Goal: Task Accomplishment & Management: Use online tool/utility

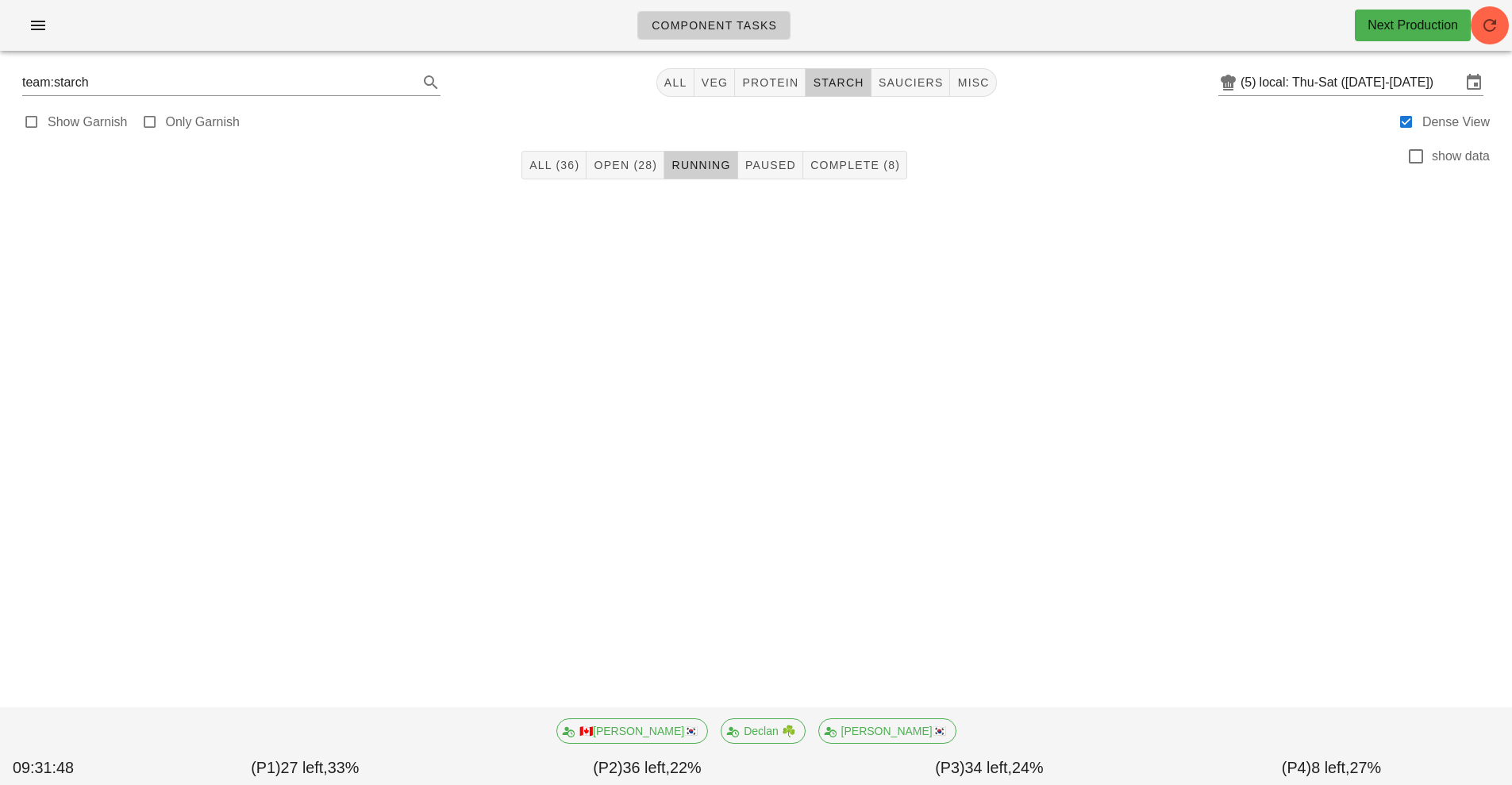
click at [1217, 456] on div "Component Tasks Next Production team:starch All veg protein starch sauciers mis…" at bounding box center [756, 392] width 1512 height 785
click at [1214, 443] on div "Component Tasks Next Production team:starch All veg protein starch sauciers mis…" at bounding box center [756, 392] width 1512 height 785
click at [1478, 11] on button "button" at bounding box center [1489, 25] width 38 height 38
click at [1467, 38] on div "Next Production" at bounding box center [1413, 25] width 115 height 31
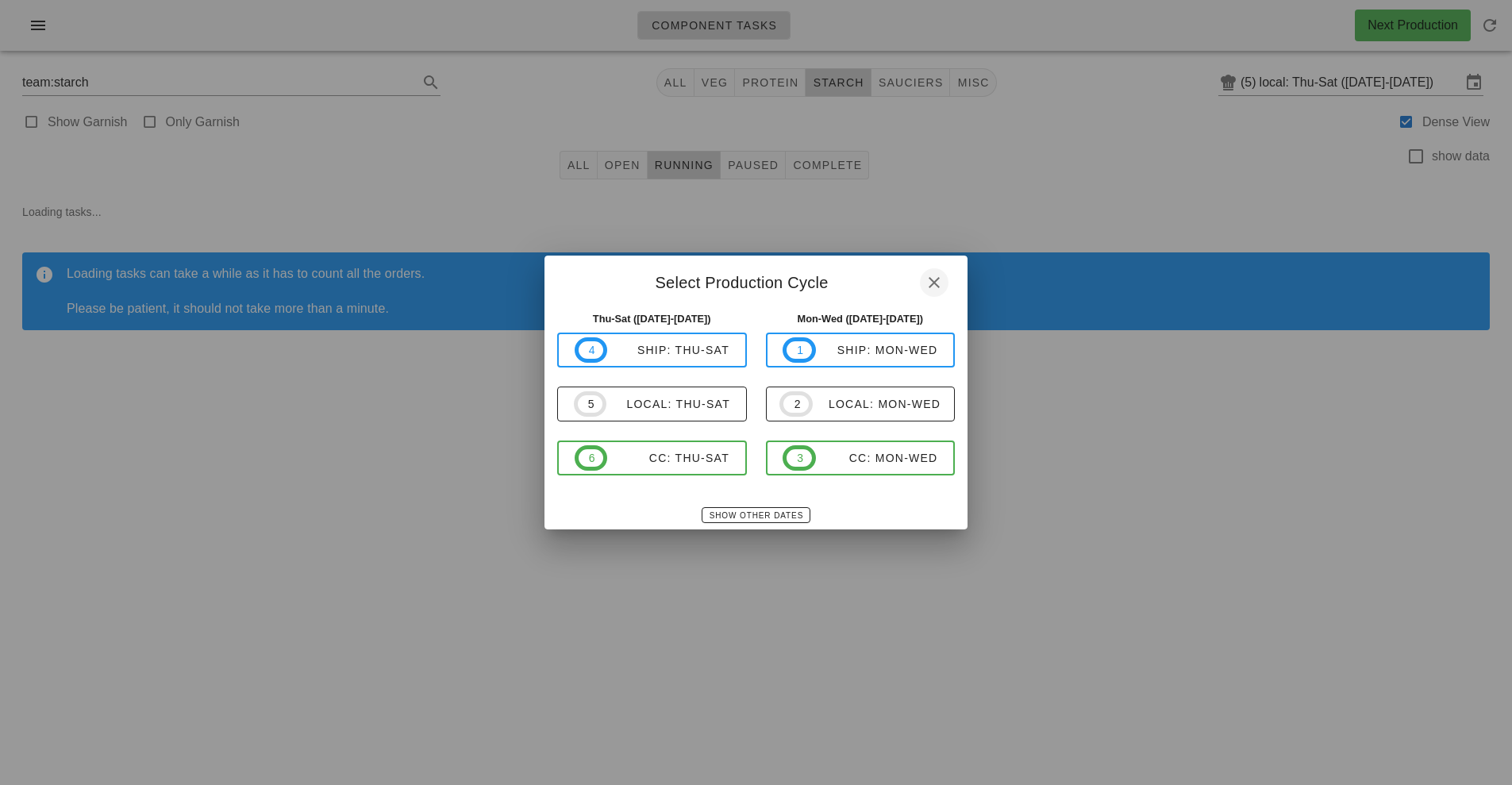
click at [940, 289] on icon "button" at bounding box center [934, 283] width 19 height 19
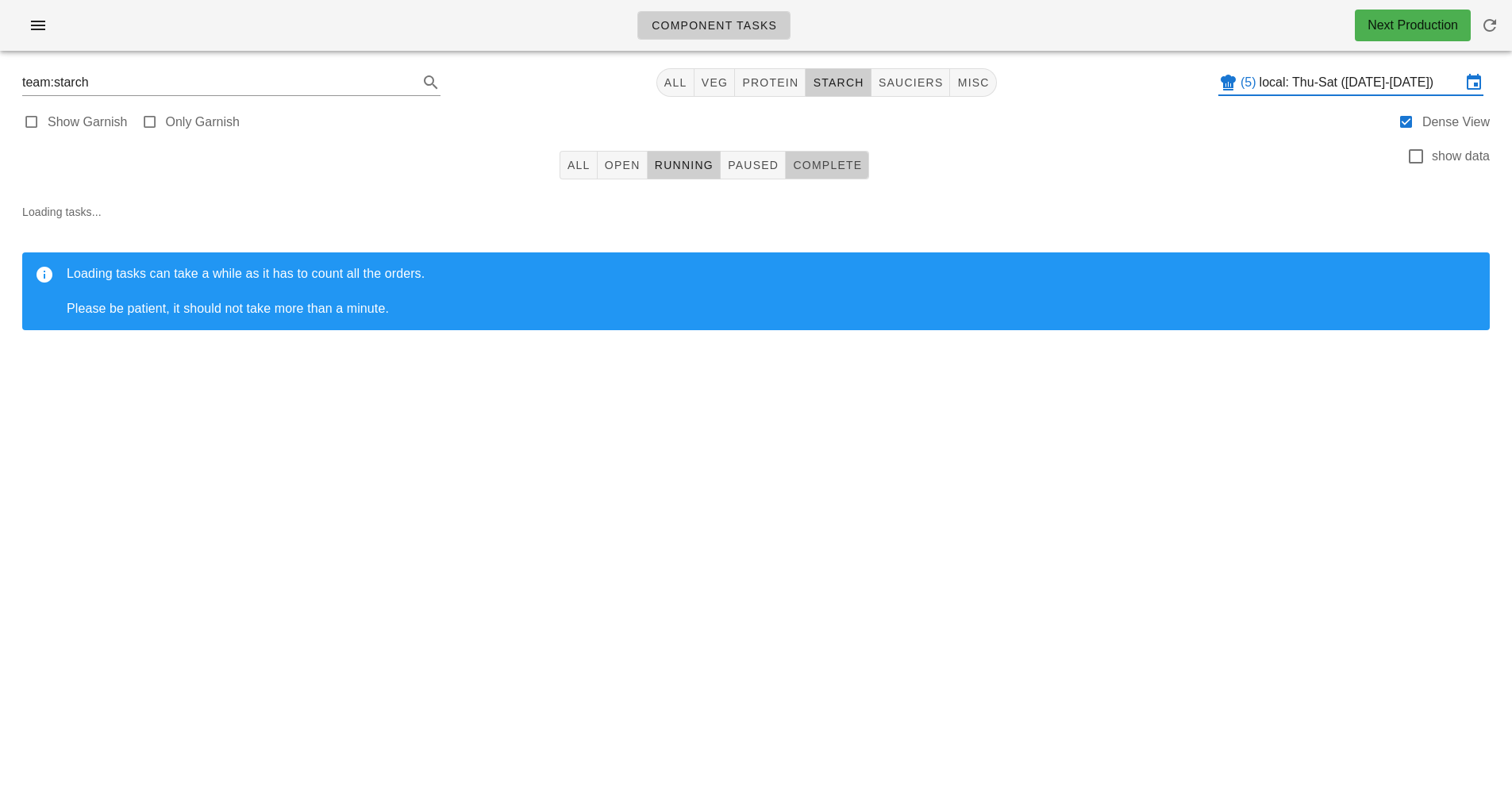
click at [850, 163] on span "Complete" at bounding box center [827, 165] width 70 height 13
click at [919, 87] on span "sauciers" at bounding box center [911, 82] width 66 height 13
type input "team:sauciers"
click at [1496, 42] on button "button" at bounding box center [1489, 25] width 38 height 38
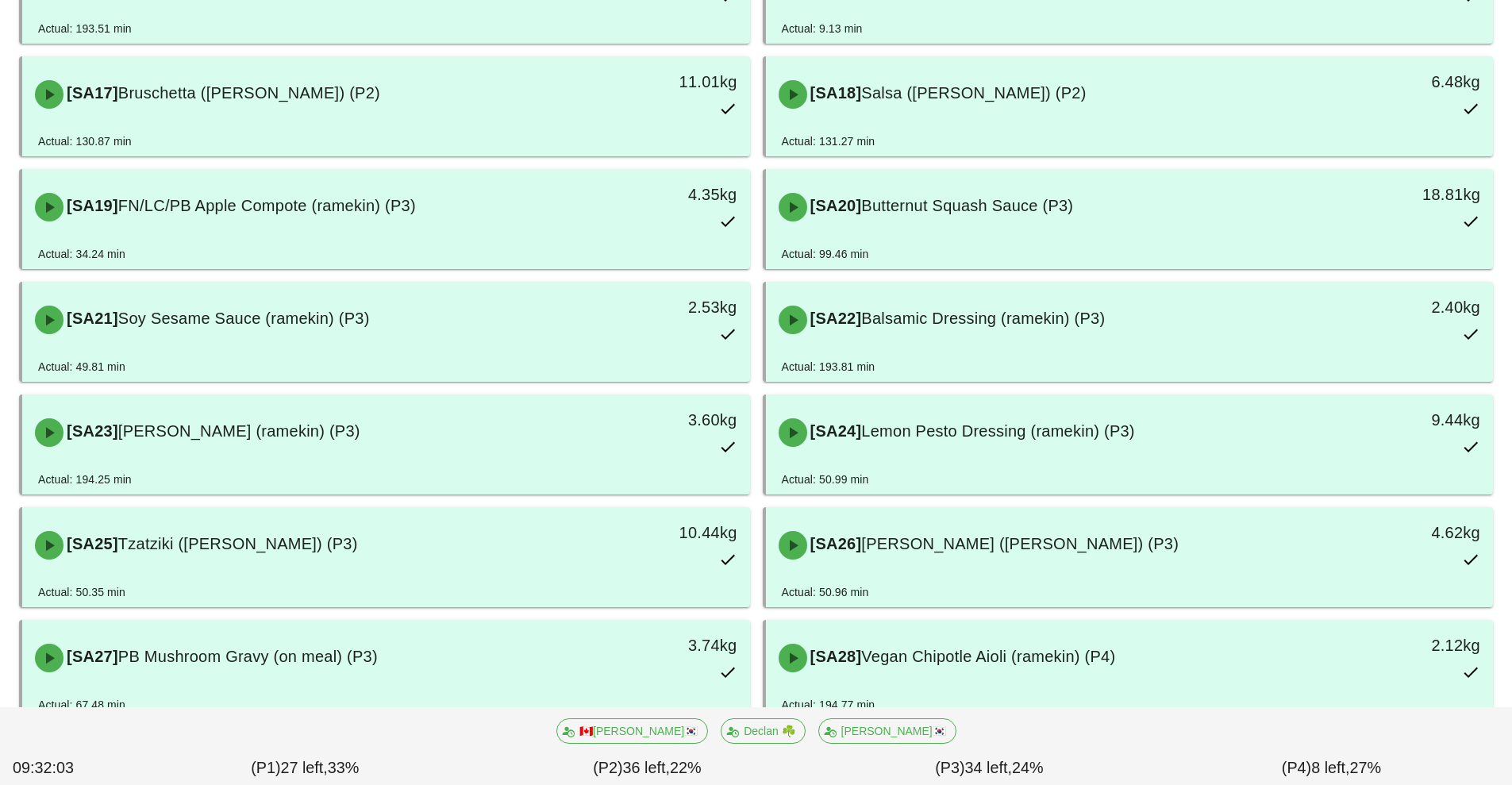
scroll to position [1061, 0]
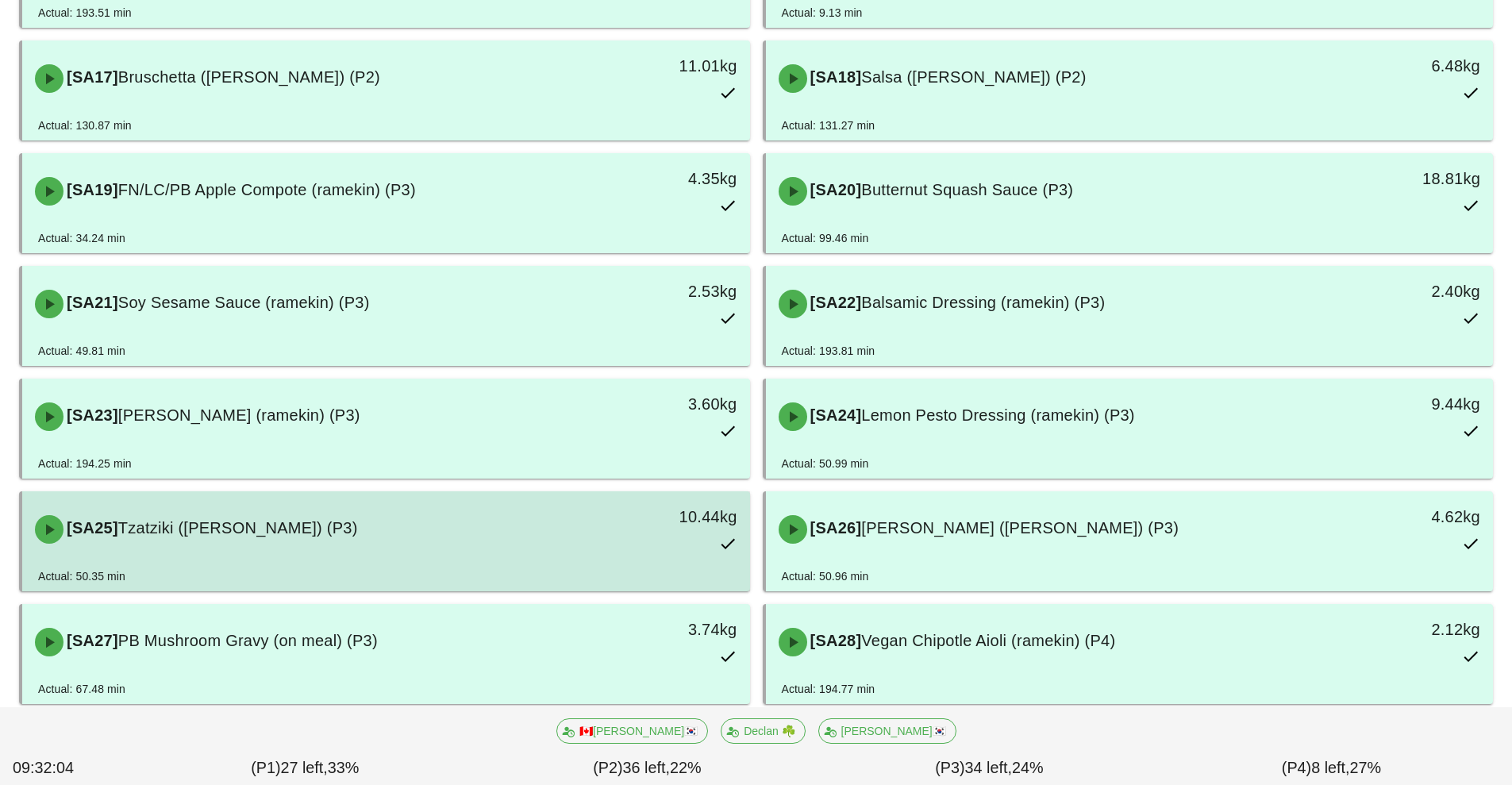
click at [124, 552] on div "[SA25] Tzatziki (ramekin) (P3)" at bounding box center [295, 530] width 541 height 48
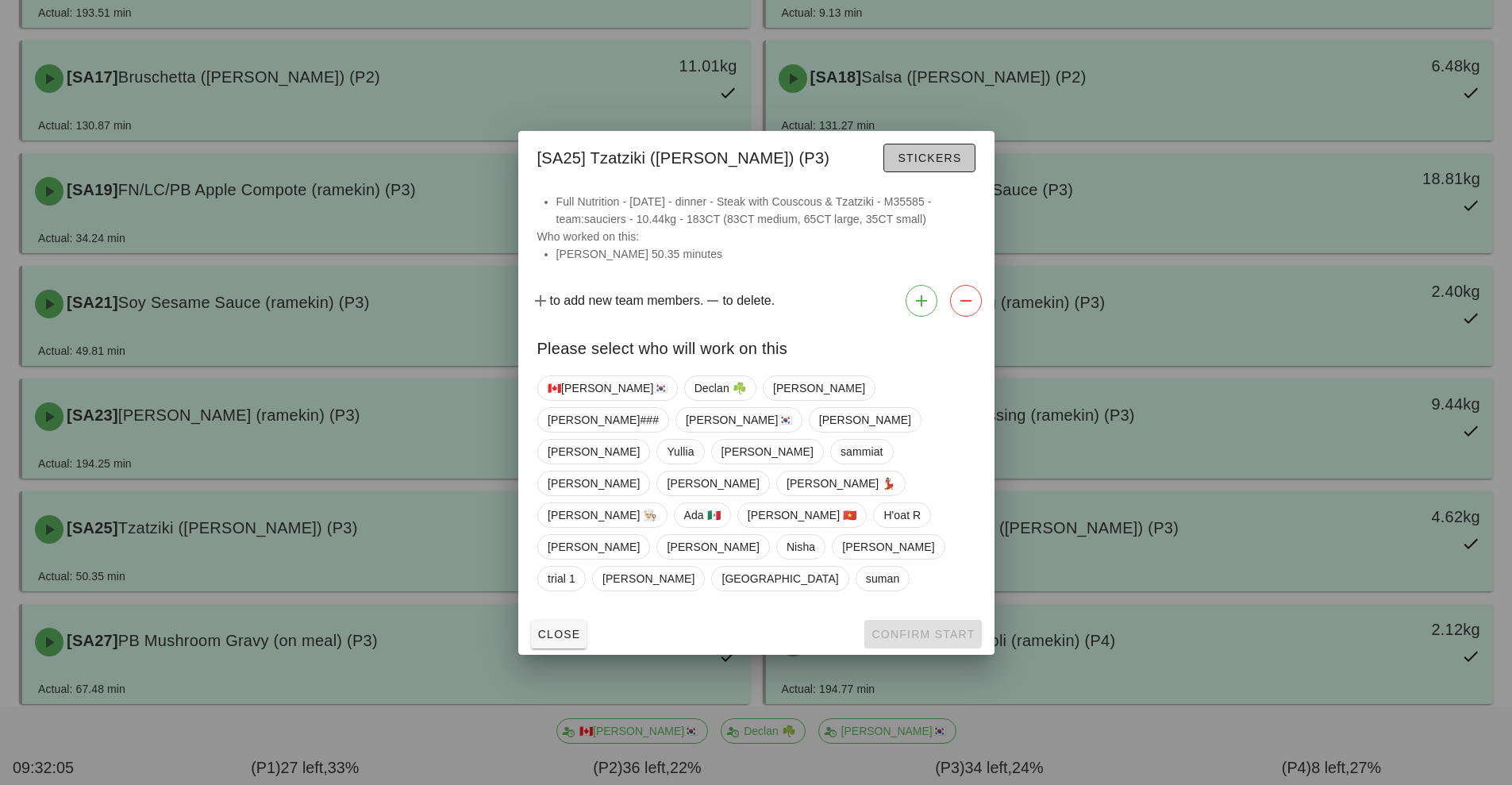
click at [921, 165] on span "Stickers" at bounding box center [929, 158] width 65 height 13
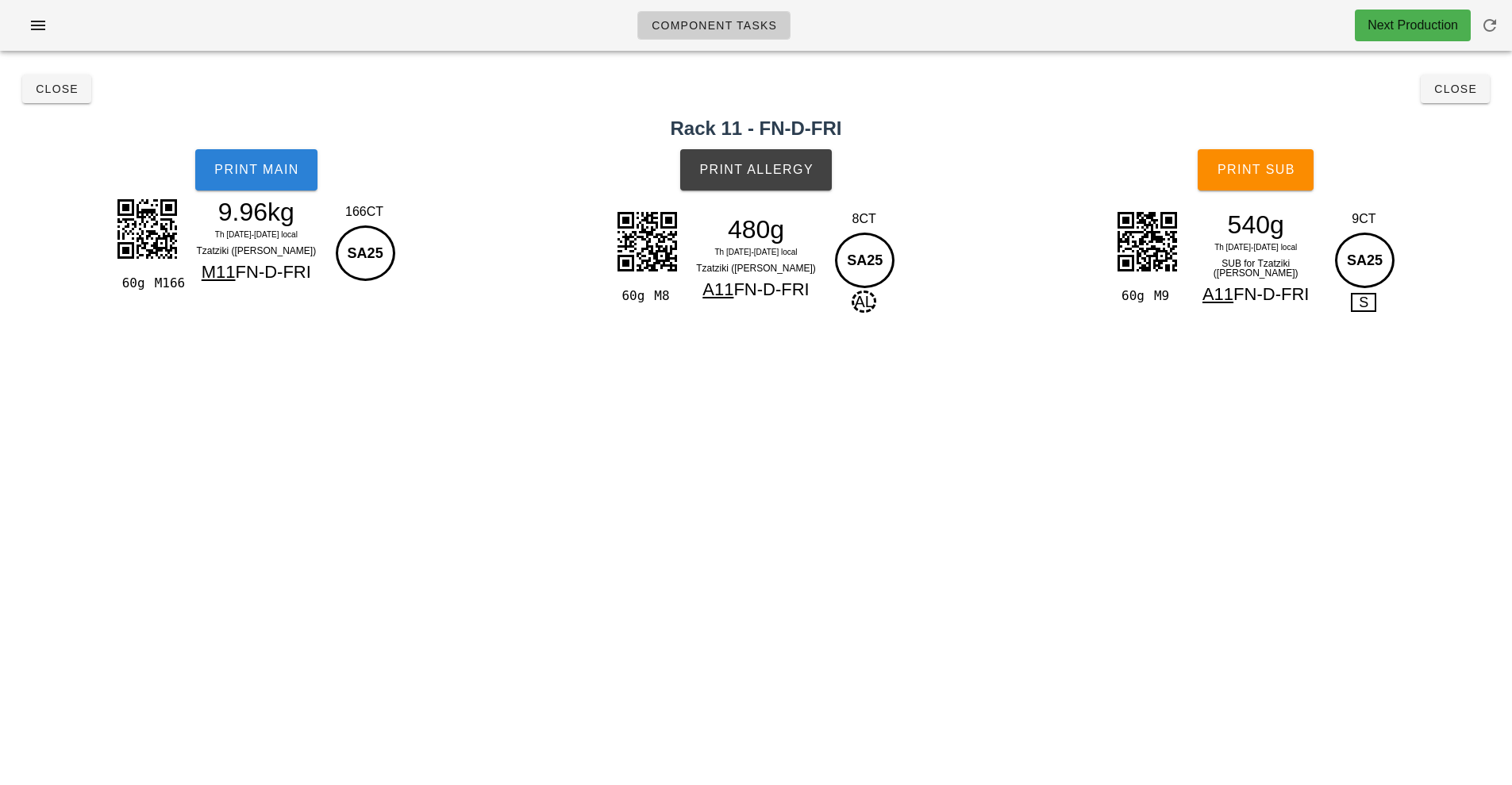
click at [284, 187] on button "Print Main" at bounding box center [256, 170] width 122 height 42
click at [1459, 91] on span "Close" at bounding box center [1454, 88] width 43 height 13
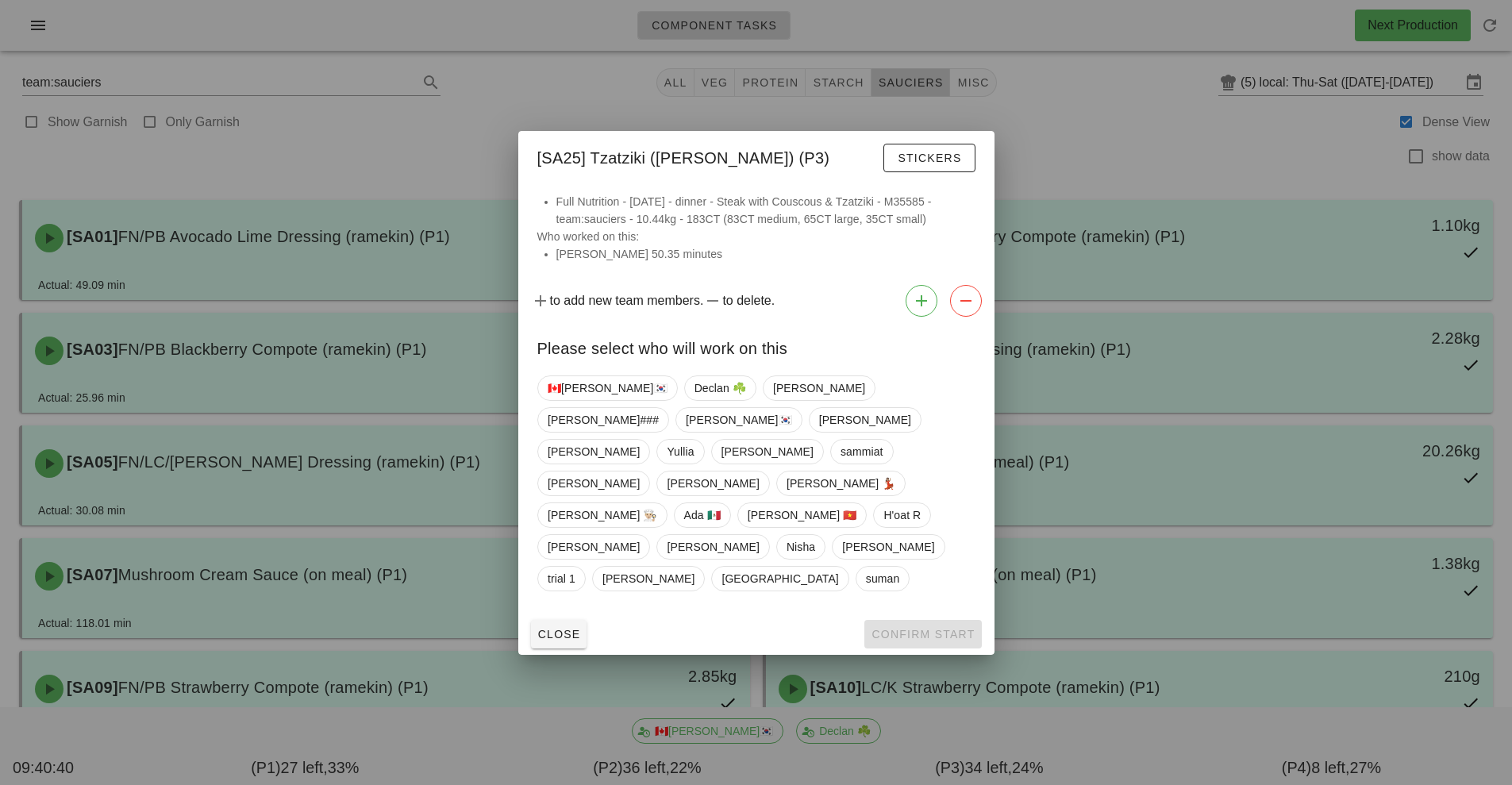
click at [1123, 124] on div at bounding box center [756, 392] width 1512 height 785
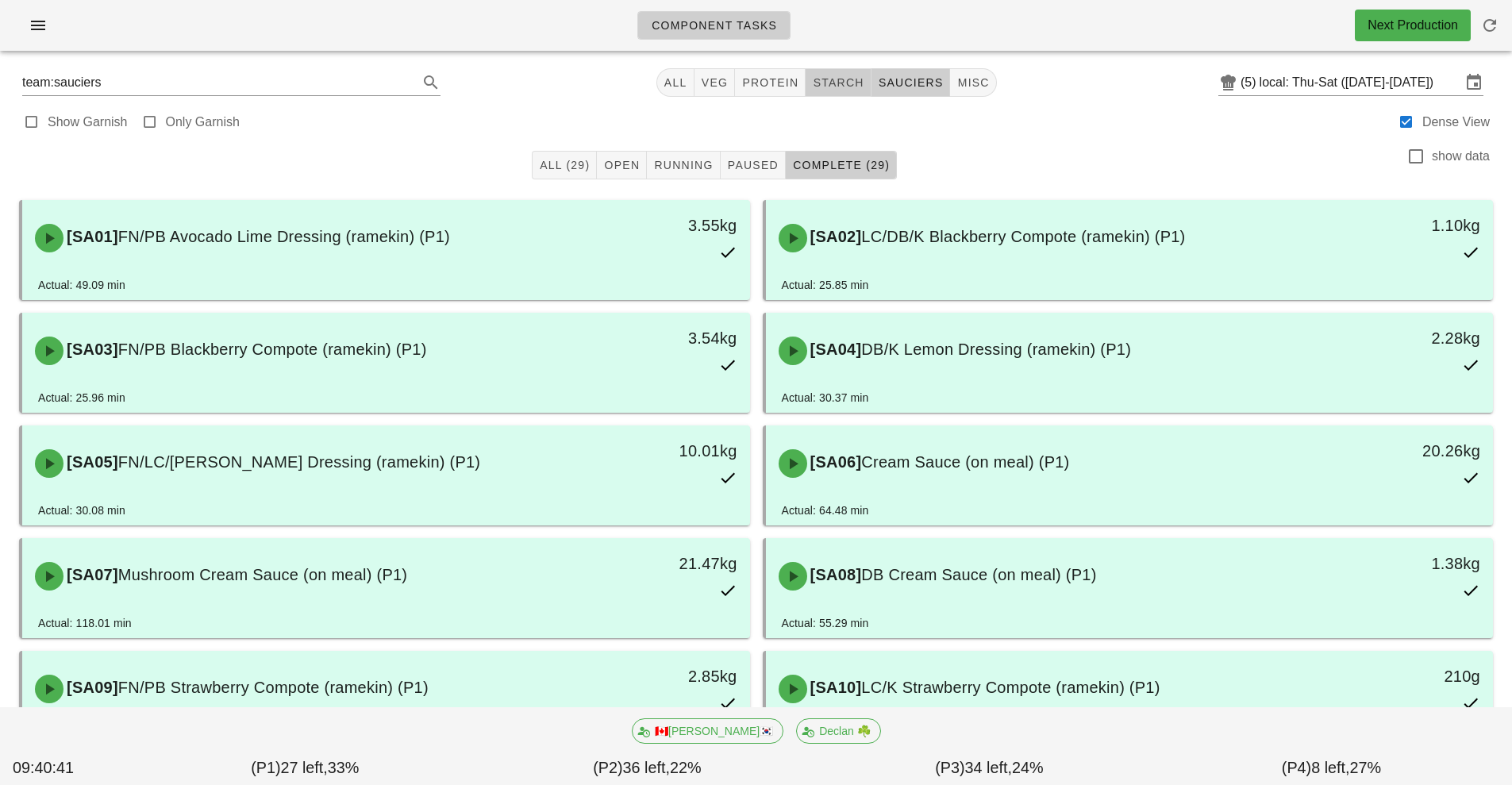
click at [840, 84] on span "starch" at bounding box center [837, 82] width 52 height 13
type input "team:starch"
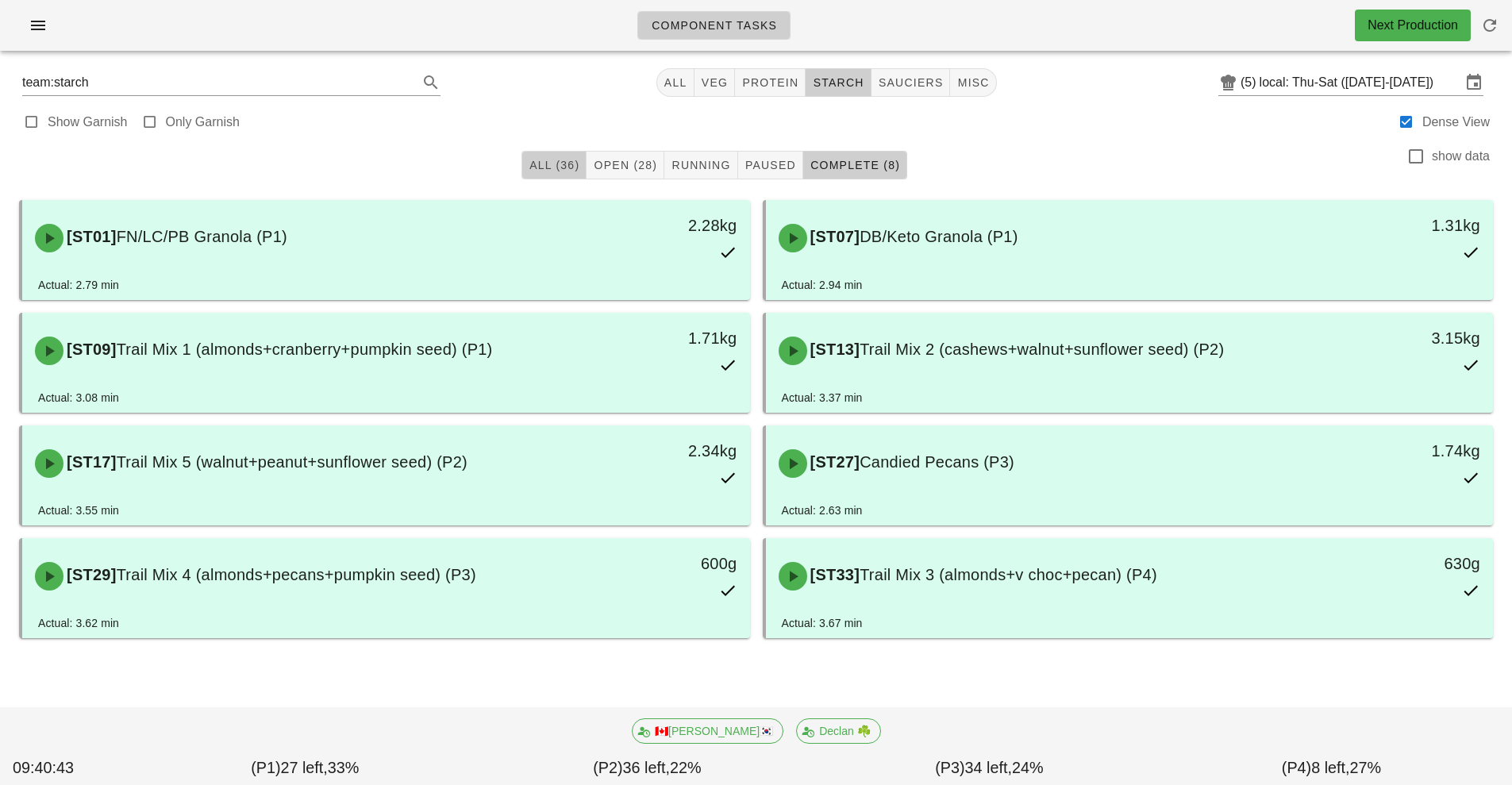
click at [557, 164] on span "All (36)" at bounding box center [554, 165] width 51 height 13
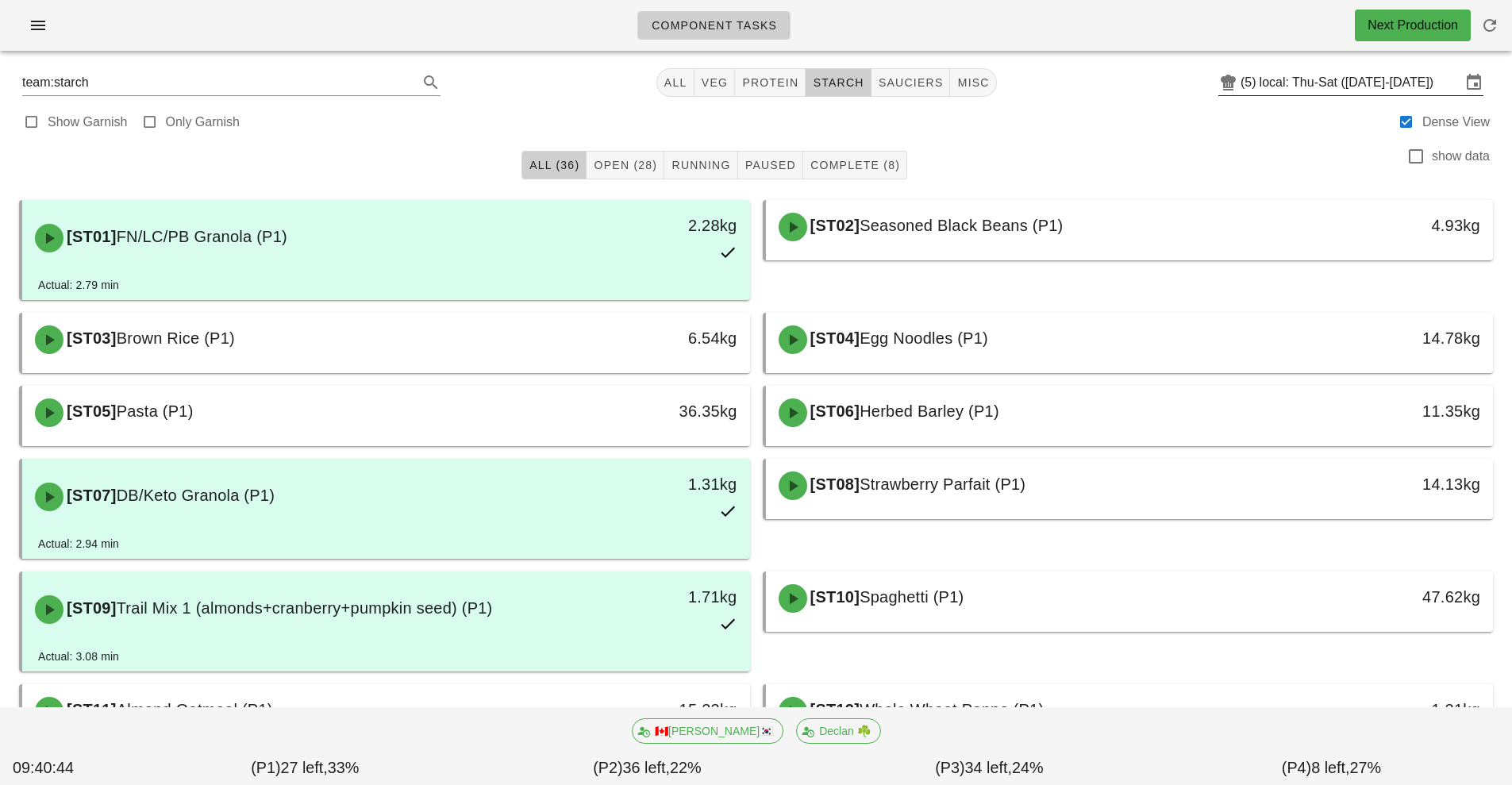
click at [1333, 87] on input "local: Thu-Sat ([DATE]-[DATE])" at bounding box center [1360, 82] width 201 height 25
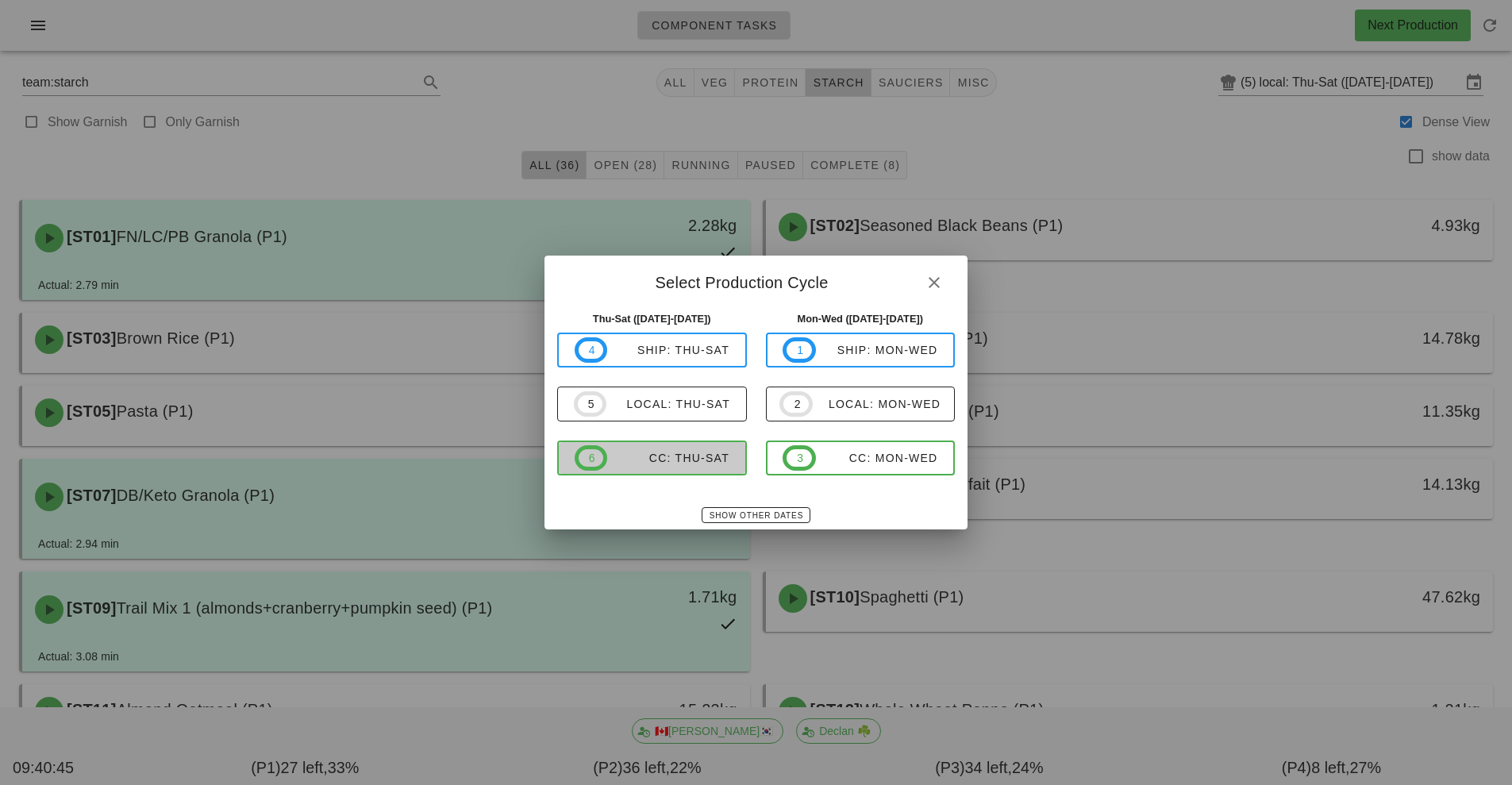
click at [705, 469] on span "6 CC: Thu-Sat" at bounding box center [652, 457] width 155 height 25
type input "CC: Thu-Sat (Oct 9-Oct 11)"
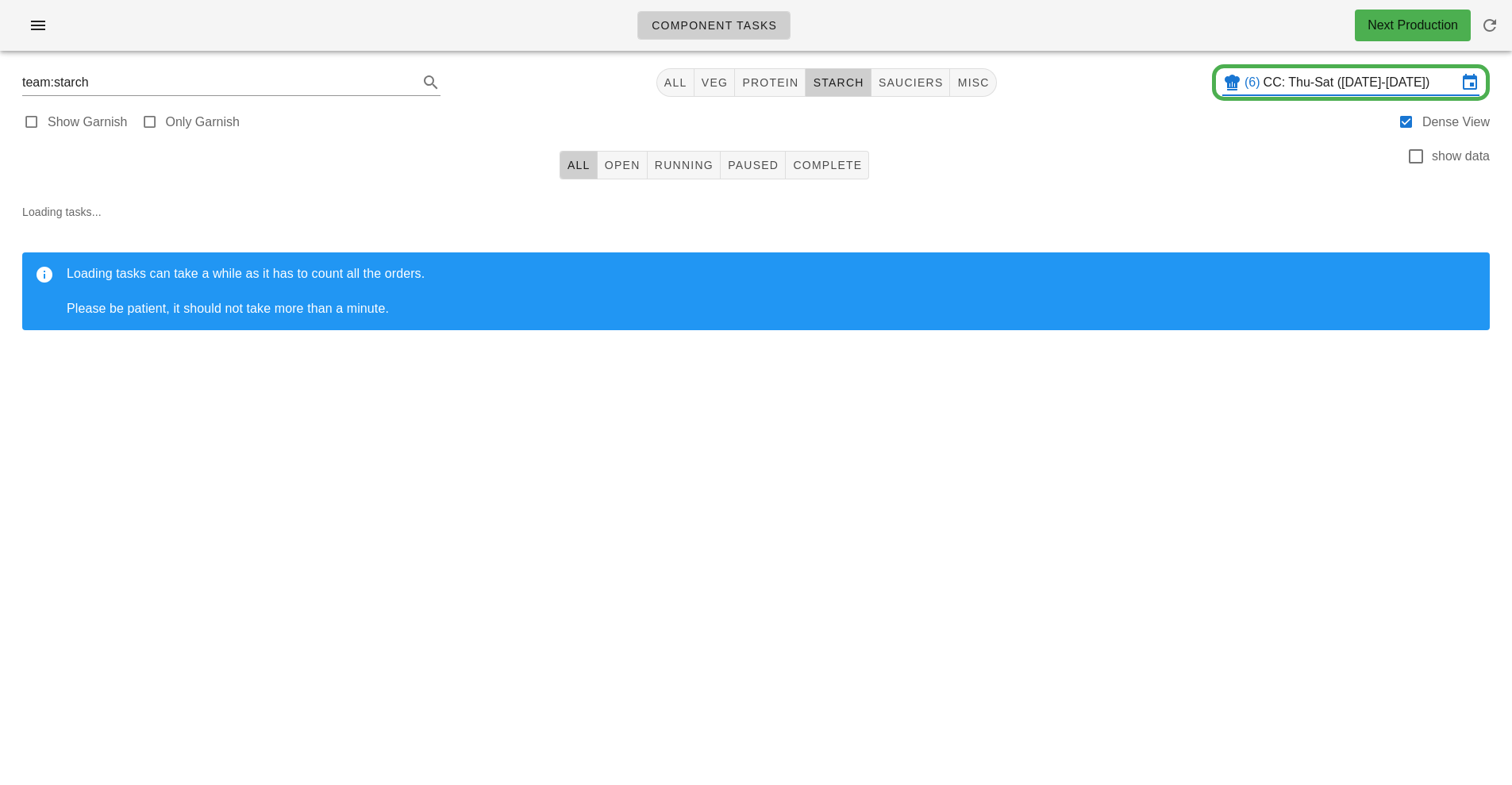
click at [1352, 560] on div "Component Tasks Next Production team:starch All veg protein starch sauciers mis…" at bounding box center [756, 392] width 1512 height 785
click at [1363, 570] on div "Component Tasks Next Production team:starch All veg protein starch sauciers mis…" at bounding box center [756, 392] width 1512 height 785
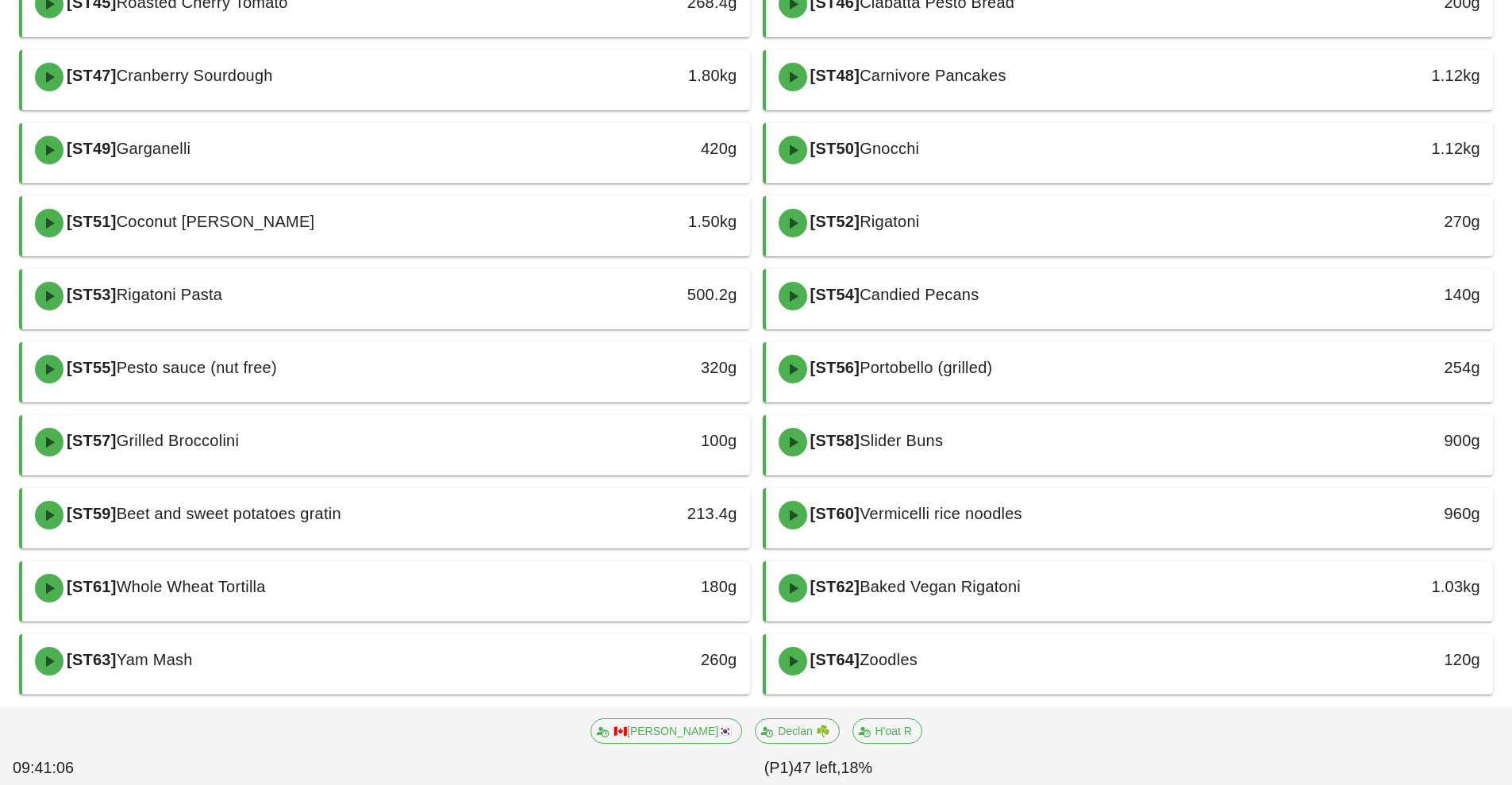
scroll to position [612, 0]
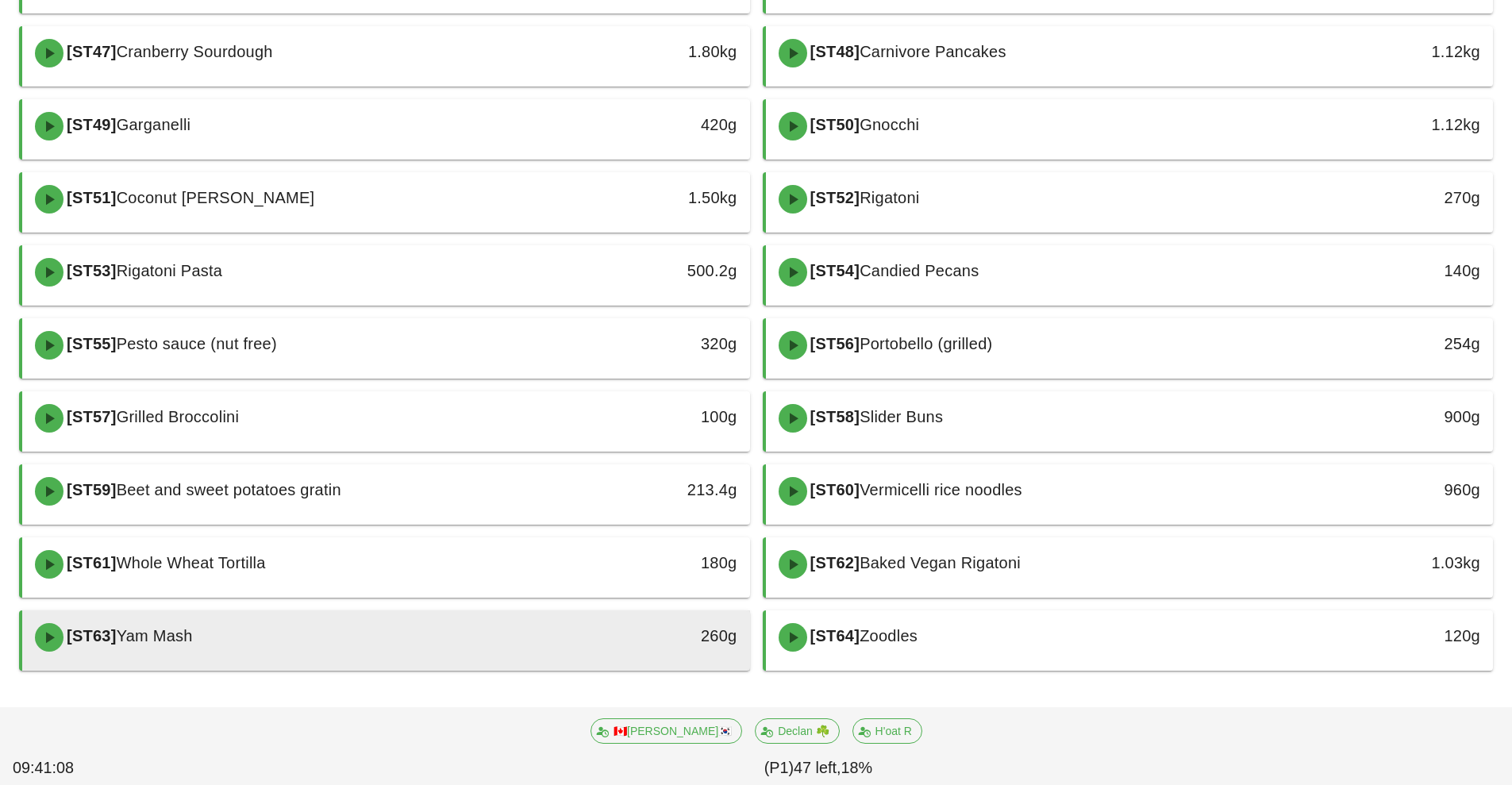
click at [520, 667] on div at bounding box center [386, 667] width 696 height 6
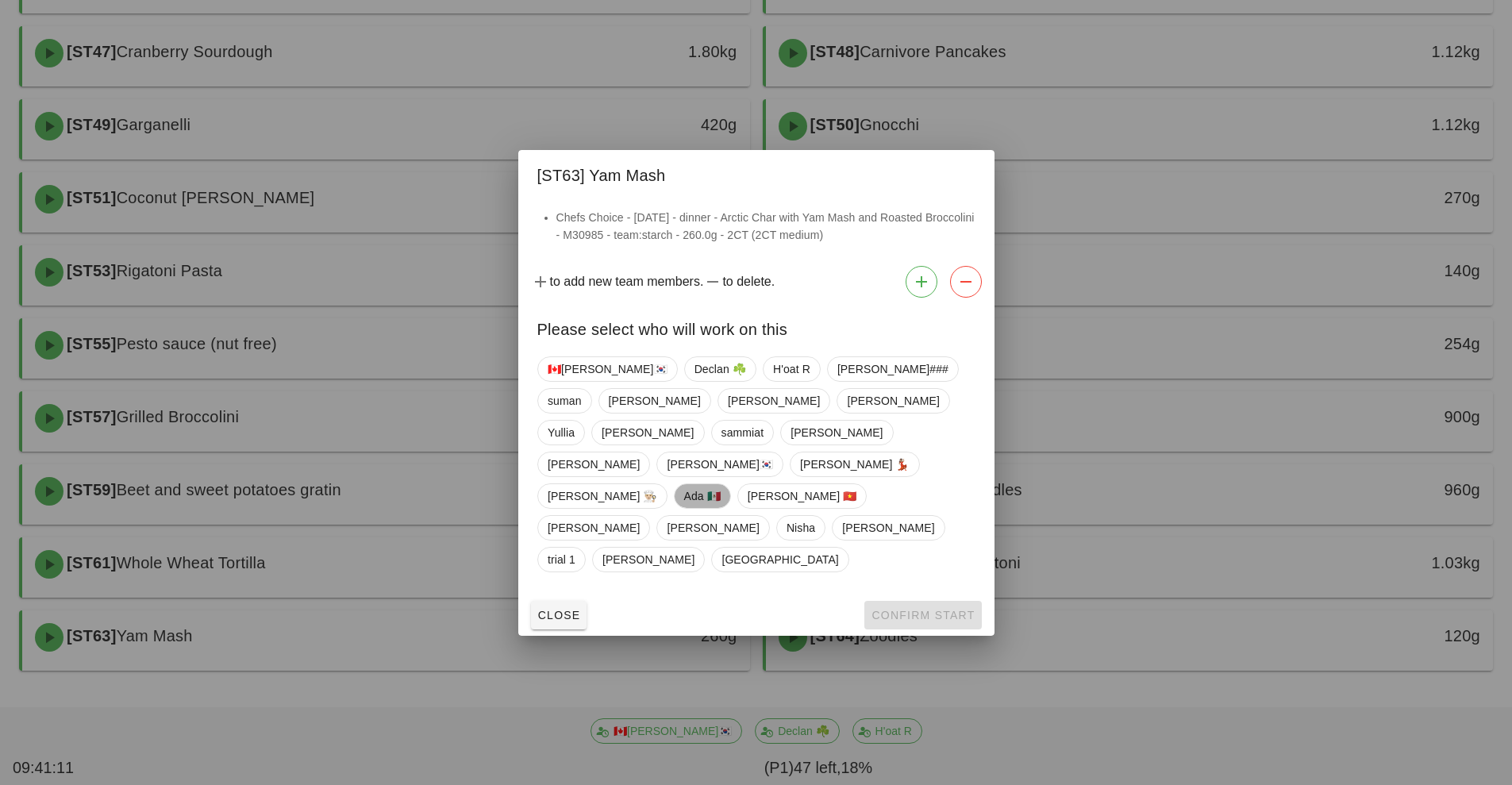
click at [720, 485] on span "Ada 🇲🇽" at bounding box center [701, 496] width 37 height 24
click at [908, 601] on button "Confirm Start" at bounding box center [922, 615] width 116 height 29
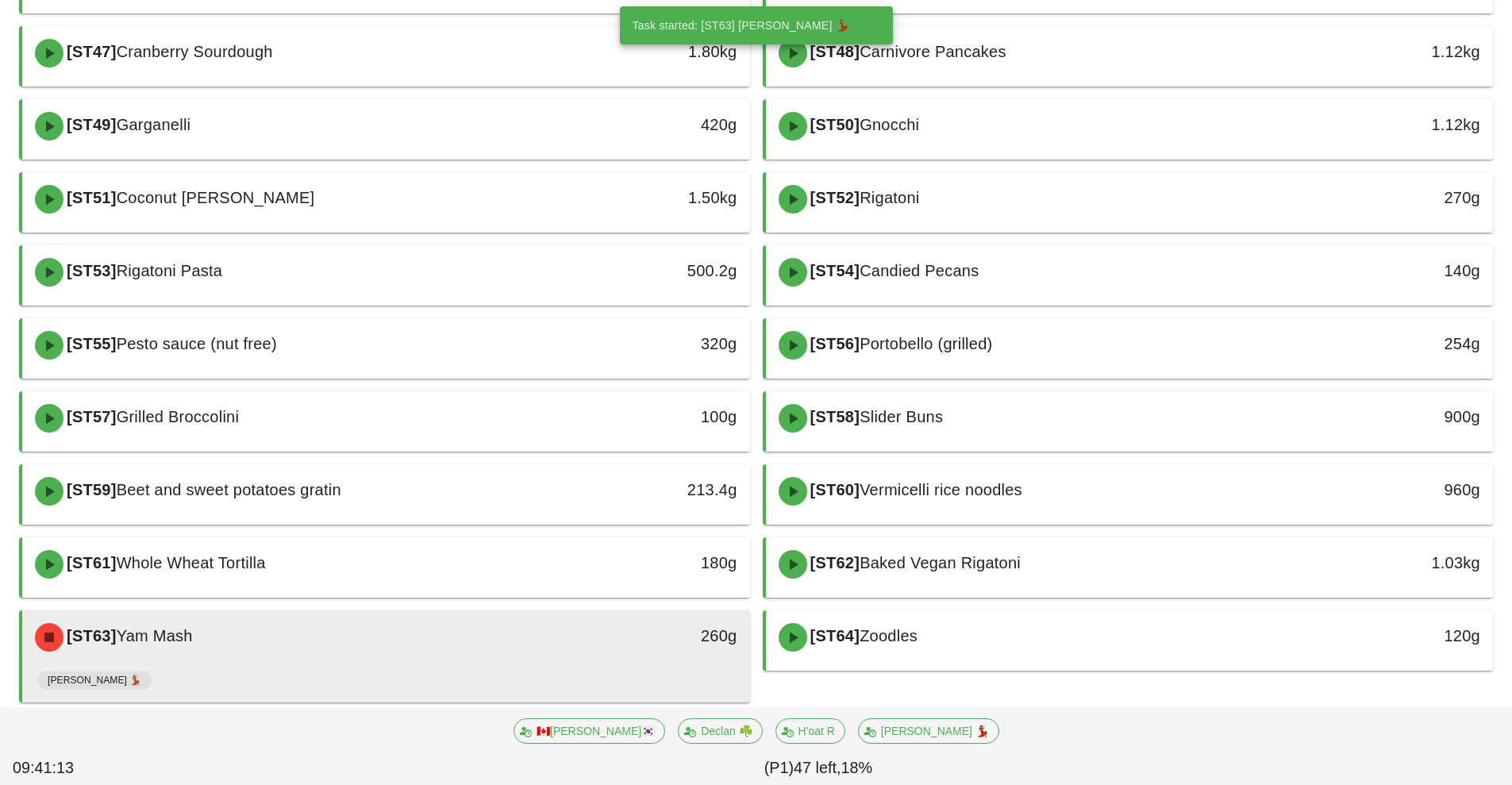
click at [615, 670] on div "Ruth 💃🏽" at bounding box center [386, 683] width 696 height 38
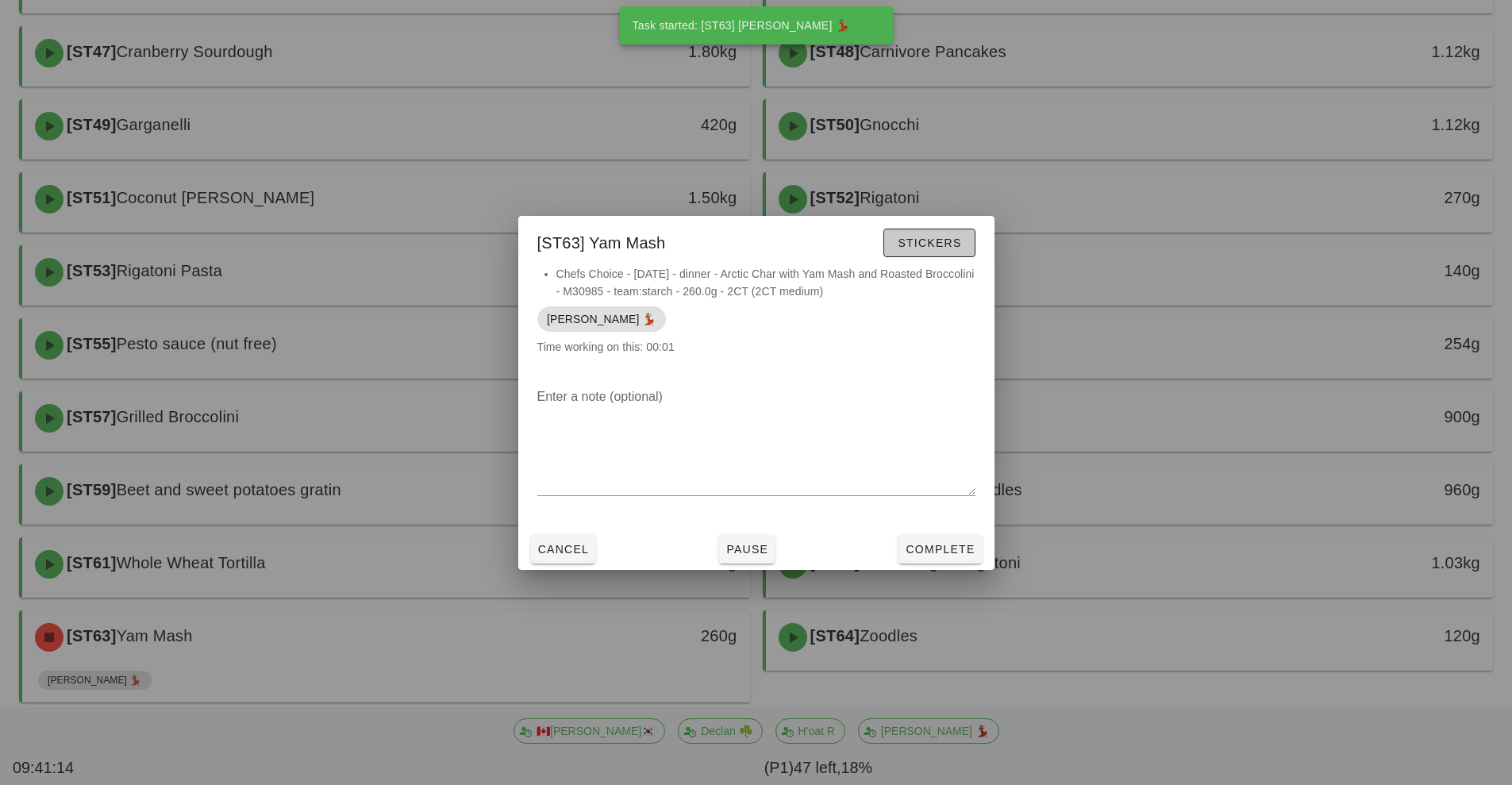
click at [926, 255] on button "Stickers" at bounding box center [930, 243] width 92 height 29
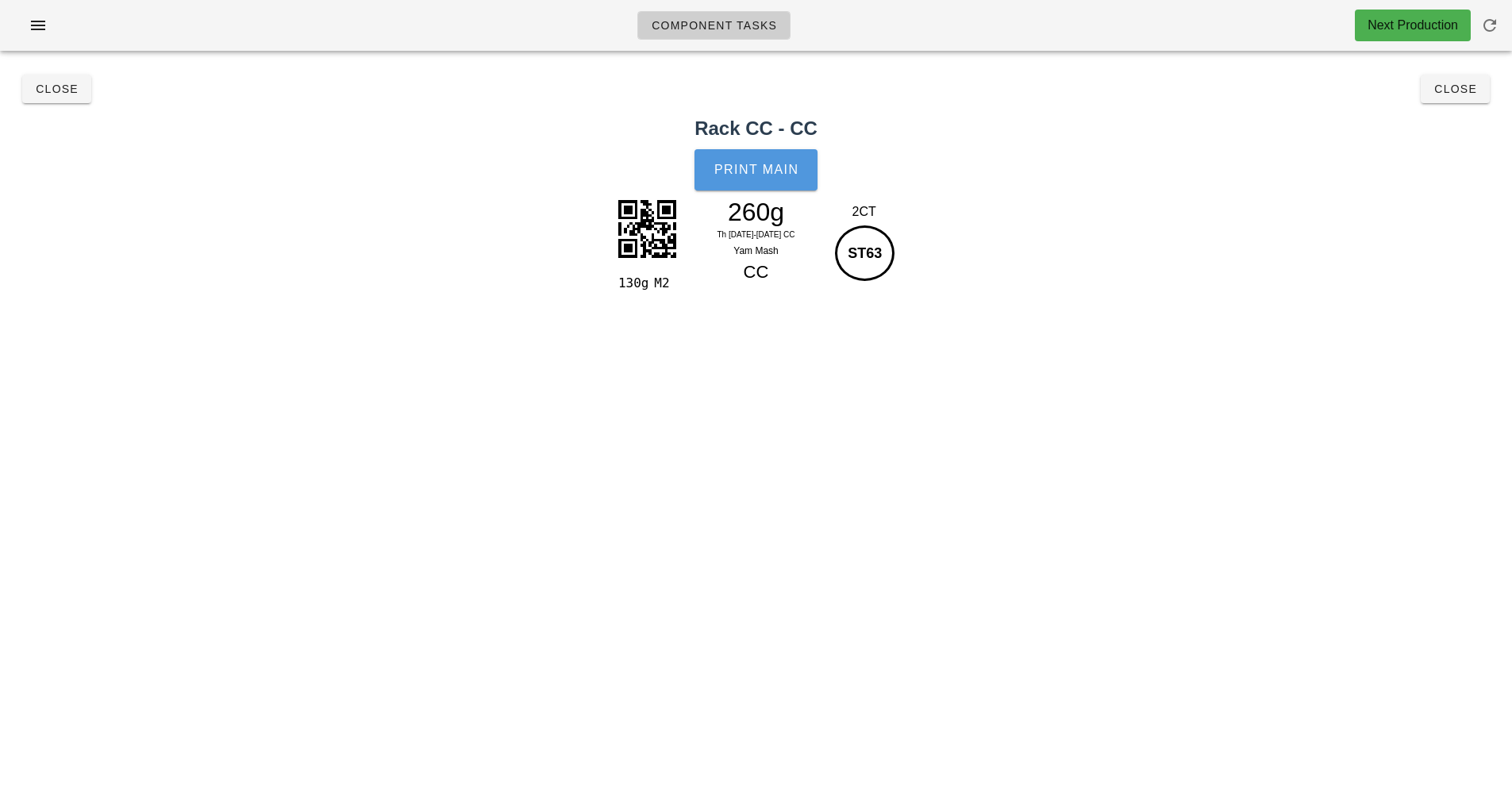
click at [762, 170] on span "Print Main" at bounding box center [756, 170] width 86 height 14
click at [1462, 97] on button "Close" at bounding box center [1455, 89] width 69 height 29
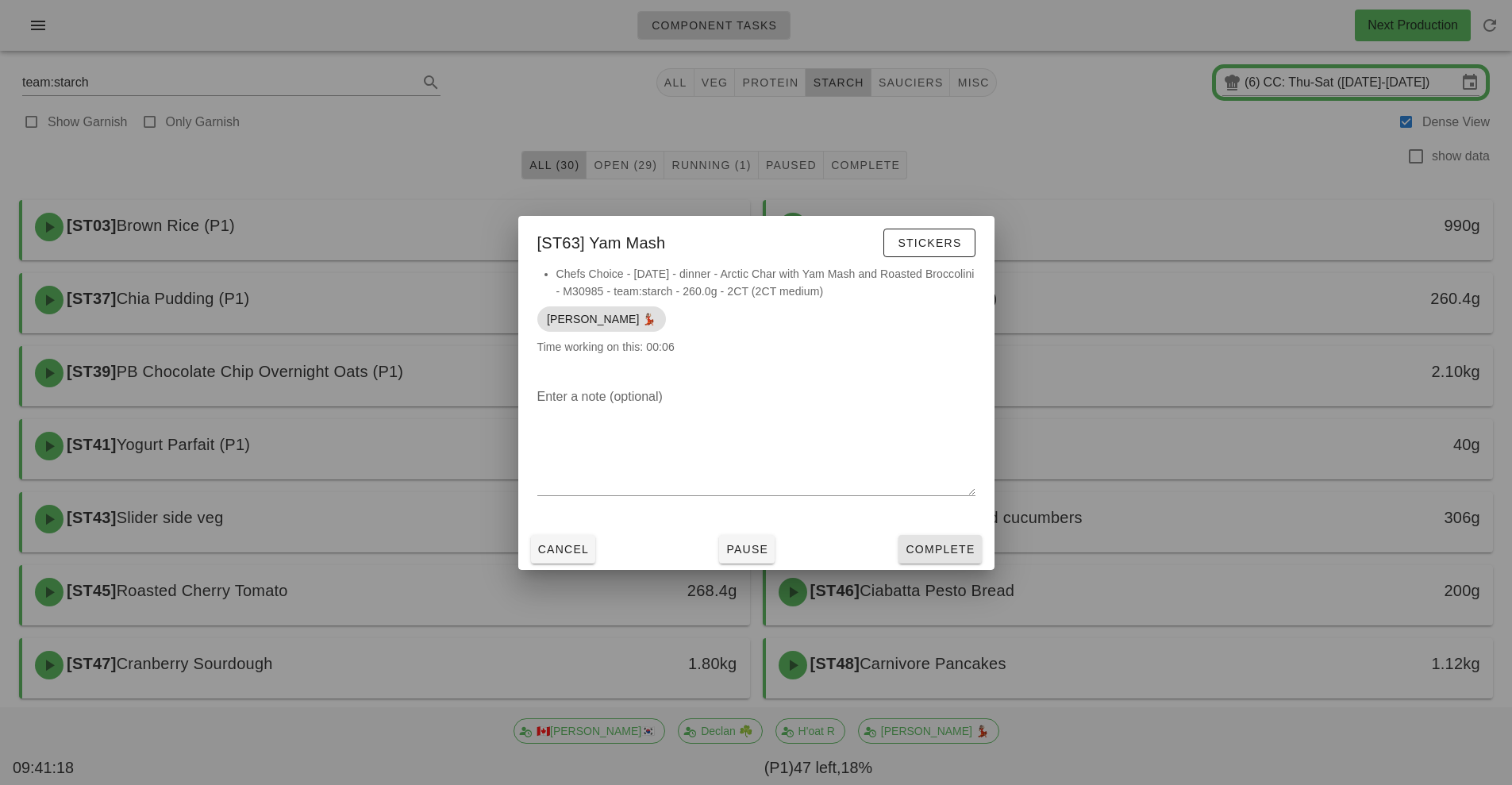
click at [958, 561] on button "Complete" at bounding box center [939, 549] width 82 height 29
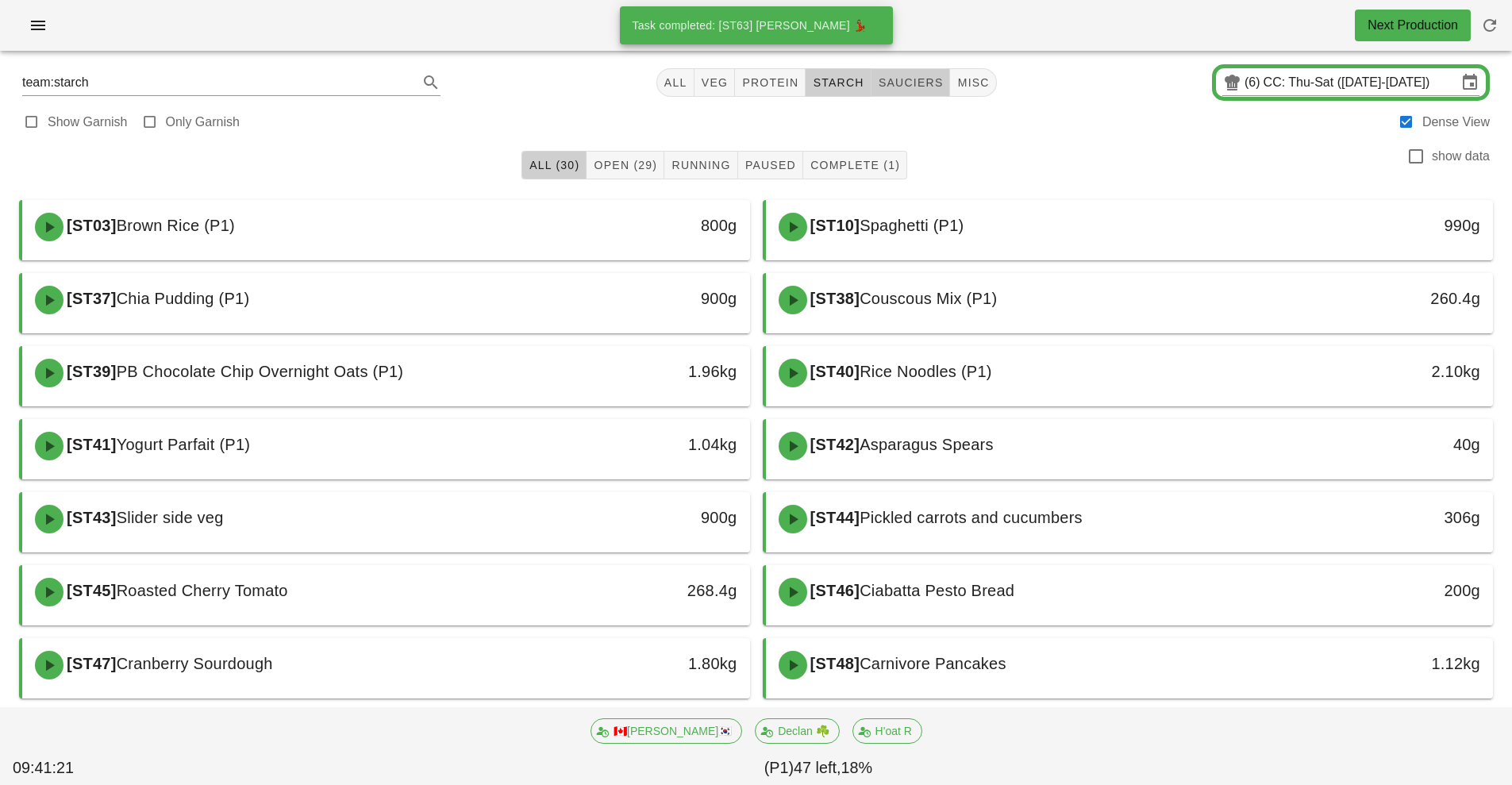
click at [911, 82] on span "sauciers" at bounding box center [911, 82] width 66 height 13
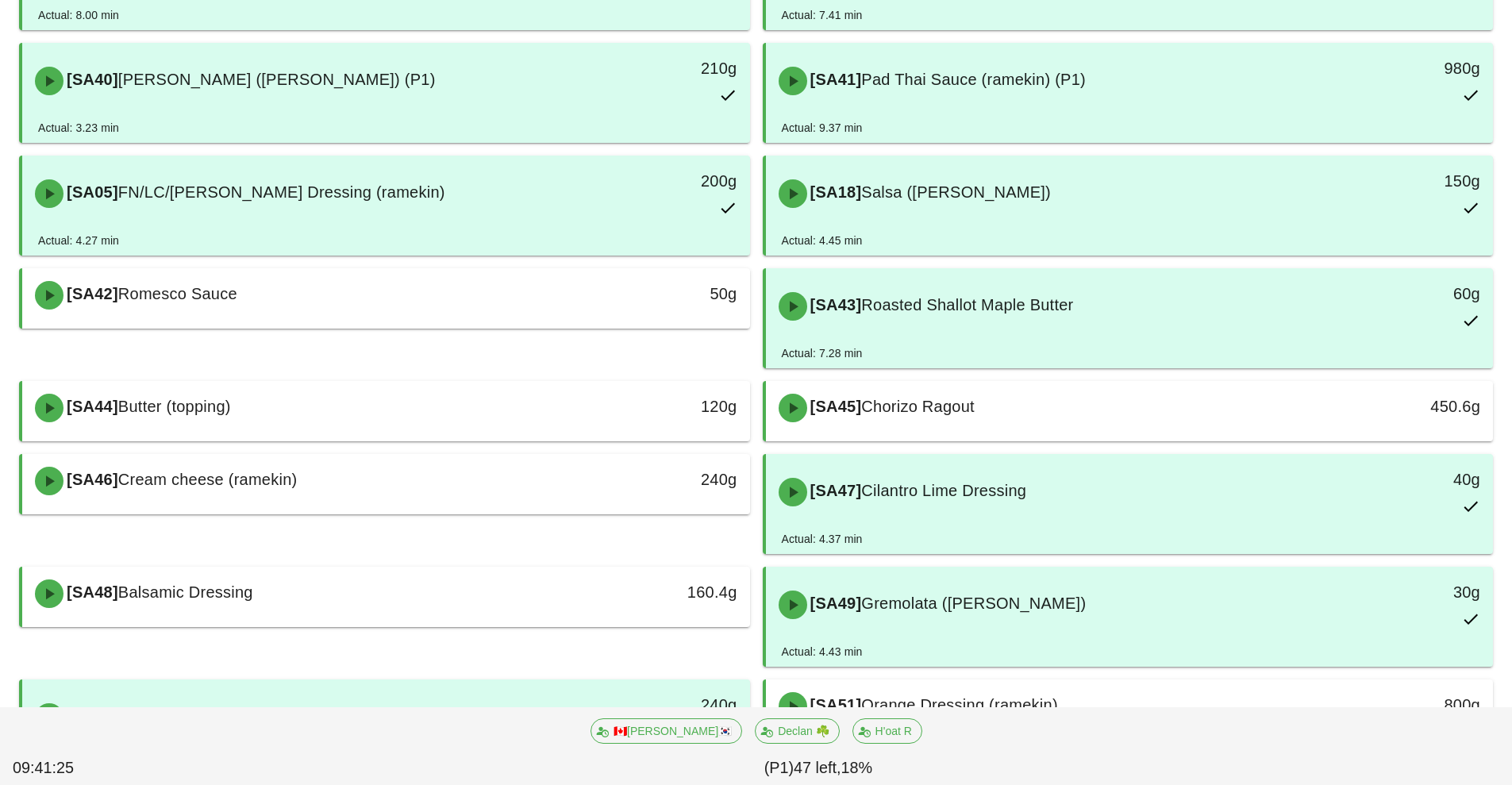
scroll to position [701, 0]
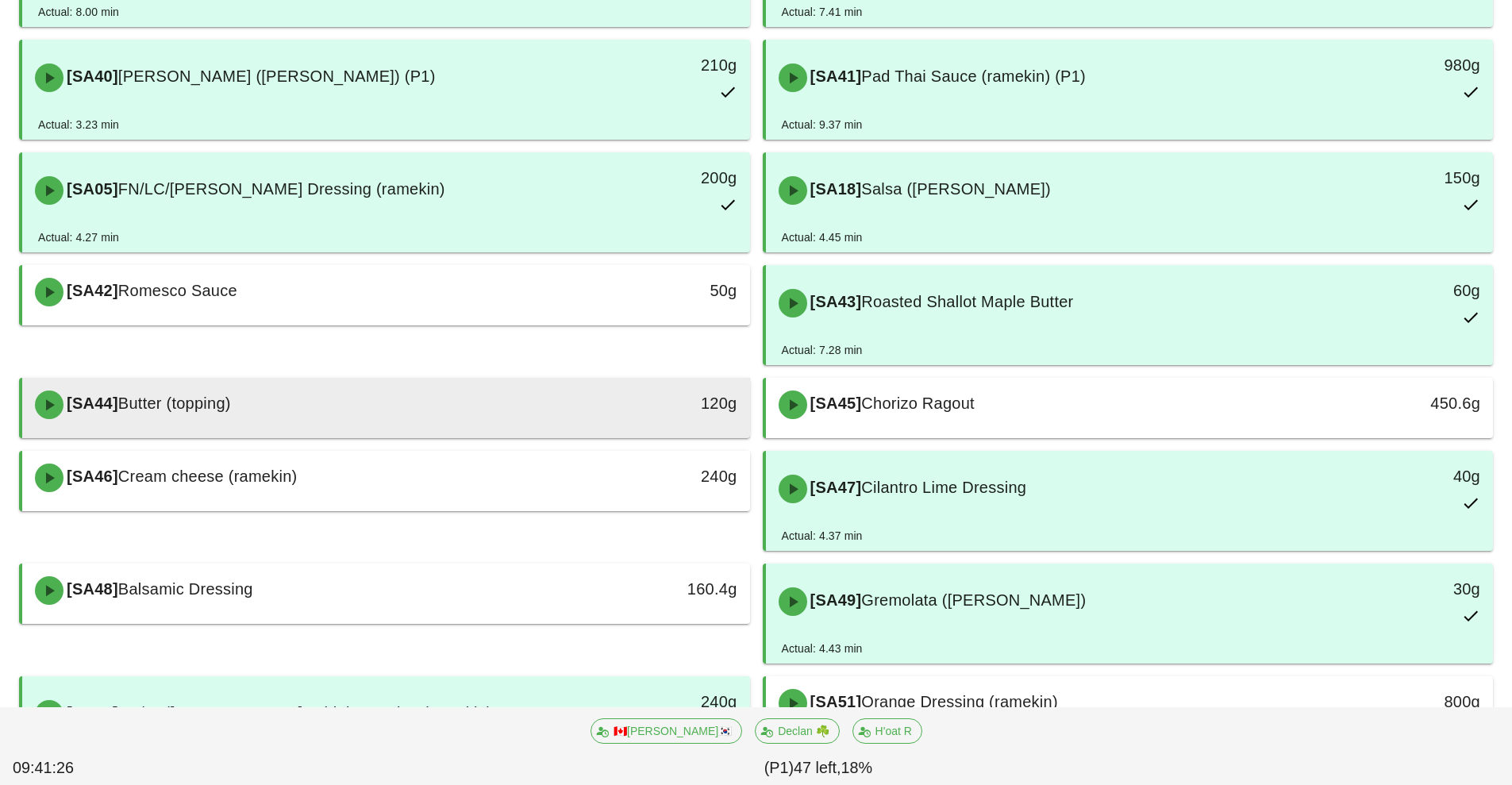
click at [565, 407] on div "[SA44] Butter (topping)" at bounding box center [295, 405] width 541 height 48
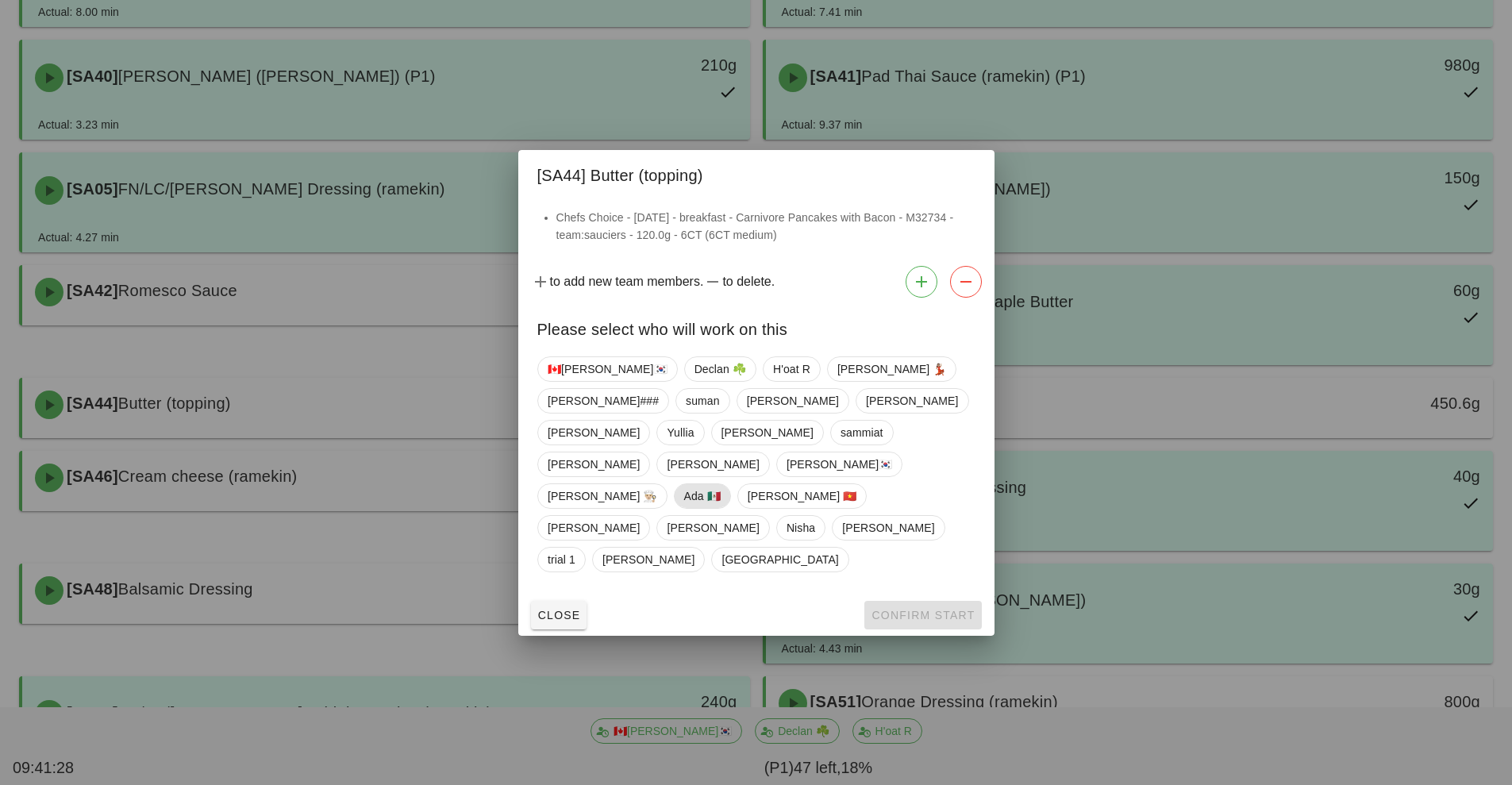
click at [720, 484] on span "Ada 🇲🇽" at bounding box center [701, 496] width 37 height 24
click at [917, 601] on button "Confirm Start" at bounding box center [922, 615] width 116 height 29
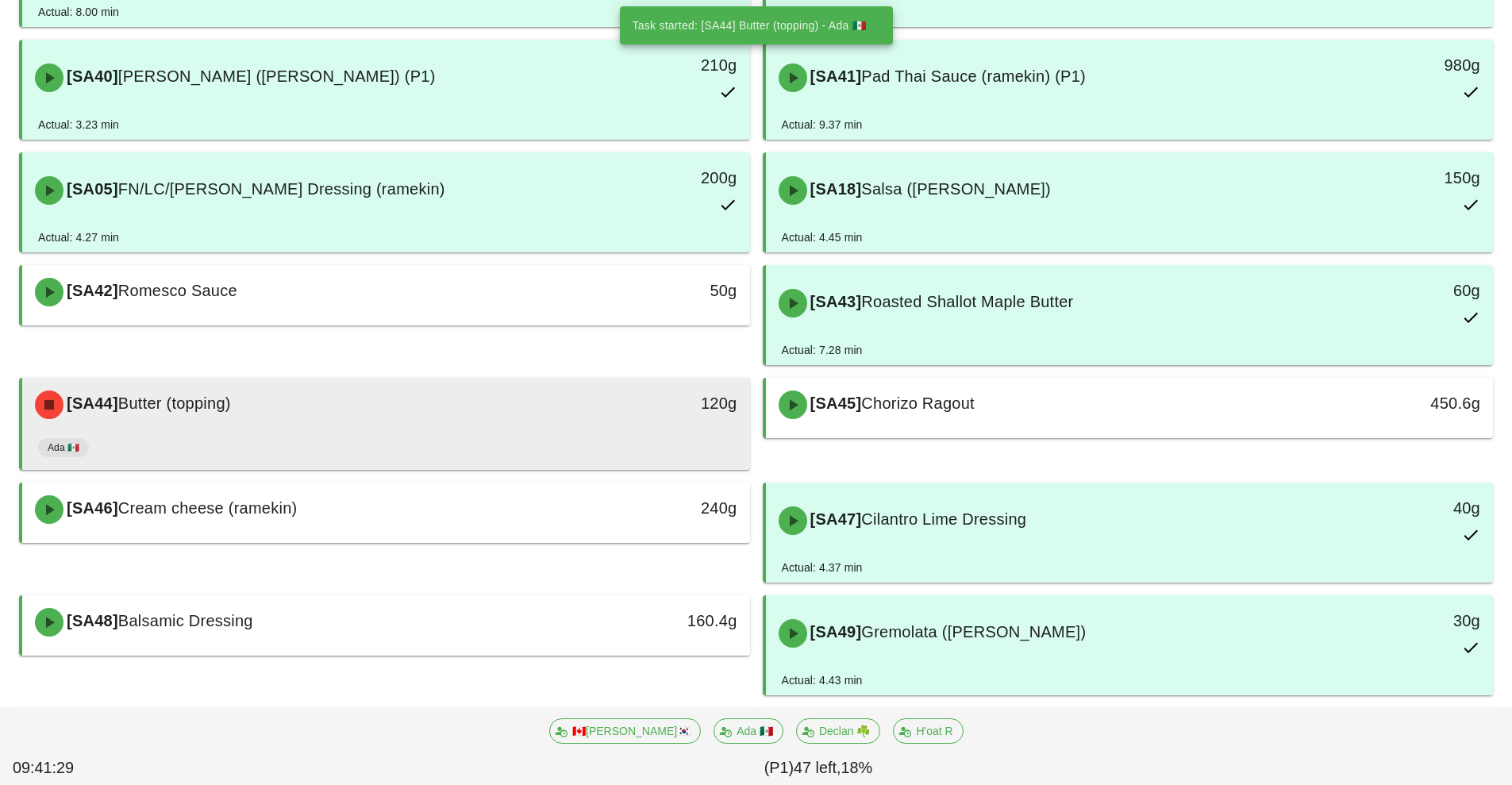
click at [569, 441] on div "Ada 🇲🇽" at bounding box center [386, 451] width 696 height 38
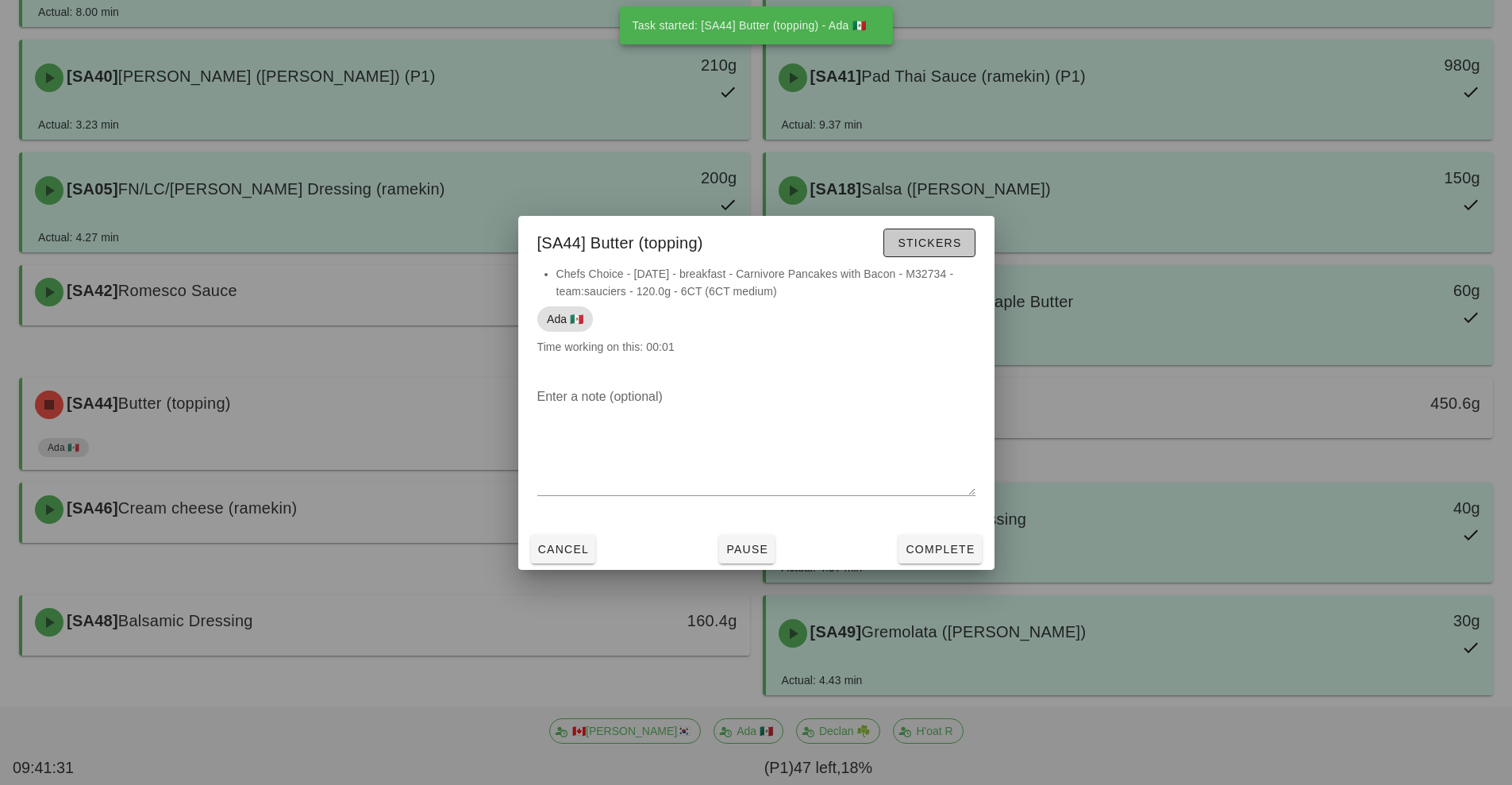
click at [934, 238] on span "Stickers" at bounding box center [929, 243] width 65 height 13
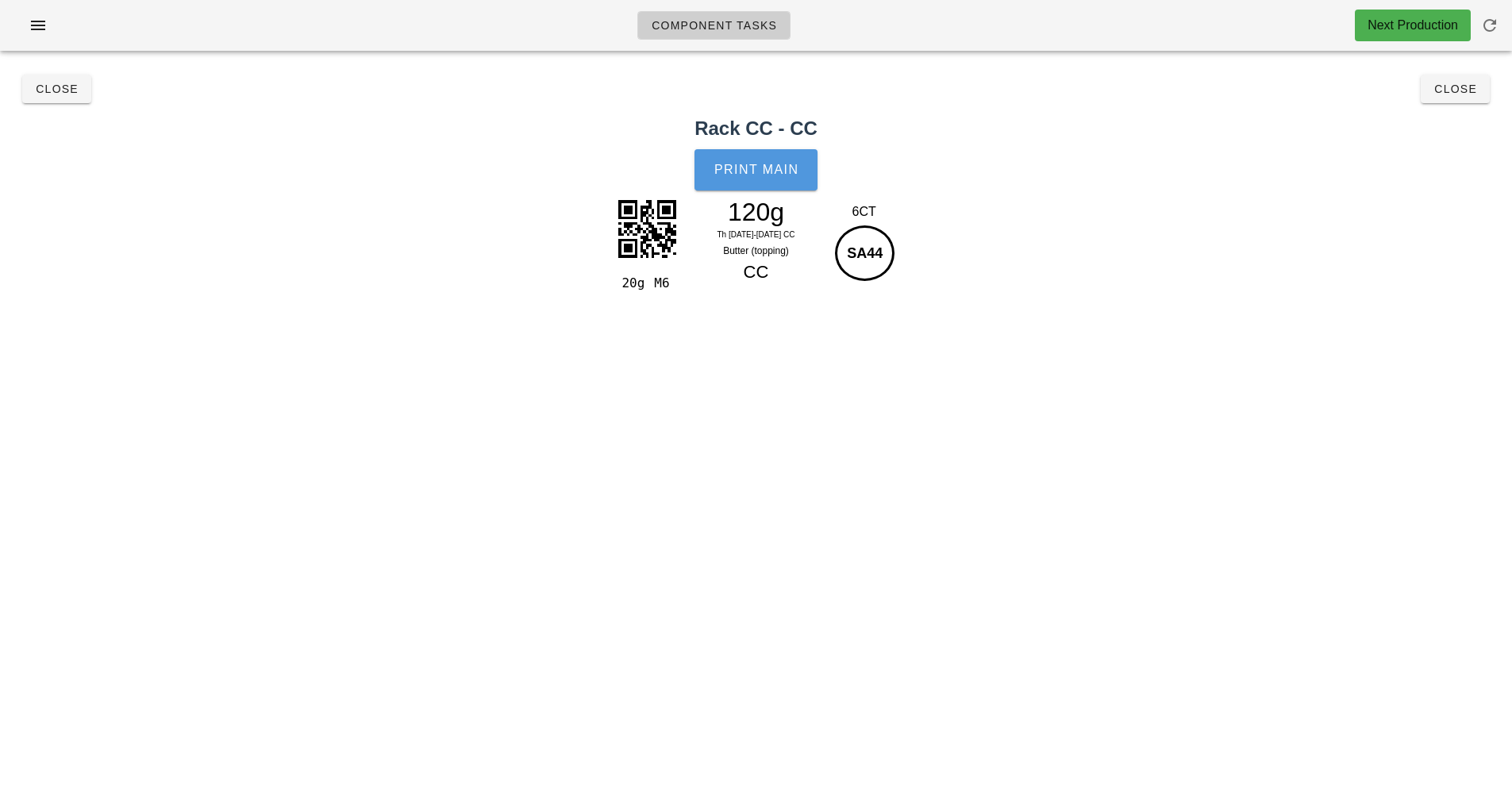
click at [762, 174] on span "Print Main" at bounding box center [756, 170] width 86 height 14
click at [1470, 98] on button "Close" at bounding box center [1455, 89] width 69 height 29
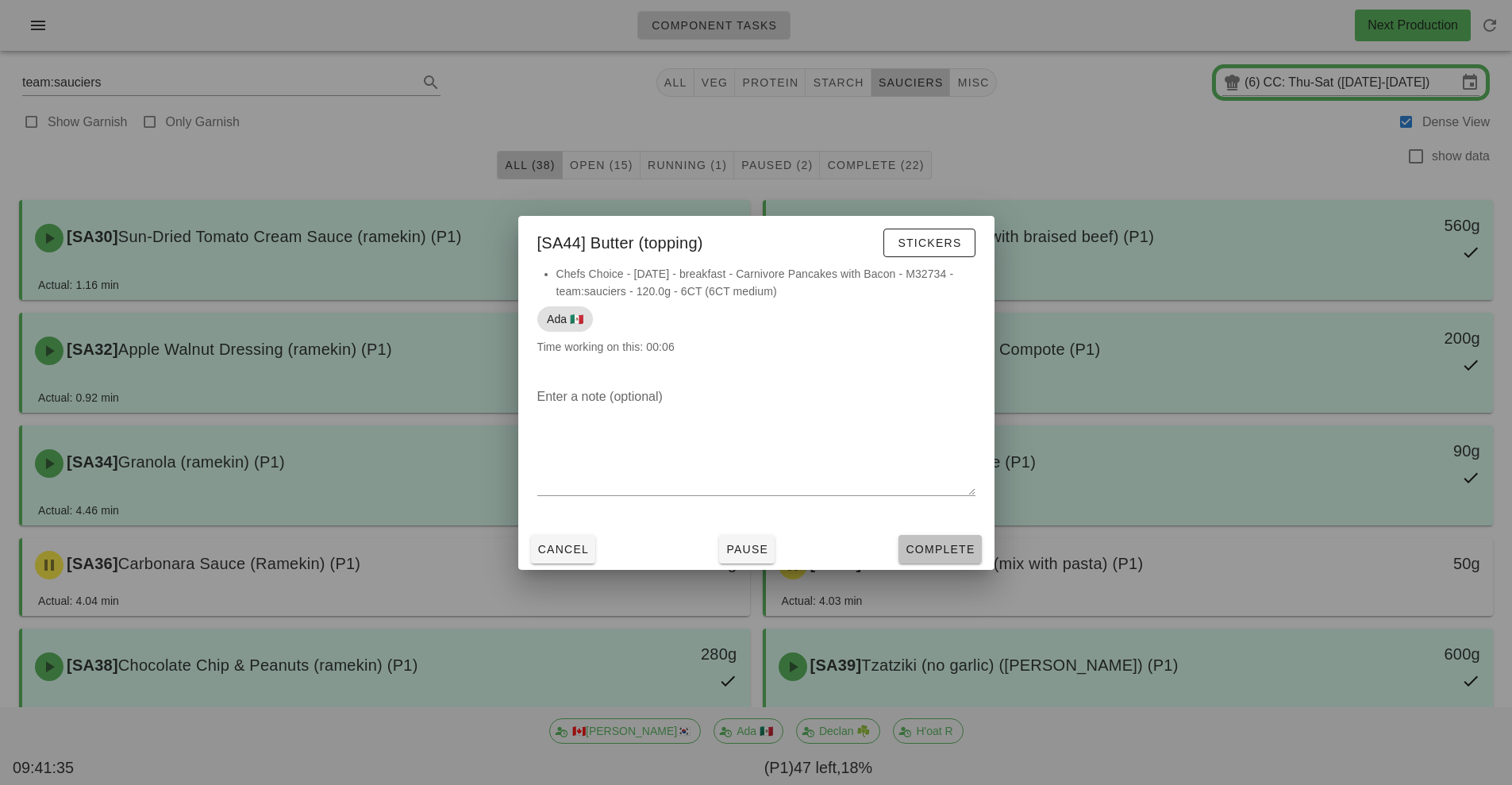
click at [938, 562] on button "Complete" at bounding box center [939, 549] width 82 height 29
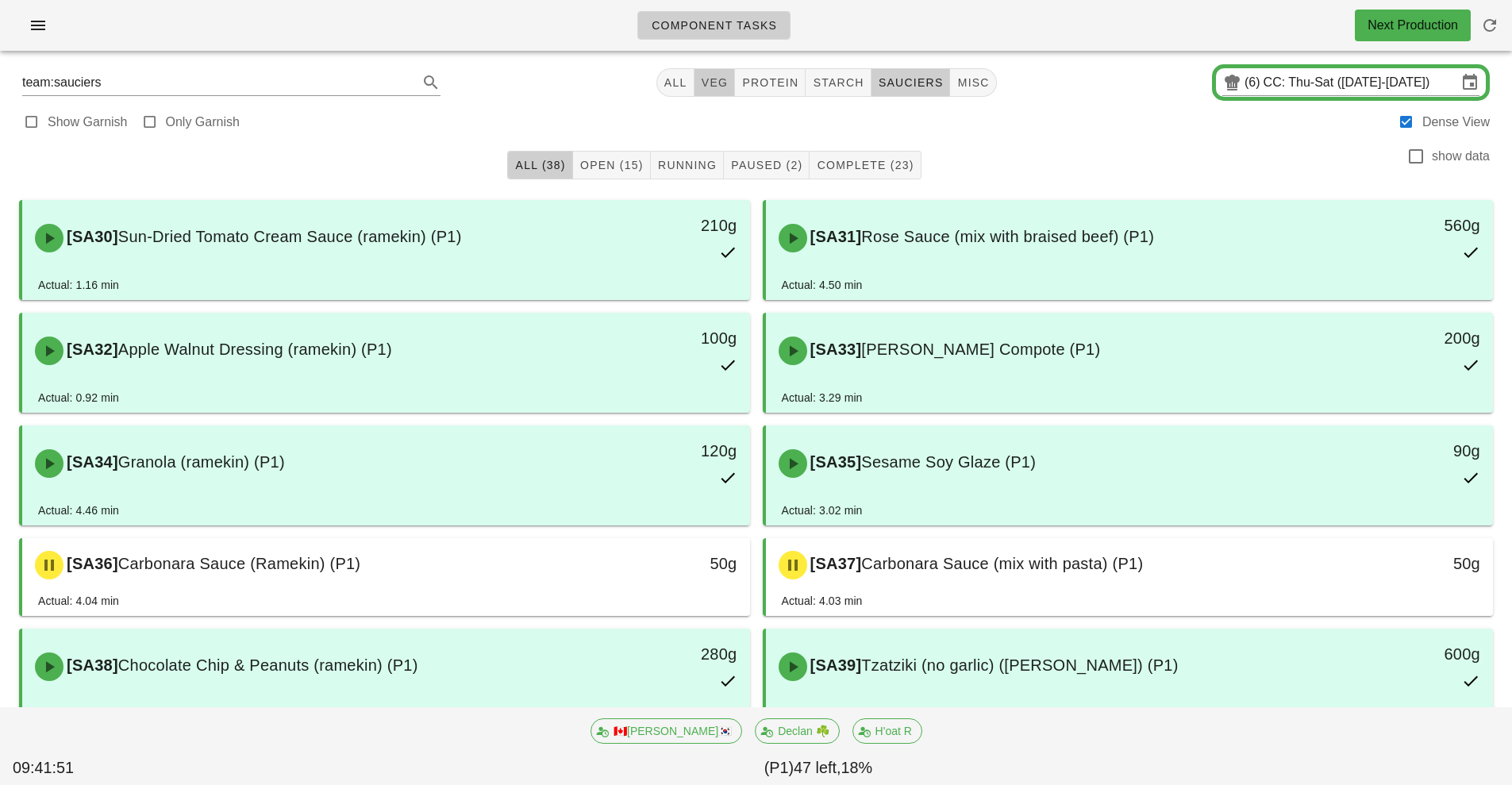
click at [718, 82] on span "veg" at bounding box center [715, 82] width 28 height 13
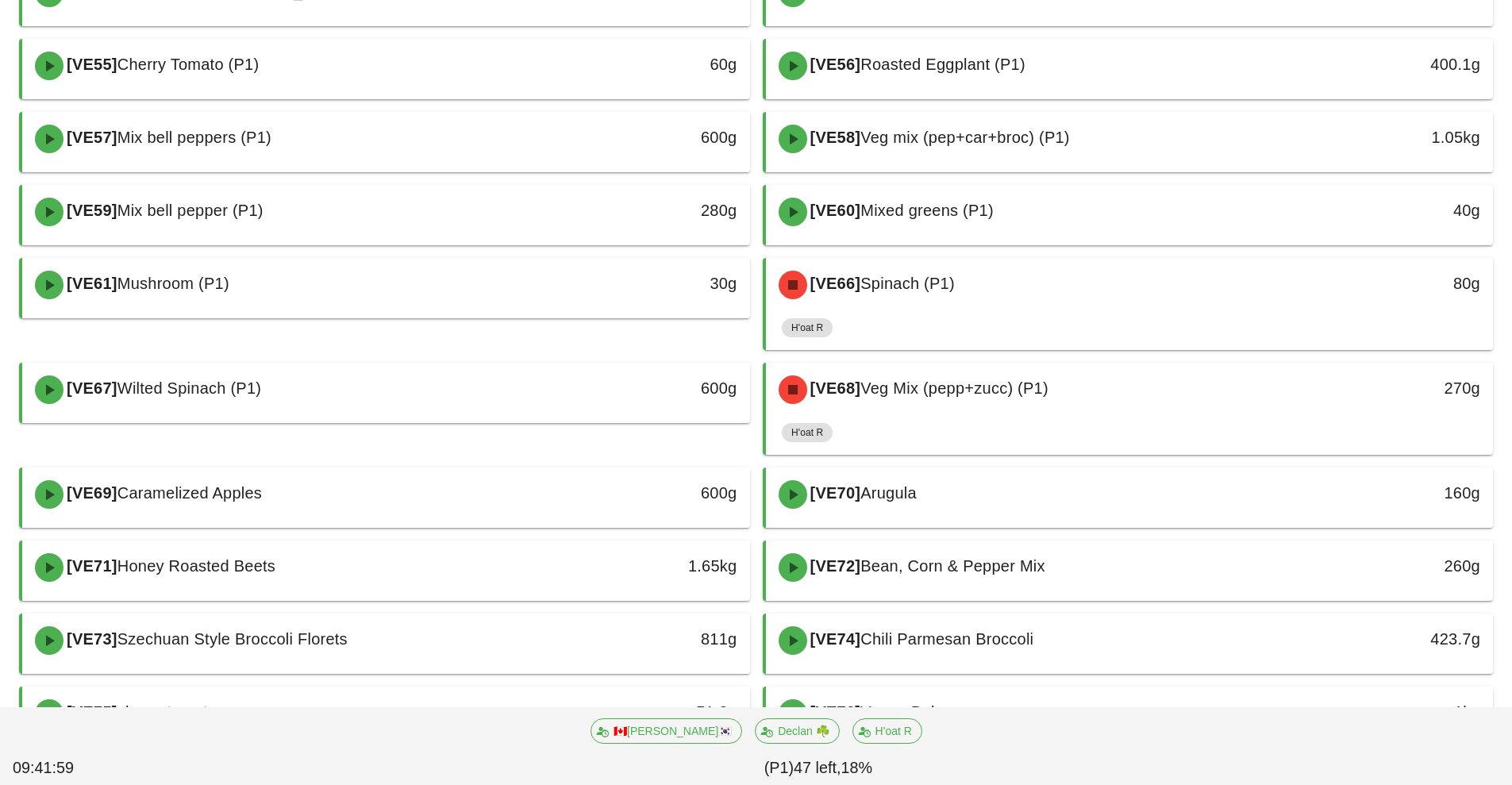
scroll to position [602, 0]
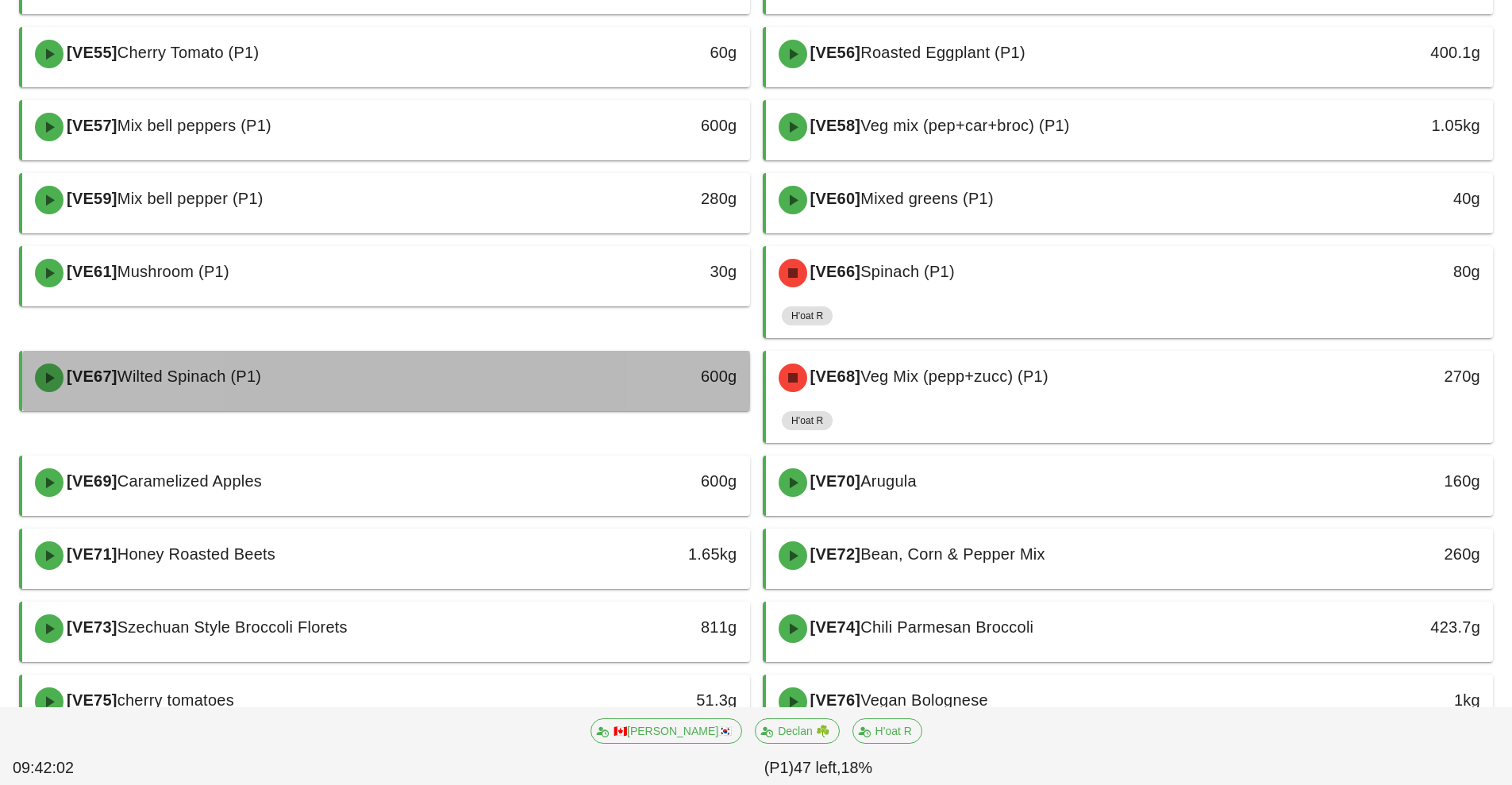
click at [579, 384] on div "600g" at bounding box center [656, 376] width 161 height 25
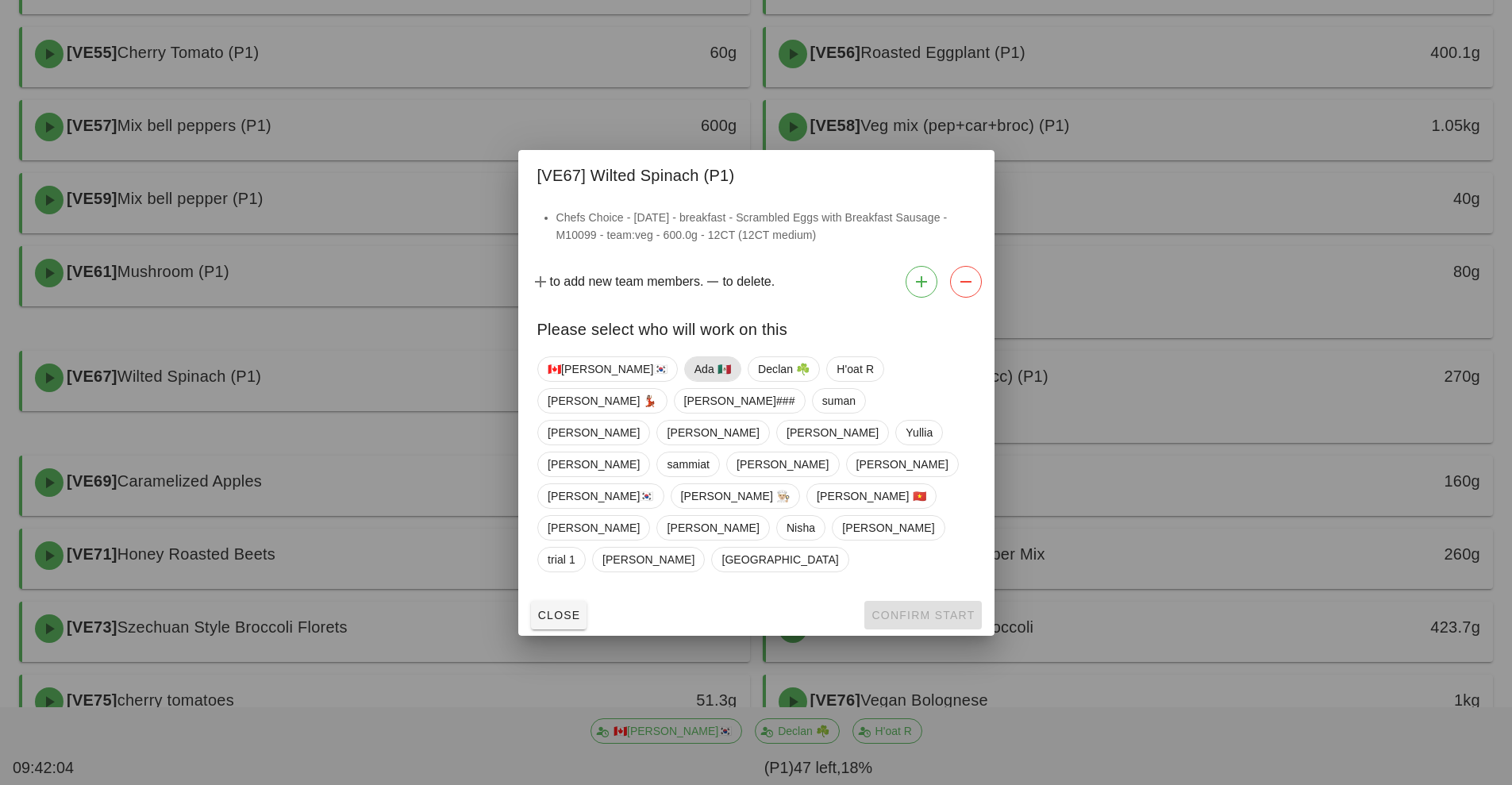
click at [694, 381] on span "Ada 🇲🇽" at bounding box center [711, 369] width 37 height 24
click at [904, 608] on span "Confirm Start" at bounding box center [923, 614] width 104 height 13
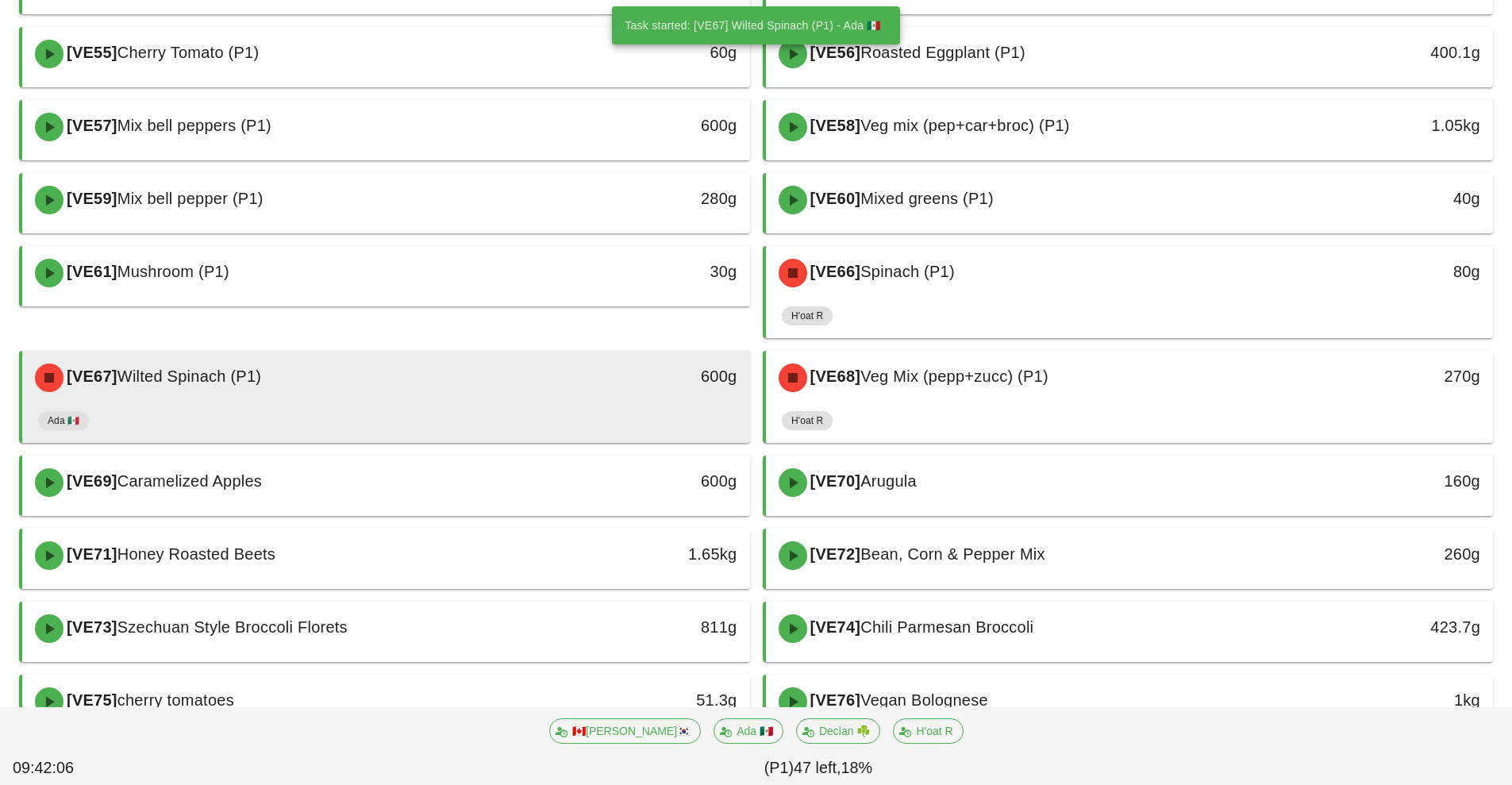
click at [585, 401] on div "[VE67] Wilted Spinach (P1) 600g" at bounding box center [385, 378] width 728 height 54
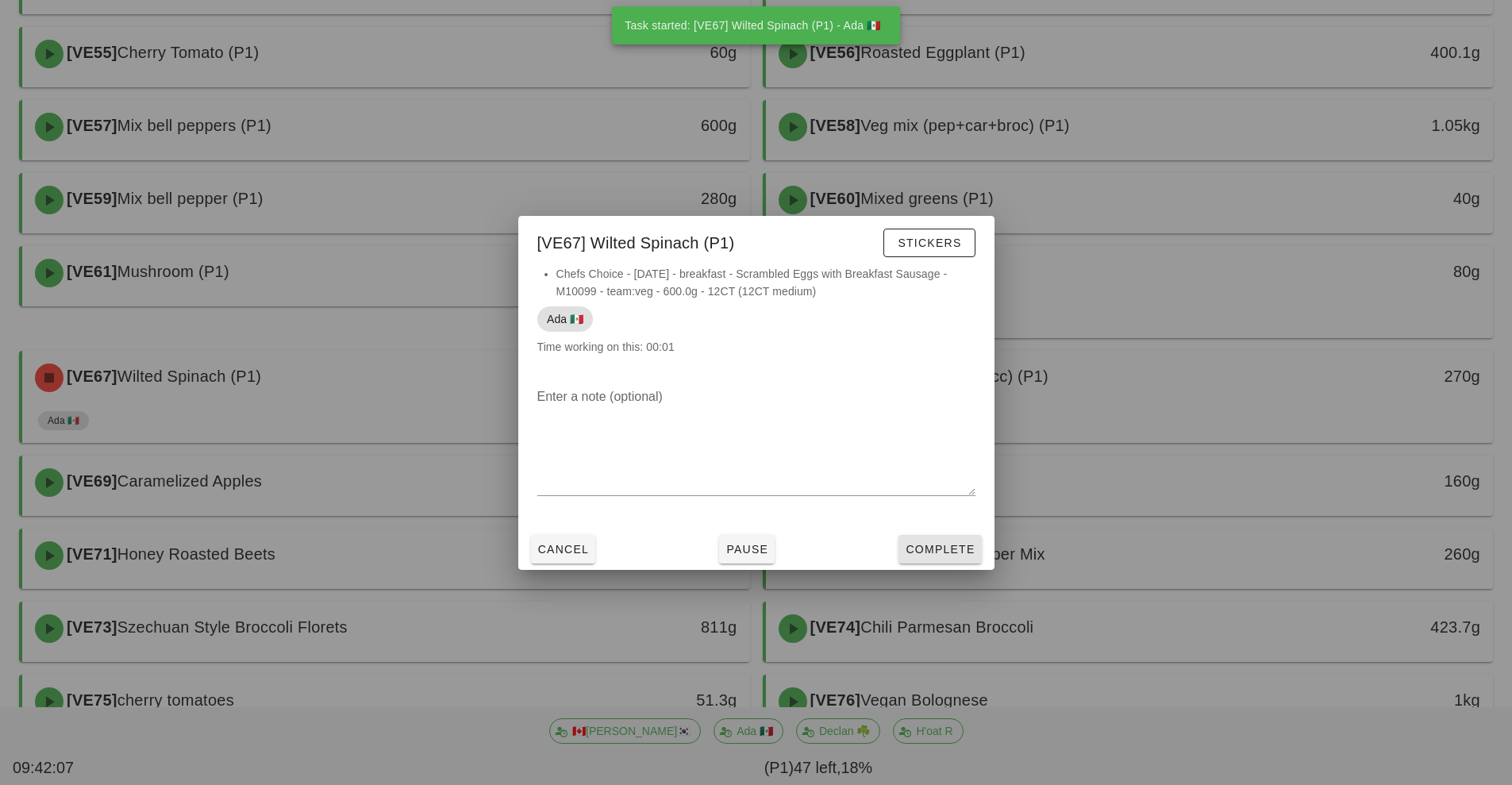
click at [953, 549] on span "Complete" at bounding box center [940, 548] width 70 height 13
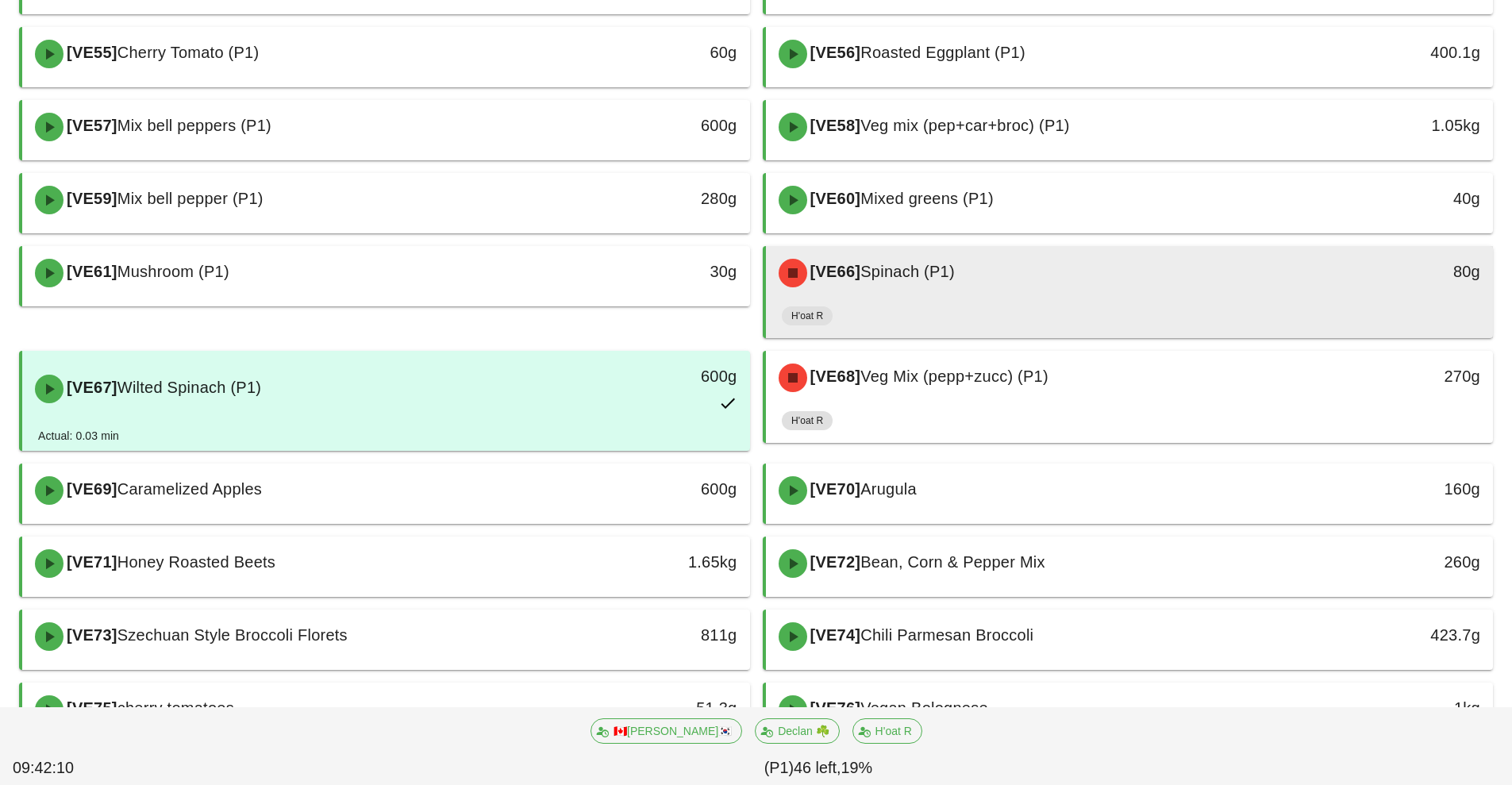
click at [1122, 295] on div "[VE66] Spinach (P1)" at bounding box center [1039, 273] width 541 height 48
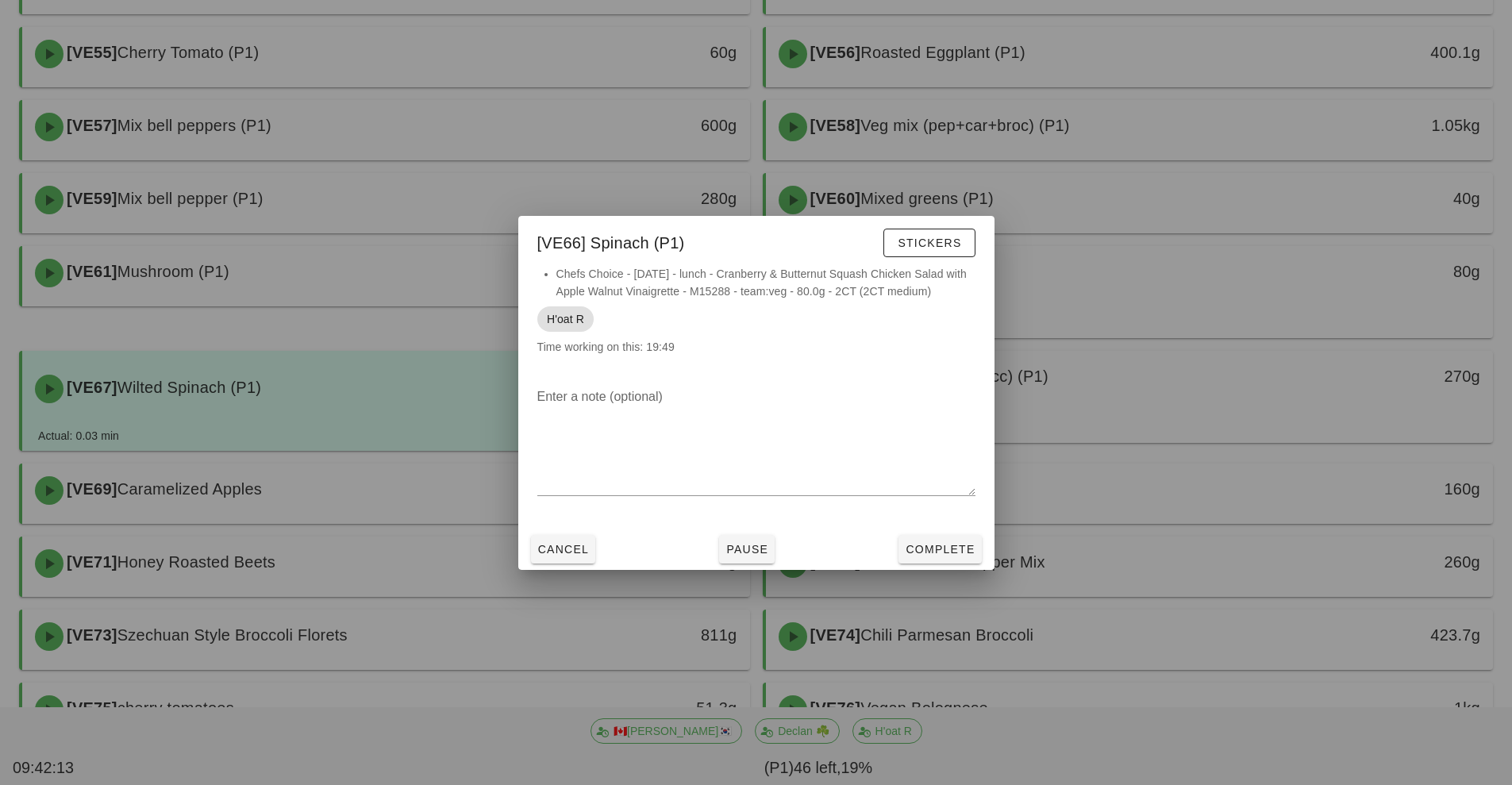
click at [1198, 238] on div at bounding box center [756, 392] width 1512 height 785
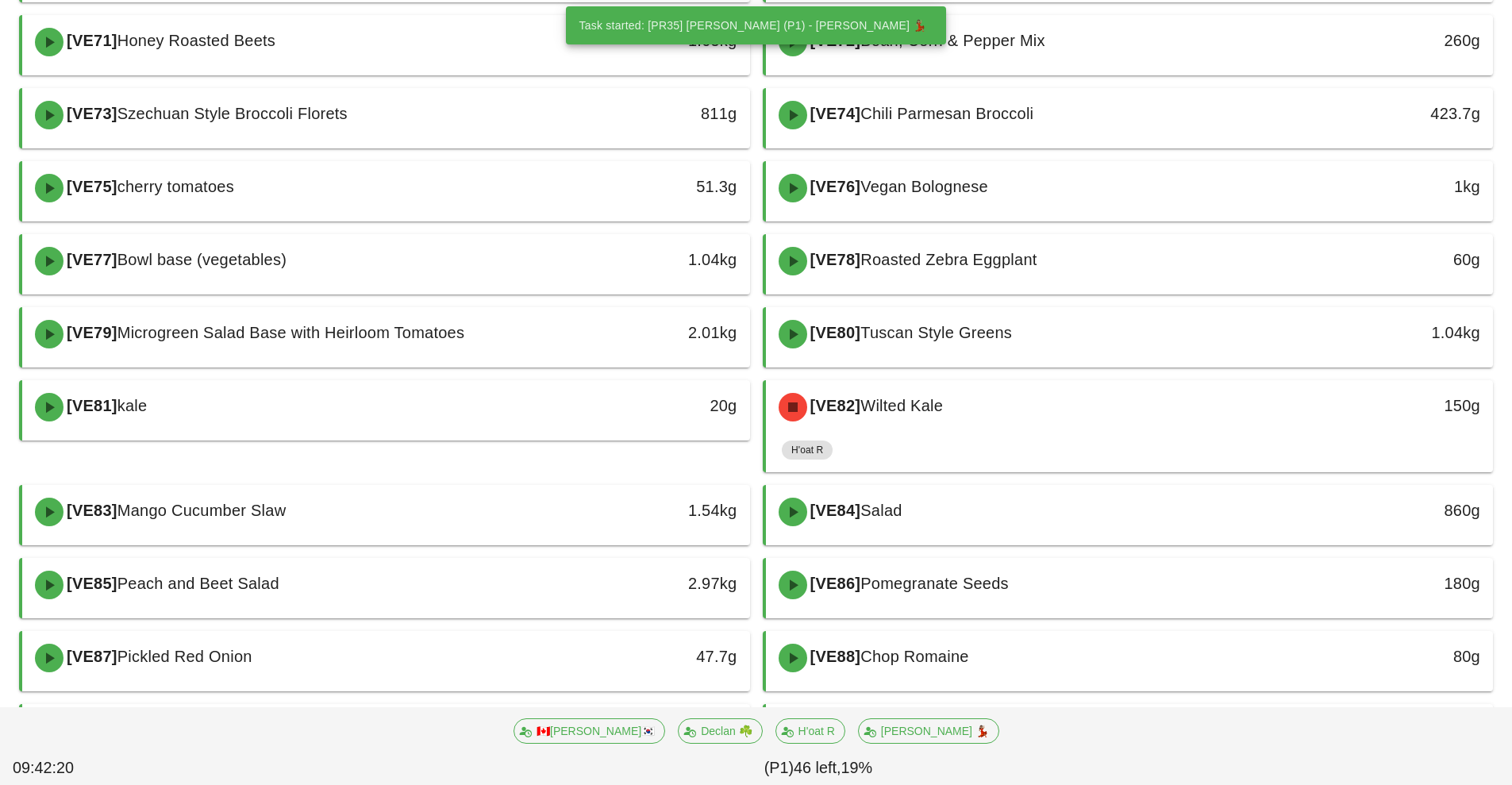
scroll to position [1126, 0]
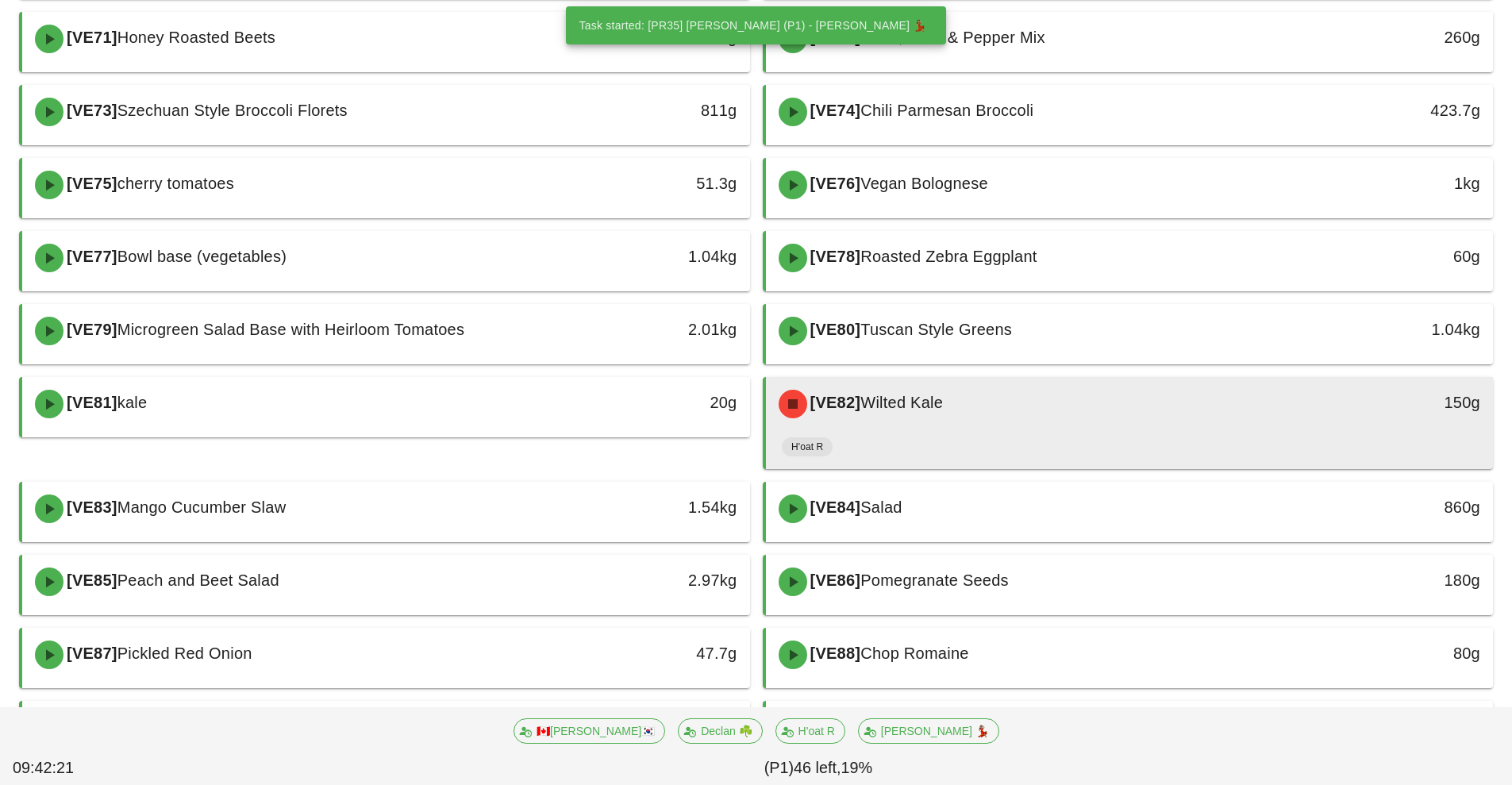
click at [1067, 424] on div "[VE82] Wilted Kale" at bounding box center [1039, 404] width 541 height 48
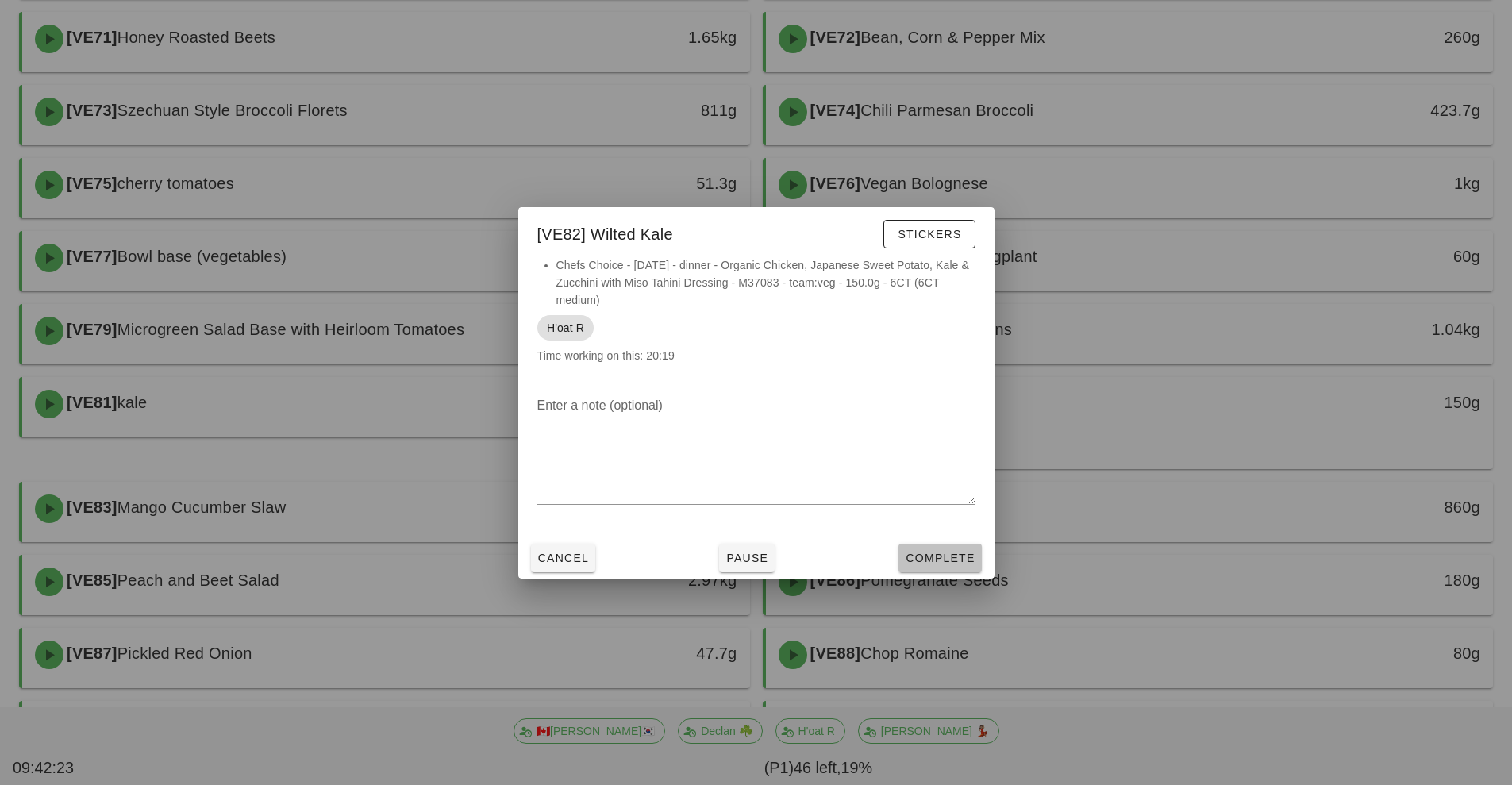
click at [947, 563] on span "Complete" at bounding box center [940, 558] width 70 height 13
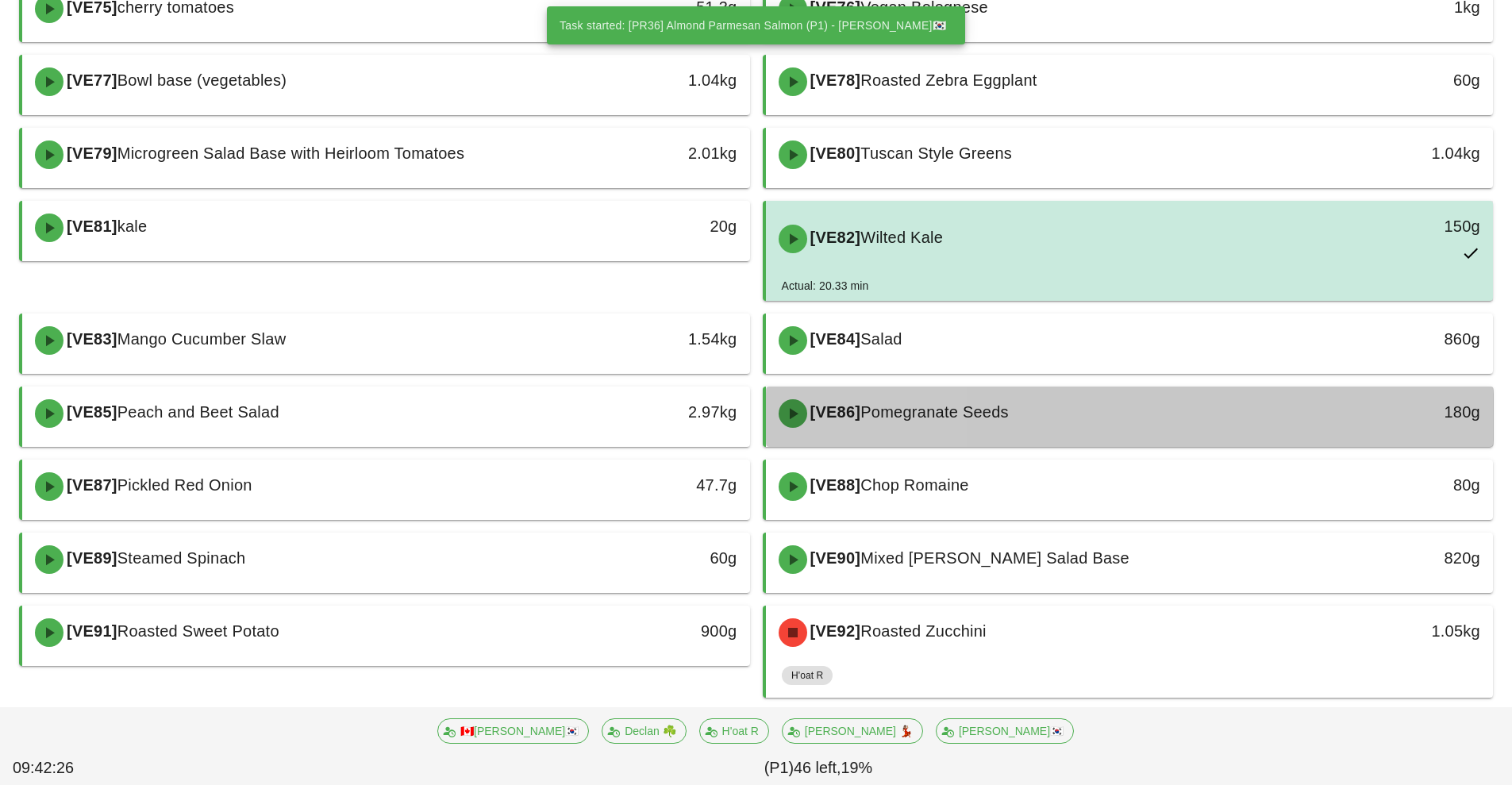
scroll to position [1329, 0]
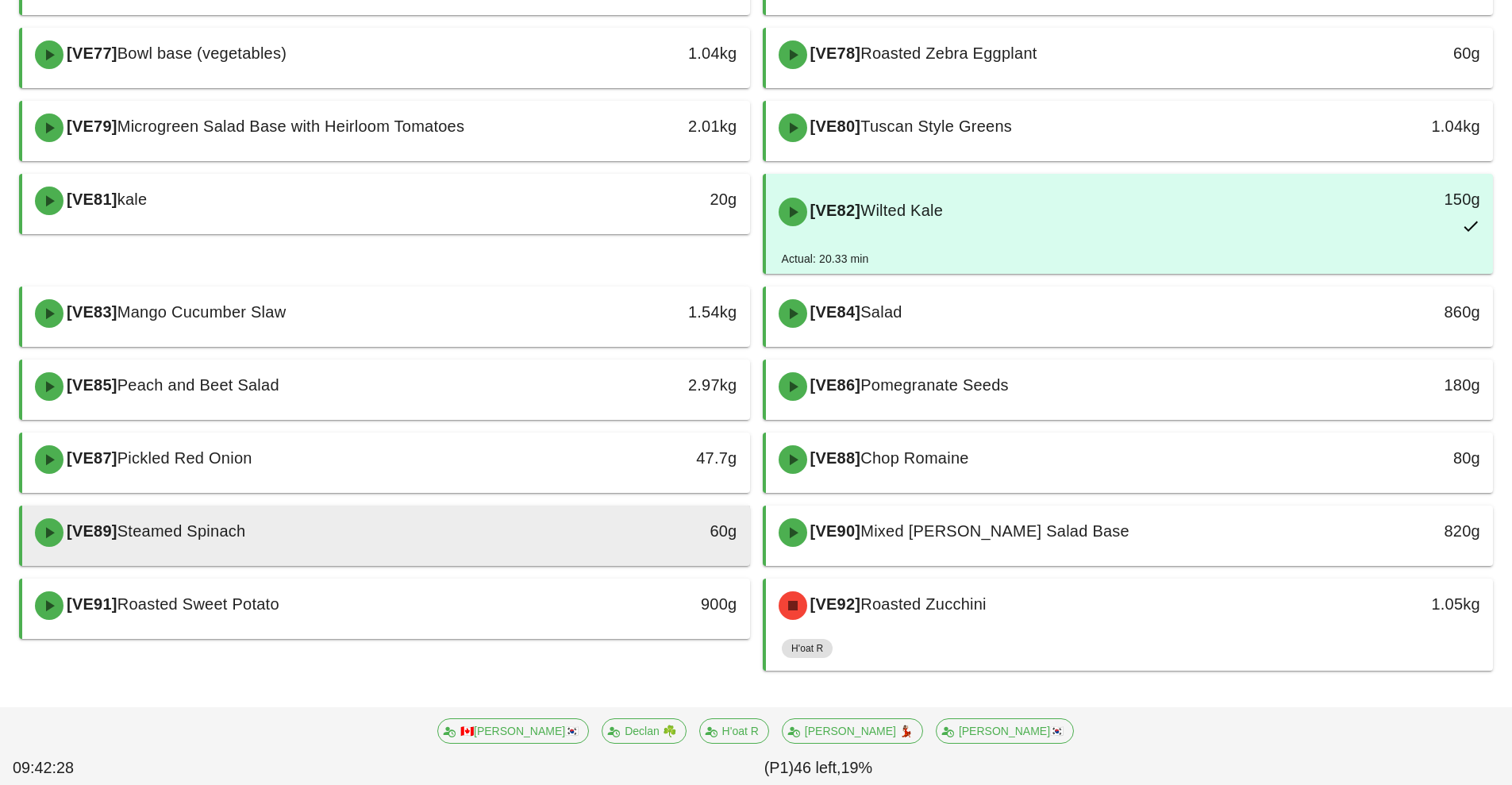
click at [548, 536] on div "[VE89] Steamed Spinach" at bounding box center [295, 532] width 541 height 48
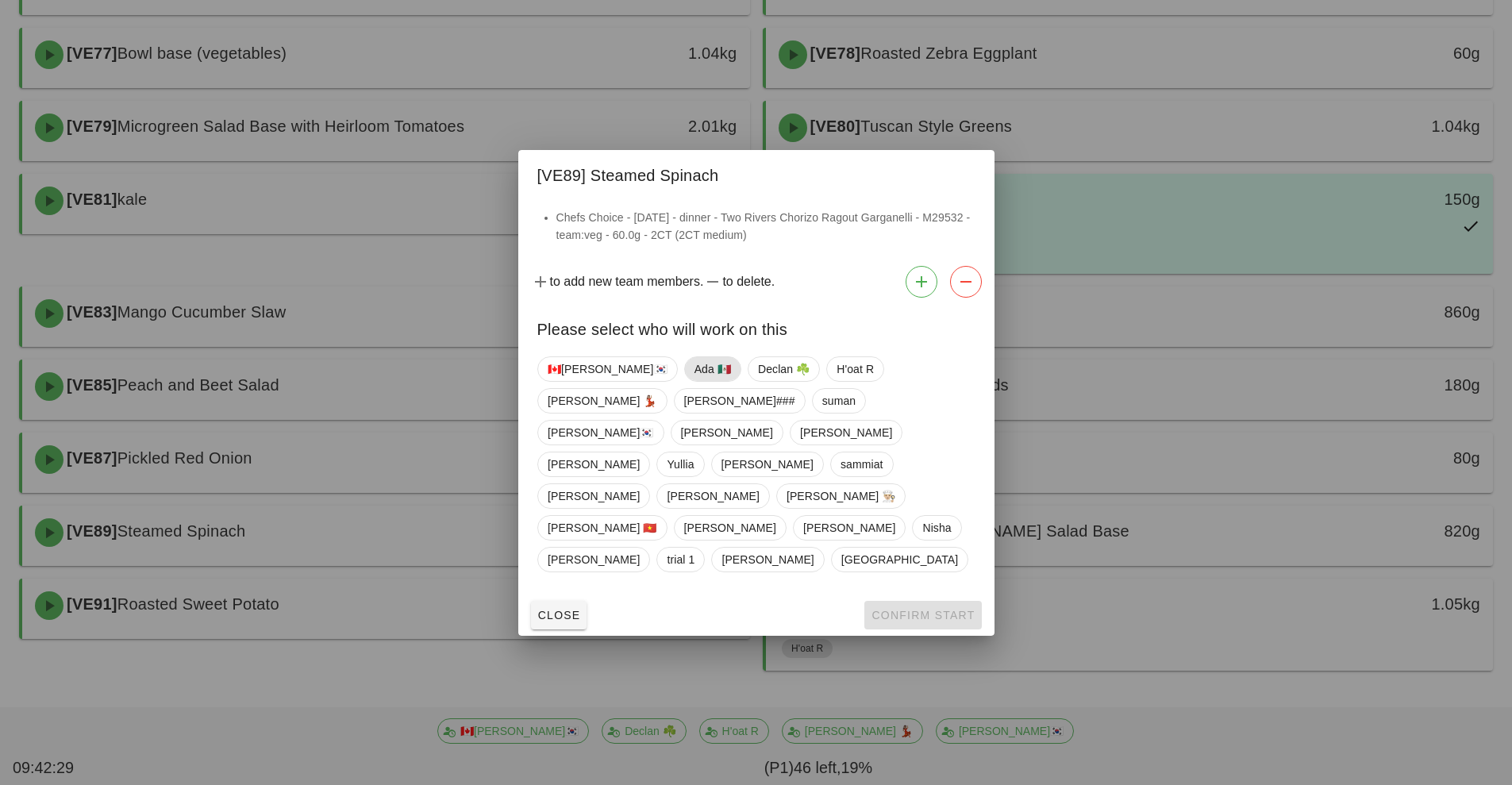
click at [694, 381] on span "Ada 🇲🇽" at bounding box center [711, 369] width 37 height 24
click at [908, 608] on span "Confirm Start" at bounding box center [923, 614] width 104 height 13
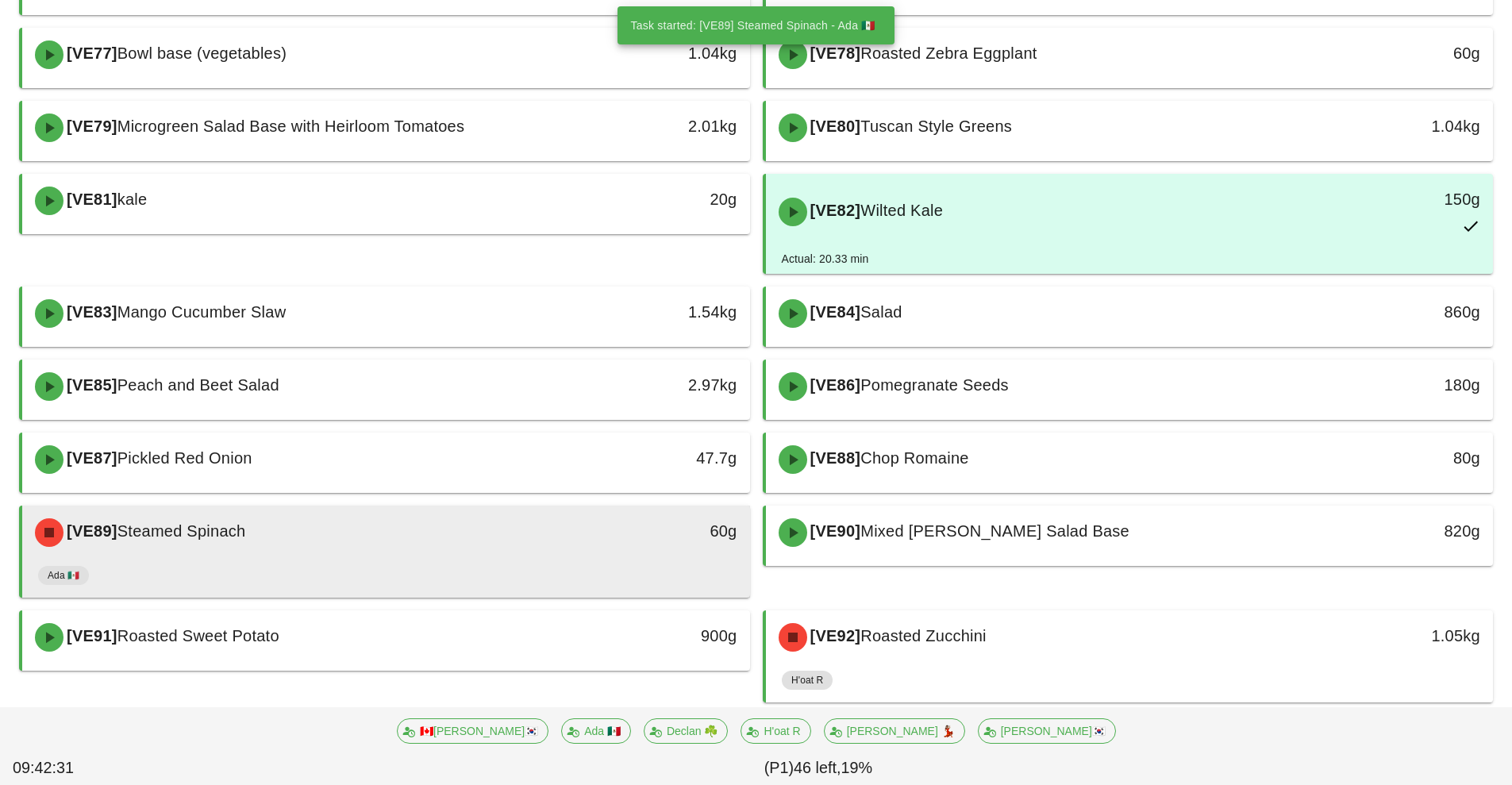
click at [607, 563] on div "Ada 🇲🇽" at bounding box center [386, 578] width 696 height 38
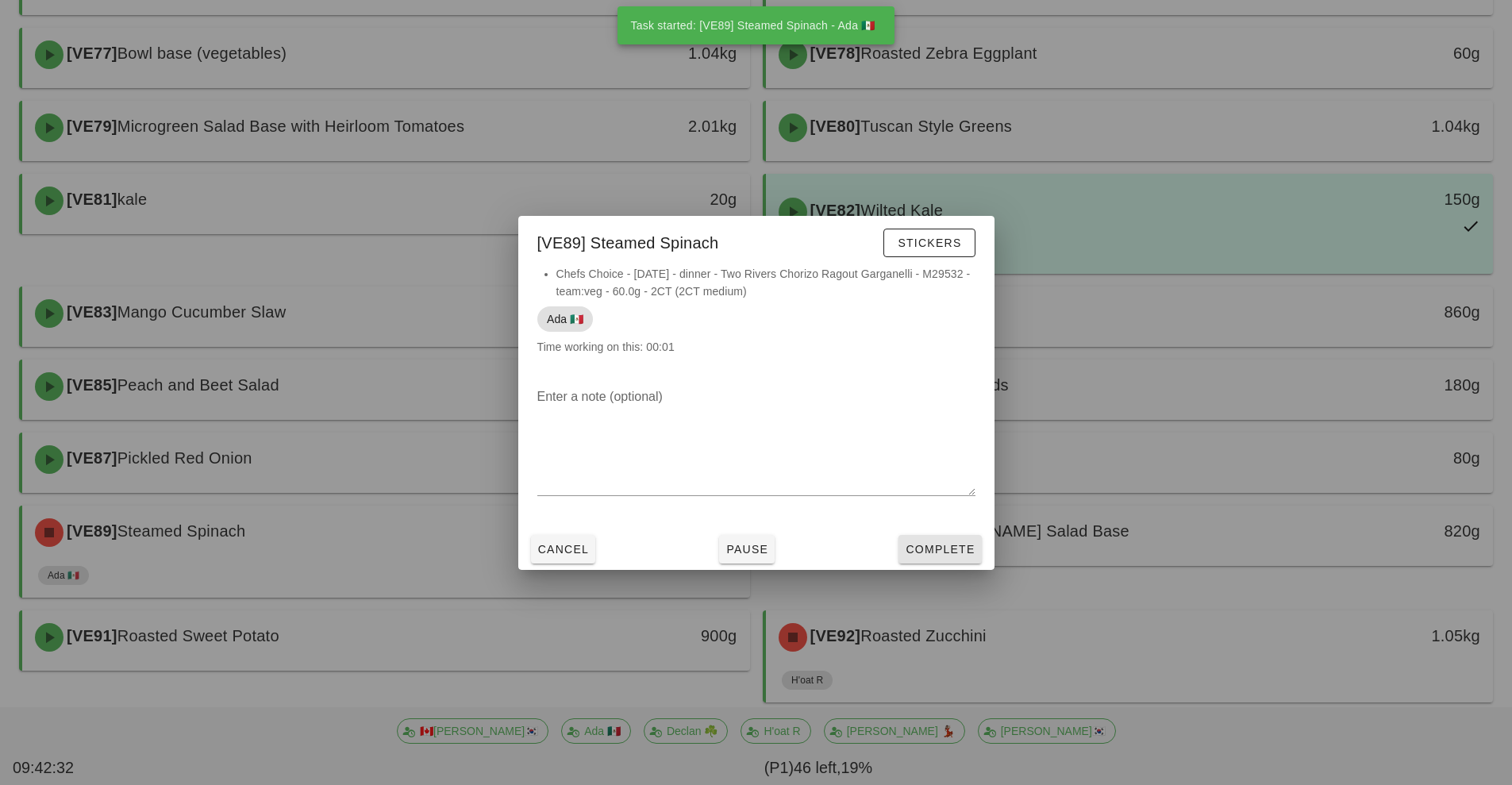
click at [945, 557] on button "Complete" at bounding box center [939, 549] width 82 height 29
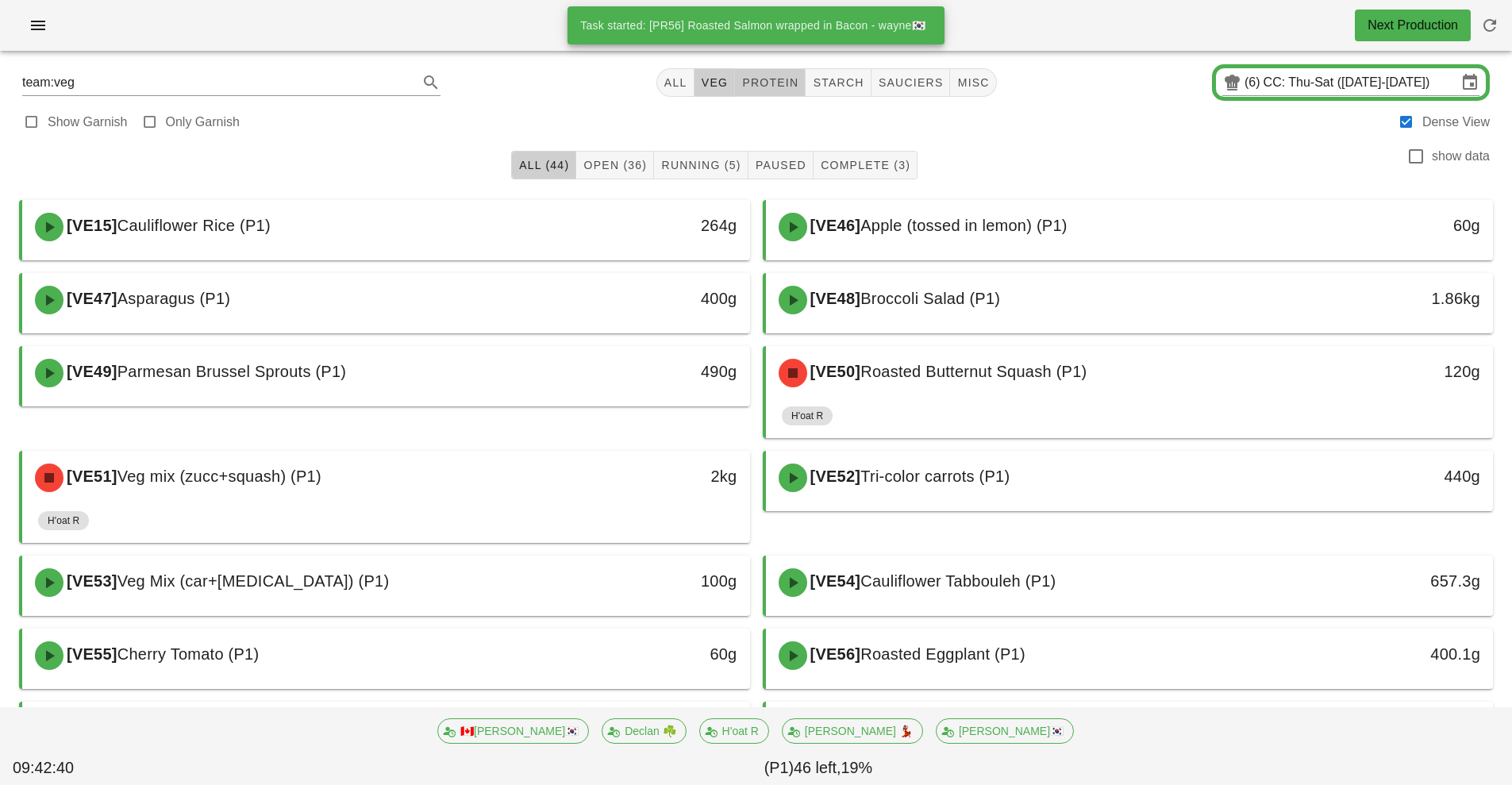
click at [787, 70] on button "protein" at bounding box center [770, 82] width 70 height 29
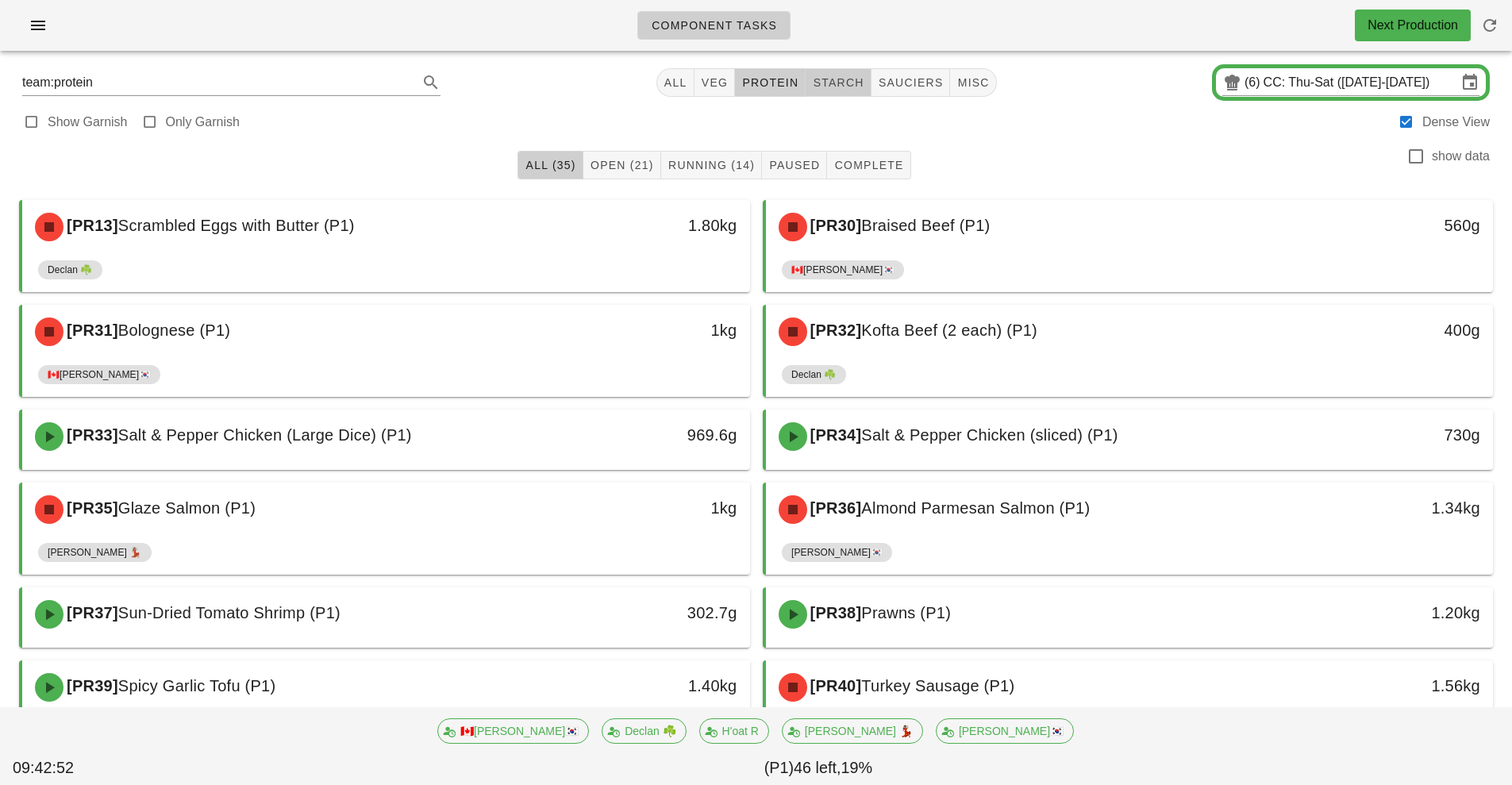
click at [845, 79] on span "starch" at bounding box center [837, 82] width 52 height 13
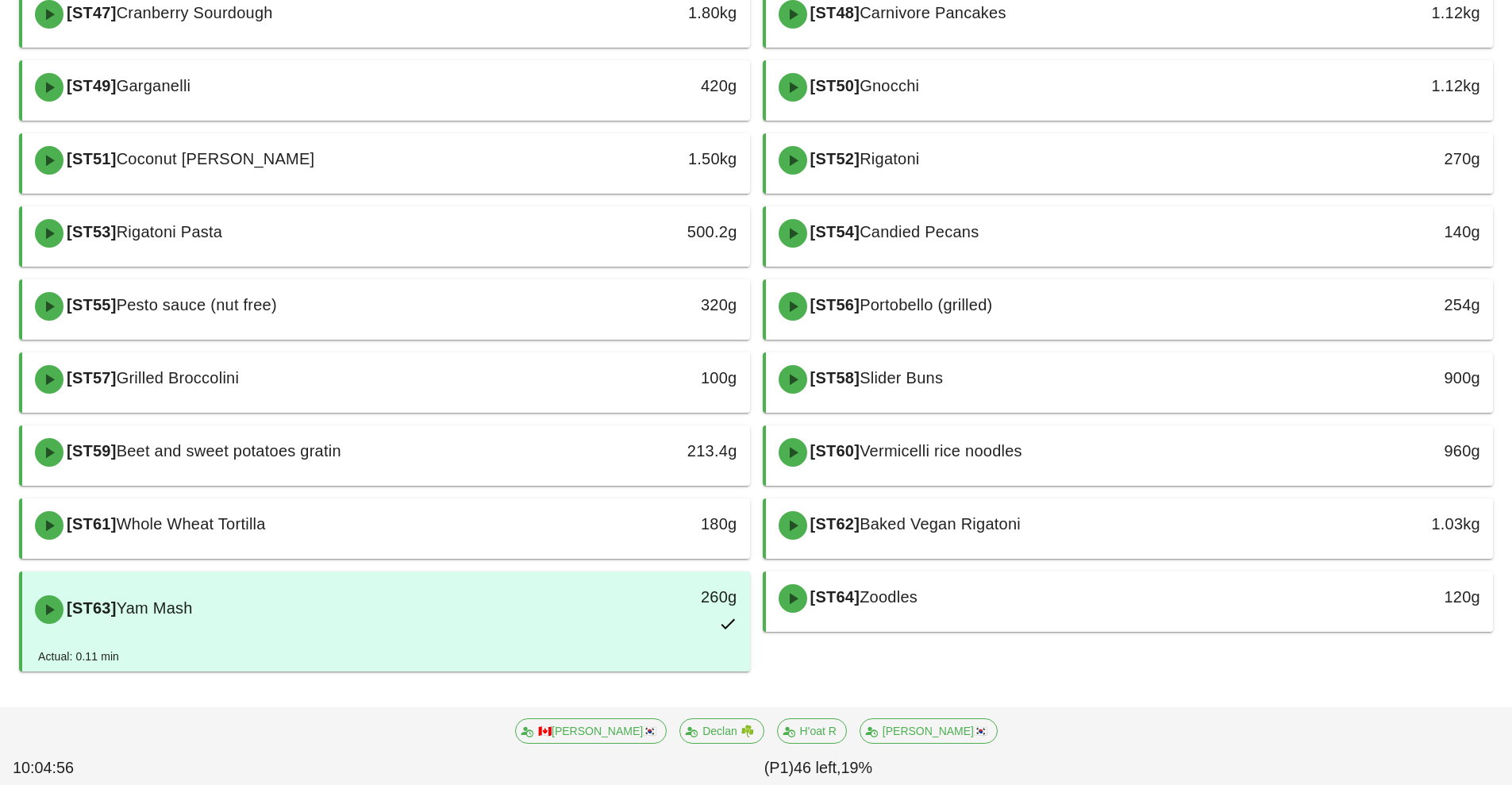
scroll to position [652, 0]
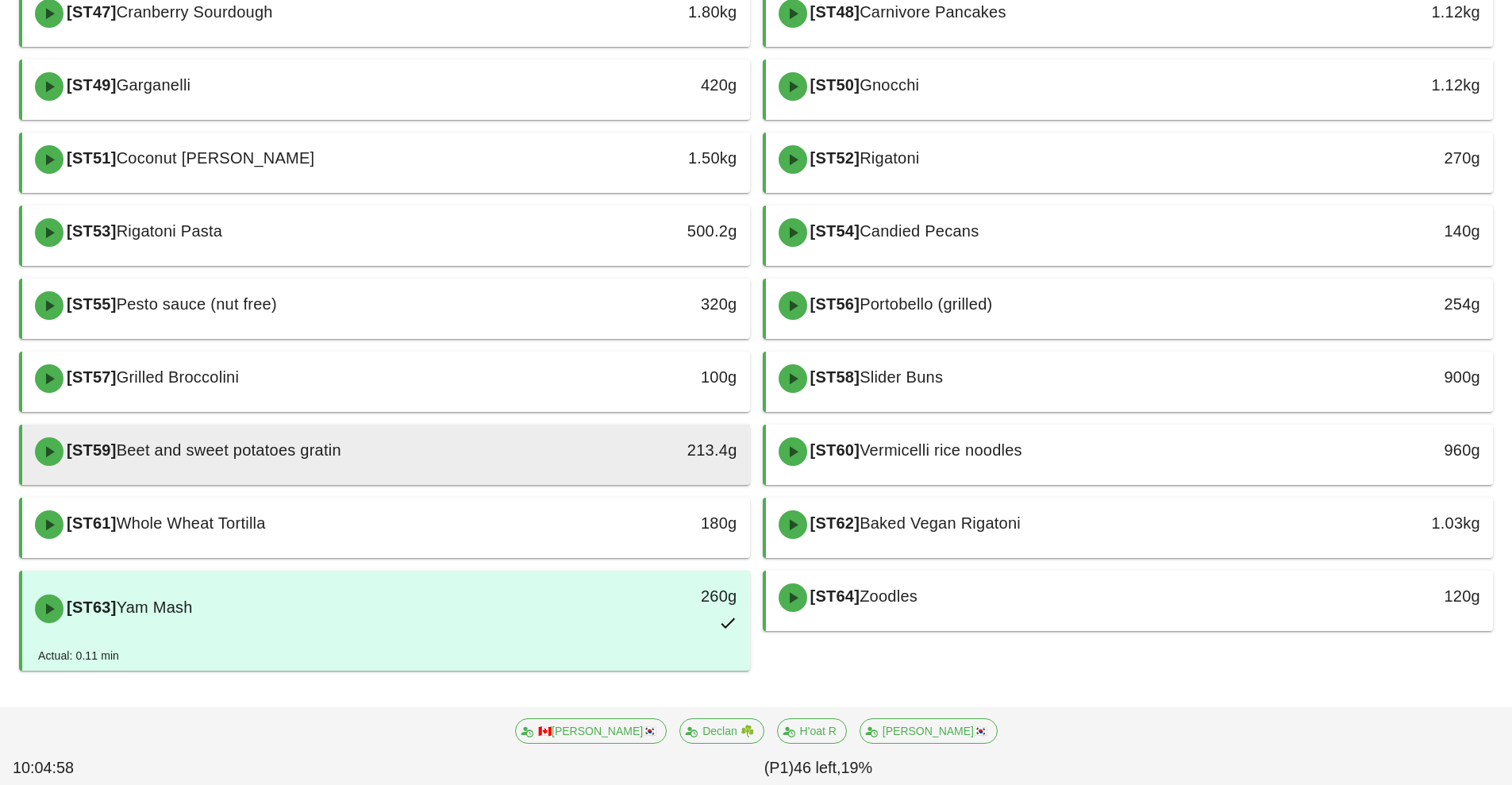
click at [497, 452] on div "[ST59] Beet and sweet potatoes gratin" at bounding box center [295, 451] width 541 height 48
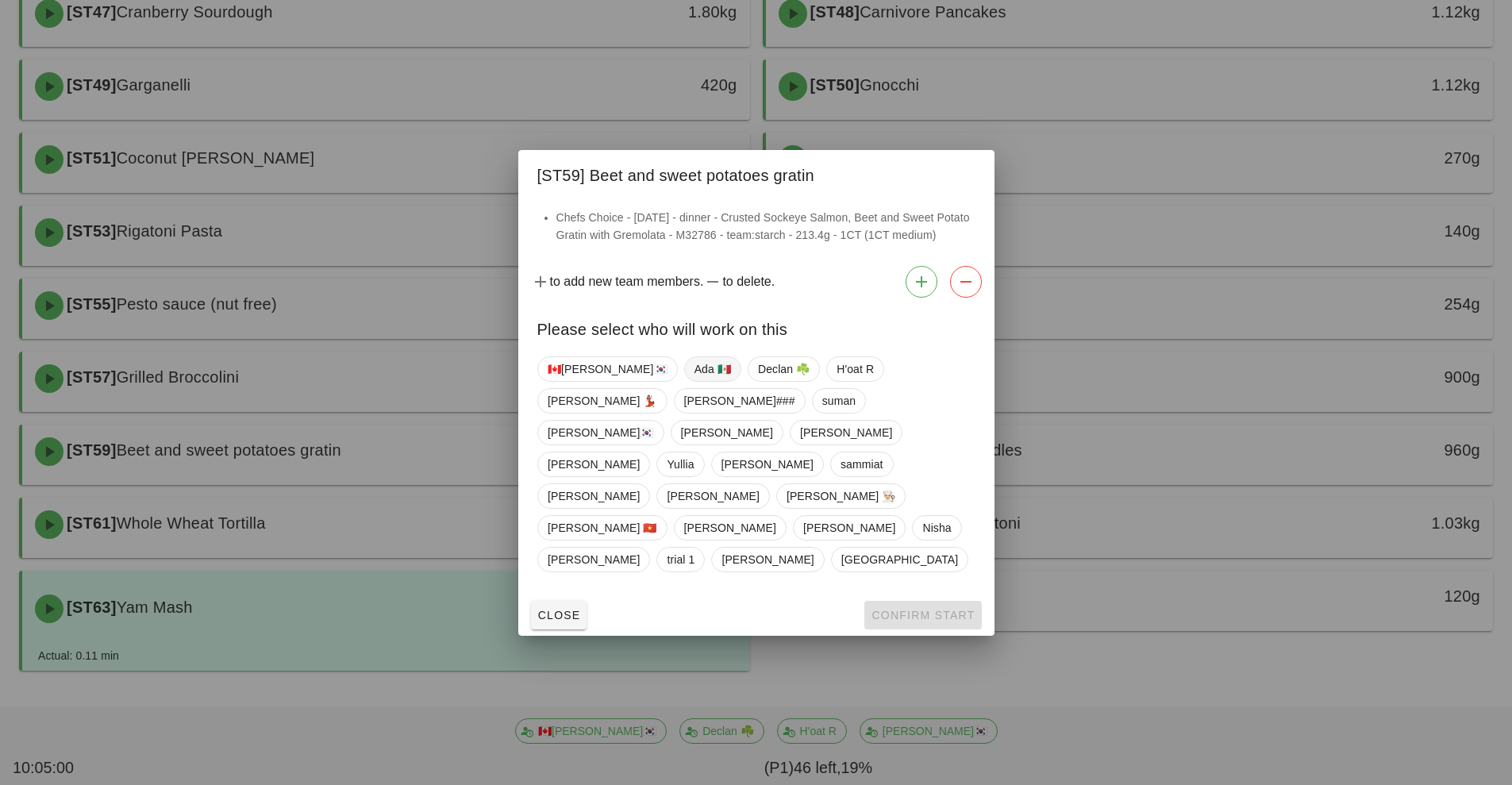
click at [694, 381] on span "Ada 🇲🇽" at bounding box center [711, 369] width 37 height 24
click at [897, 608] on span "Confirm Start" at bounding box center [923, 614] width 104 height 13
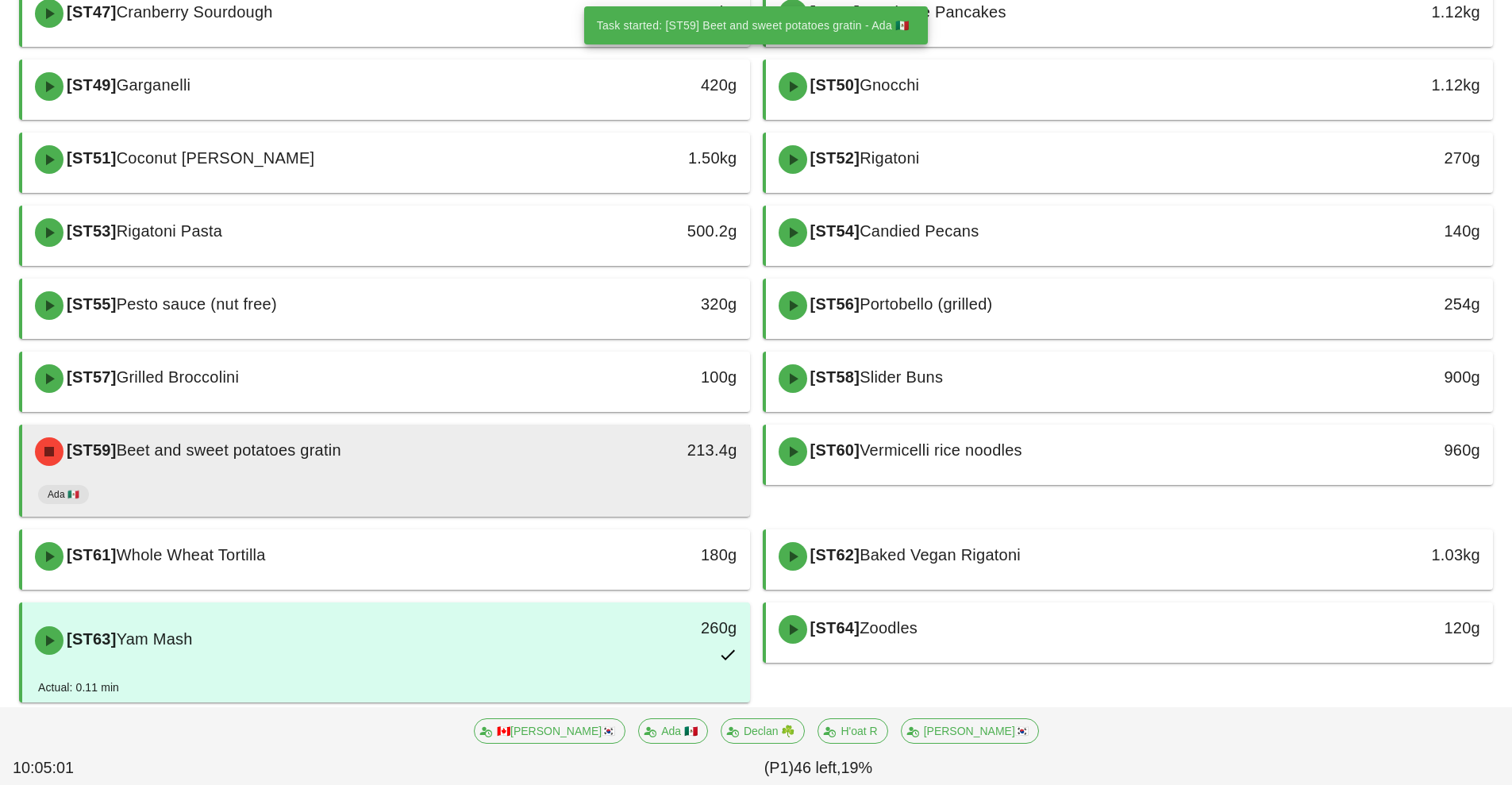
click at [565, 489] on div "Ada 🇲🇽" at bounding box center [386, 497] width 696 height 38
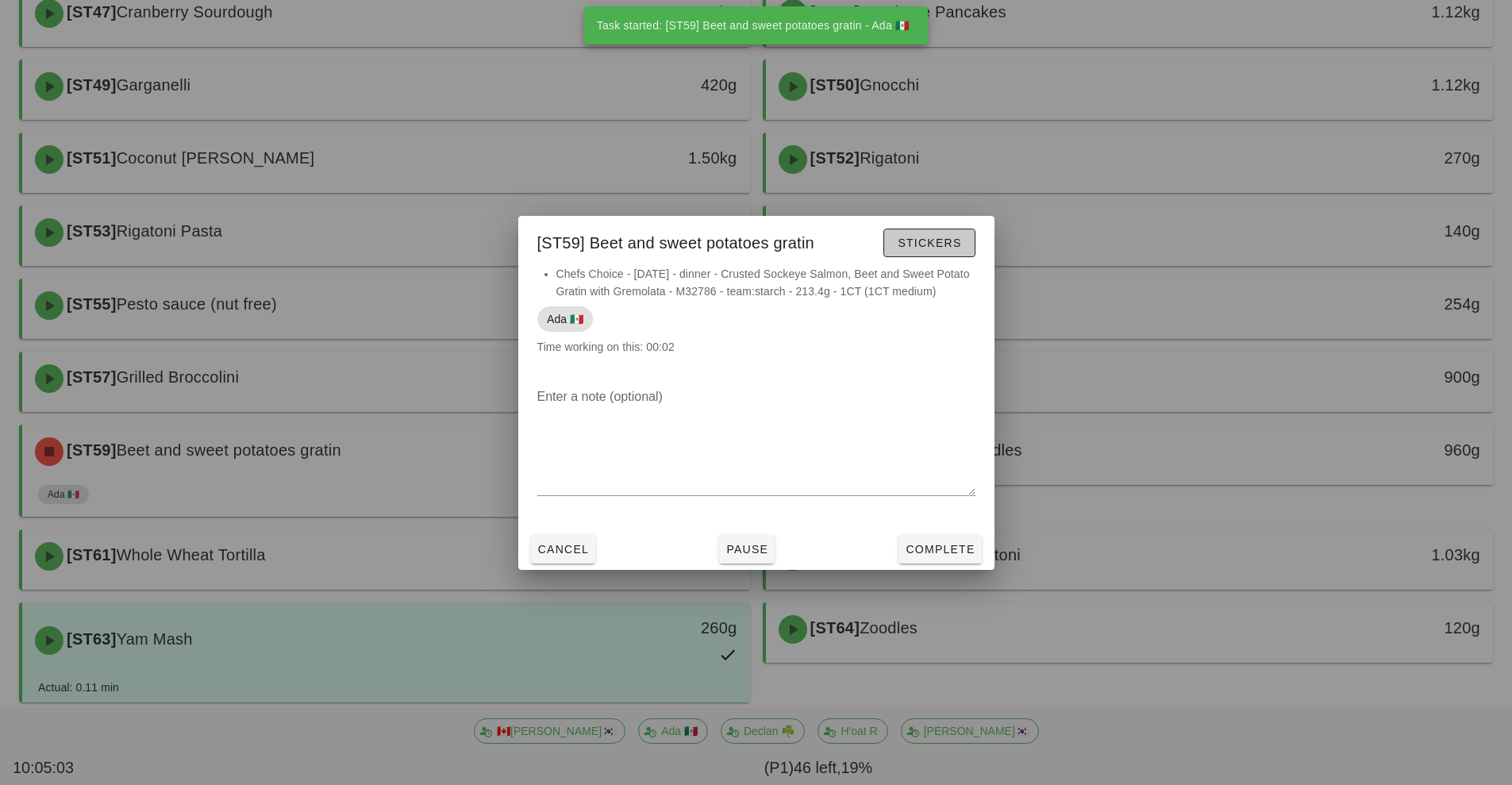
click at [933, 246] on span "Stickers" at bounding box center [929, 243] width 65 height 13
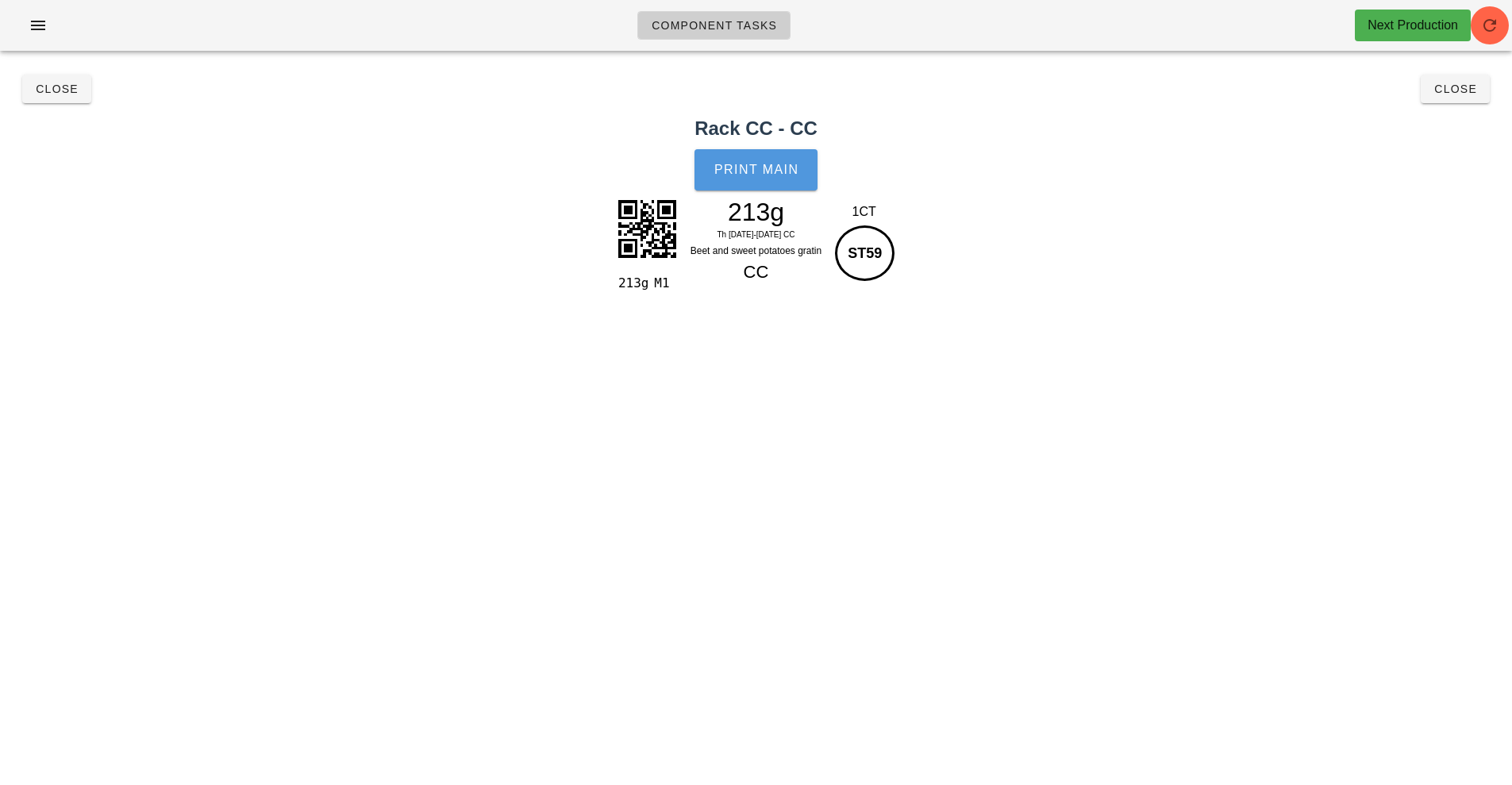
click at [762, 174] on span "Print Main" at bounding box center [756, 170] width 86 height 14
click at [1458, 102] on button "Close" at bounding box center [1455, 89] width 69 height 29
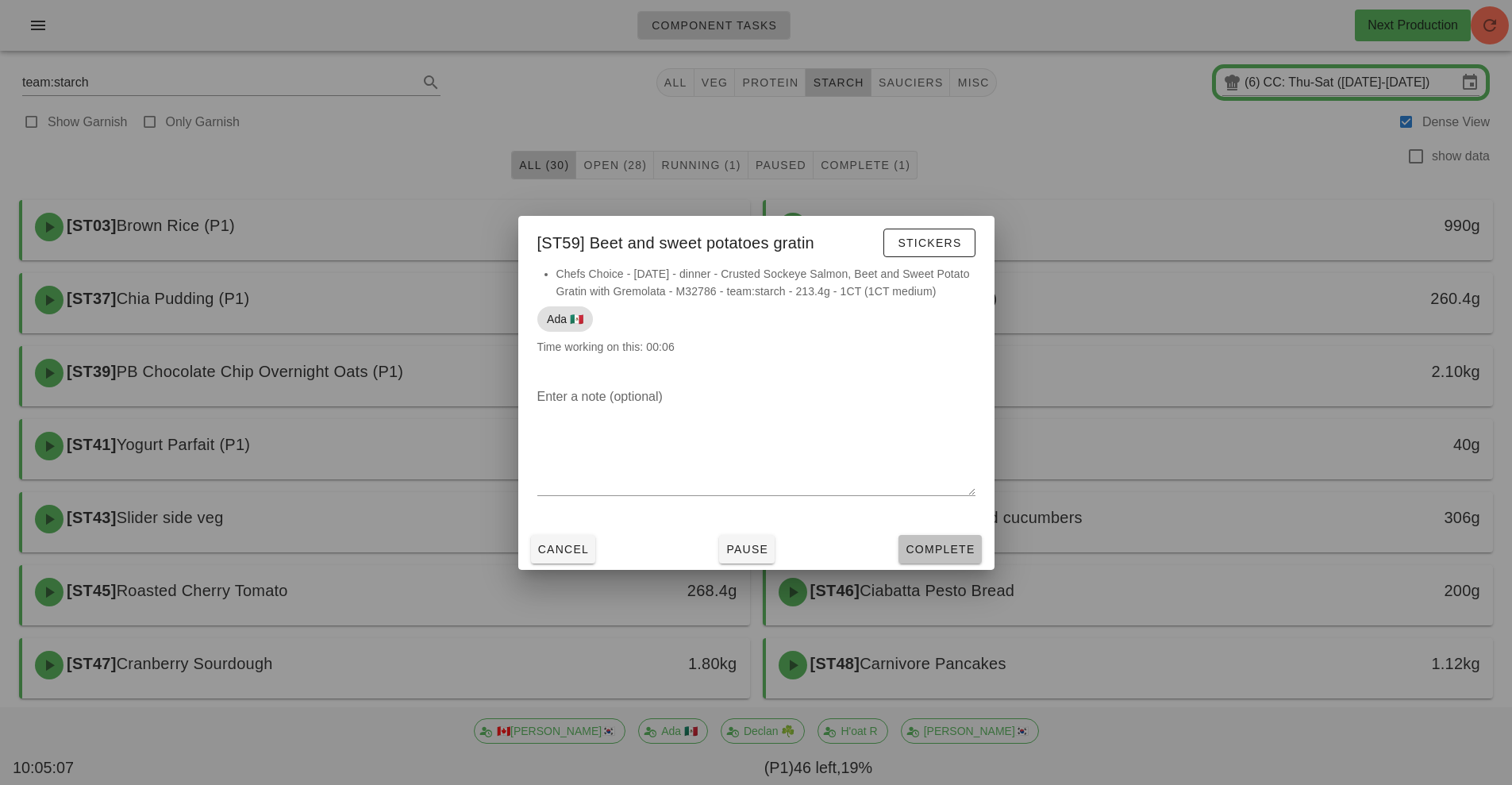
click at [962, 550] on span "Complete" at bounding box center [940, 548] width 70 height 13
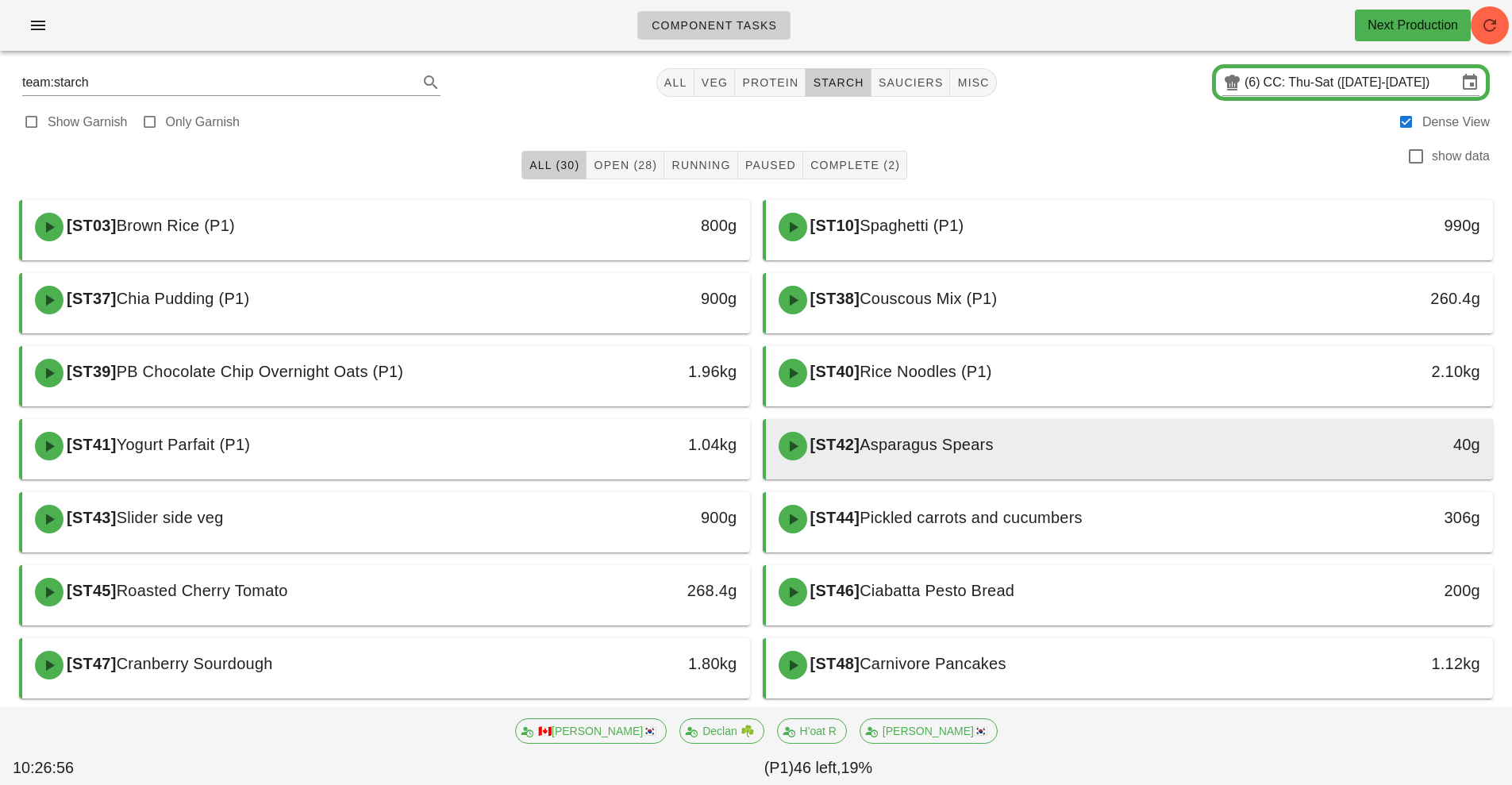
click at [1318, 476] on div at bounding box center [1130, 475] width 696 height 6
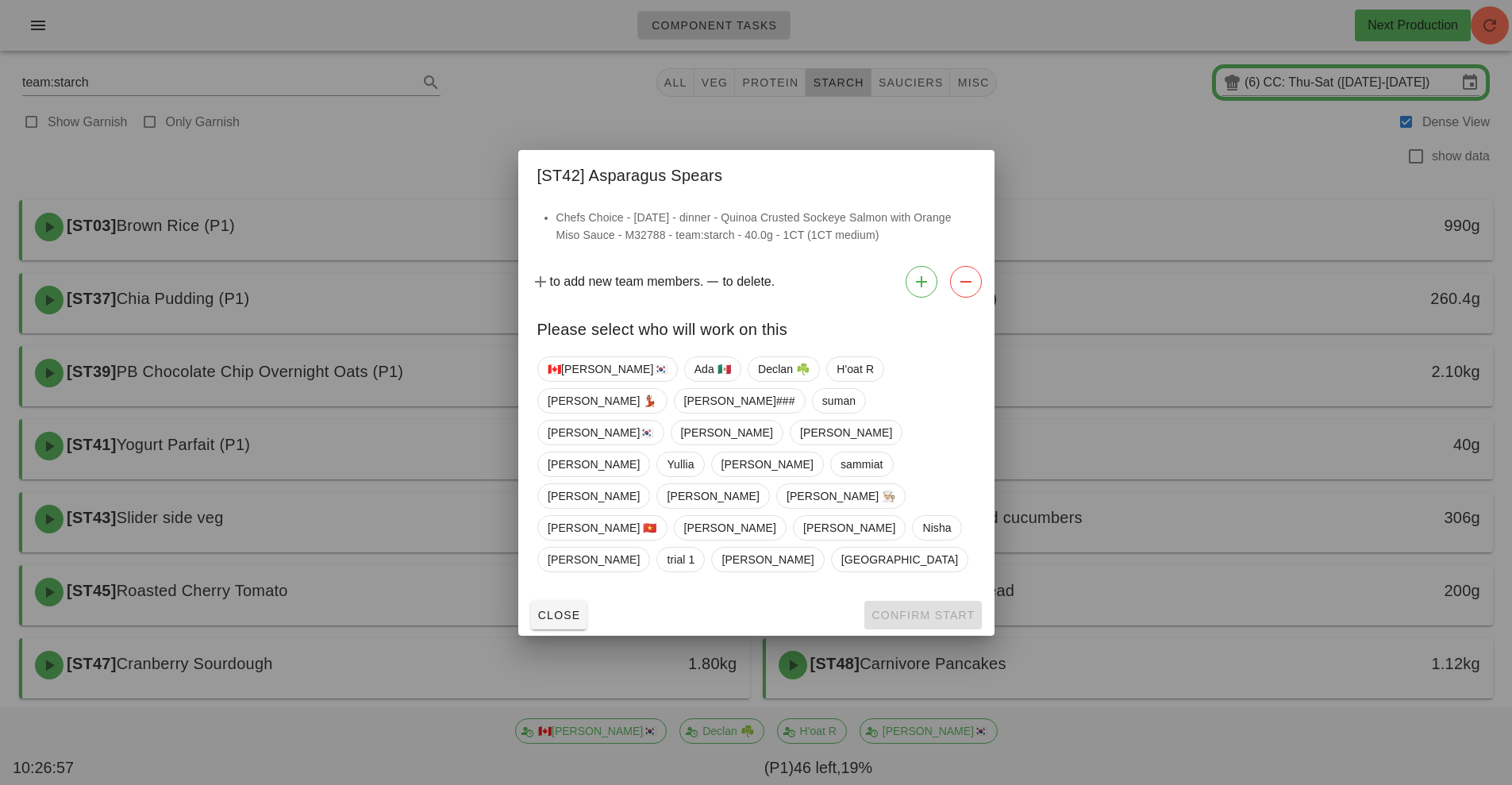
click at [1175, 366] on div at bounding box center [756, 392] width 1512 height 785
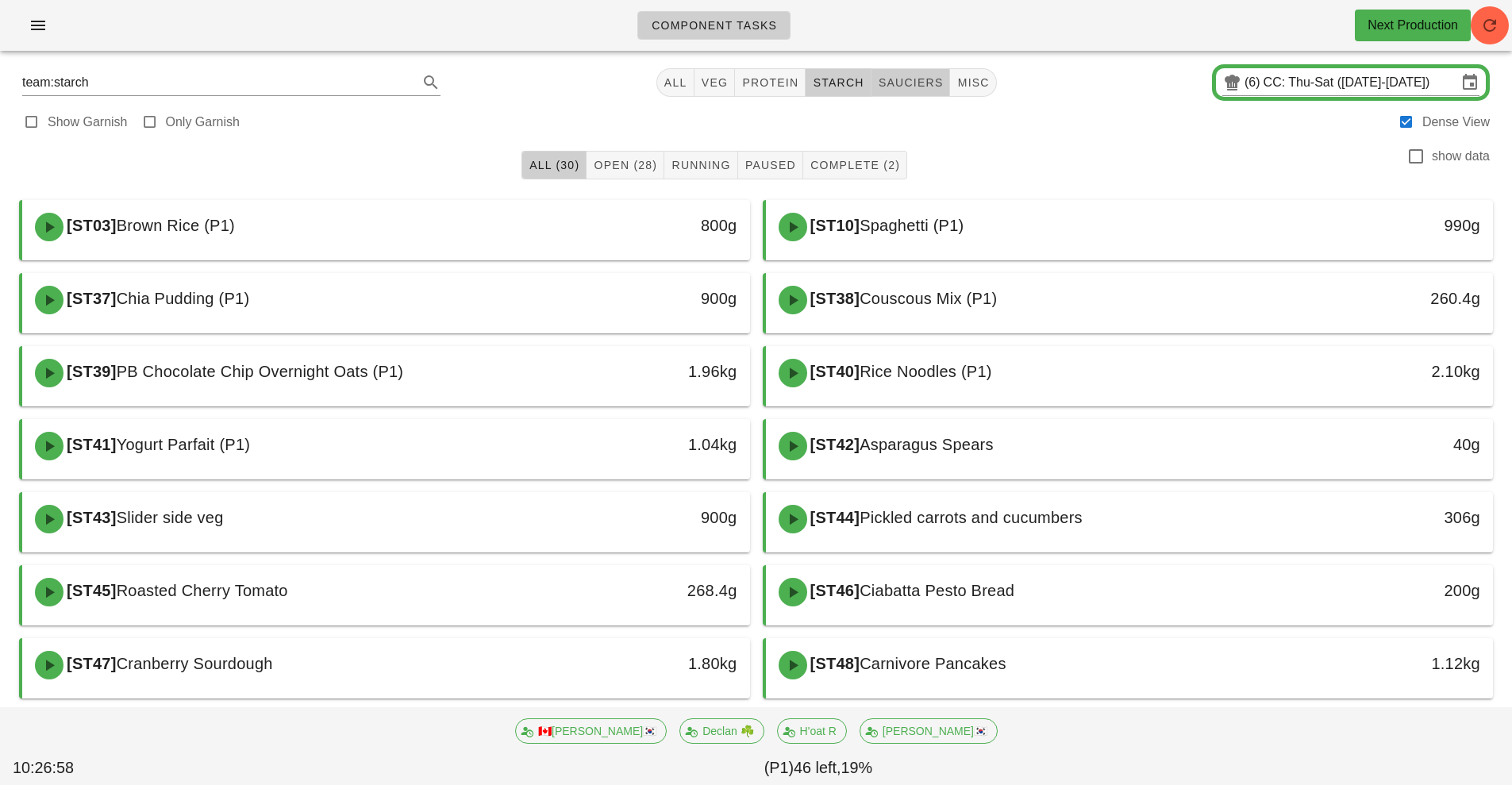
click at [904, 92] on button "sauciers" at bounding box center [911, 82] width 79 height 29
type input "team:sauciers"
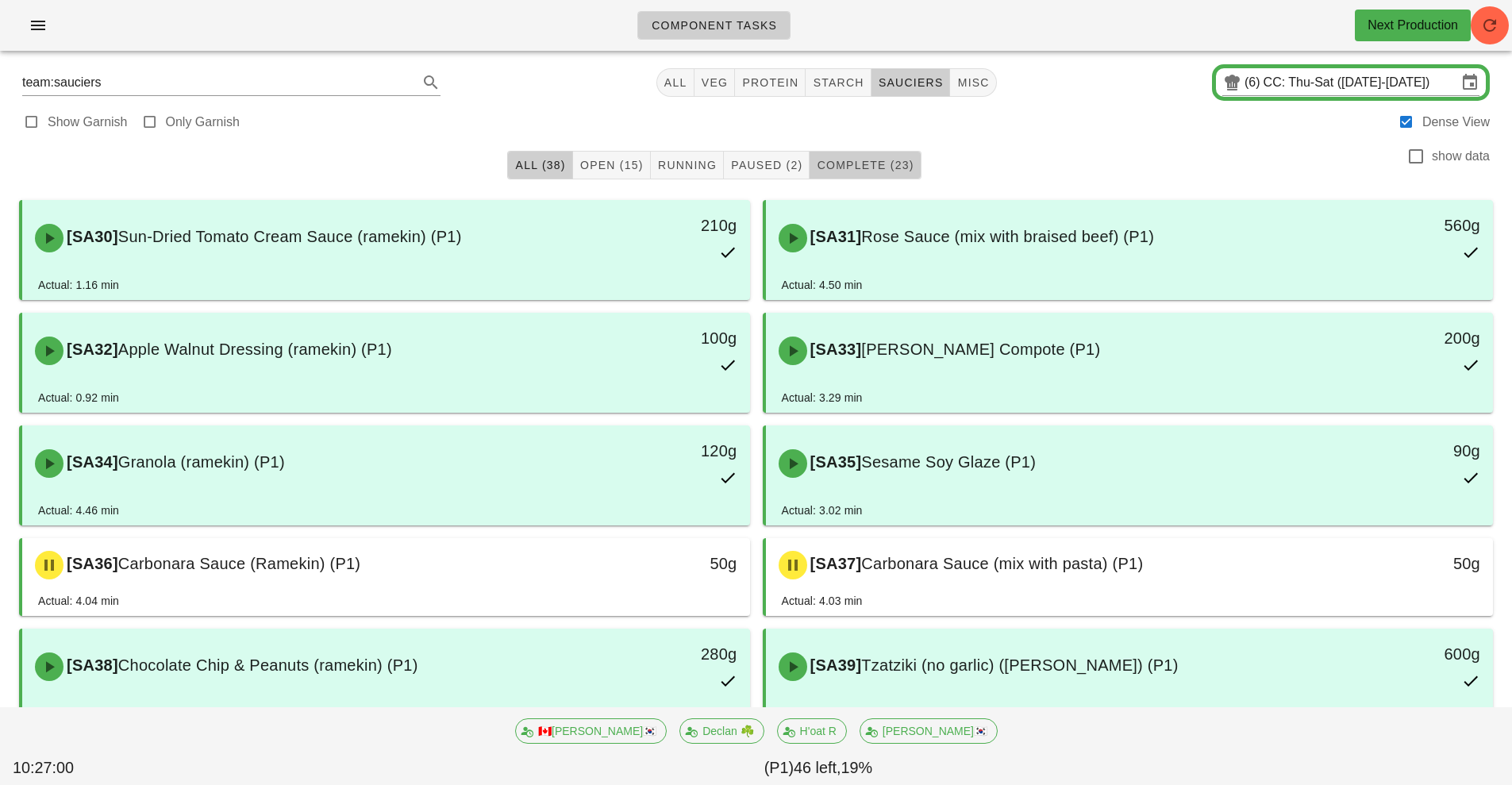
click at [869, 177] on button "Complete (23)" at bounding box center [865, 165] width 111 height 29
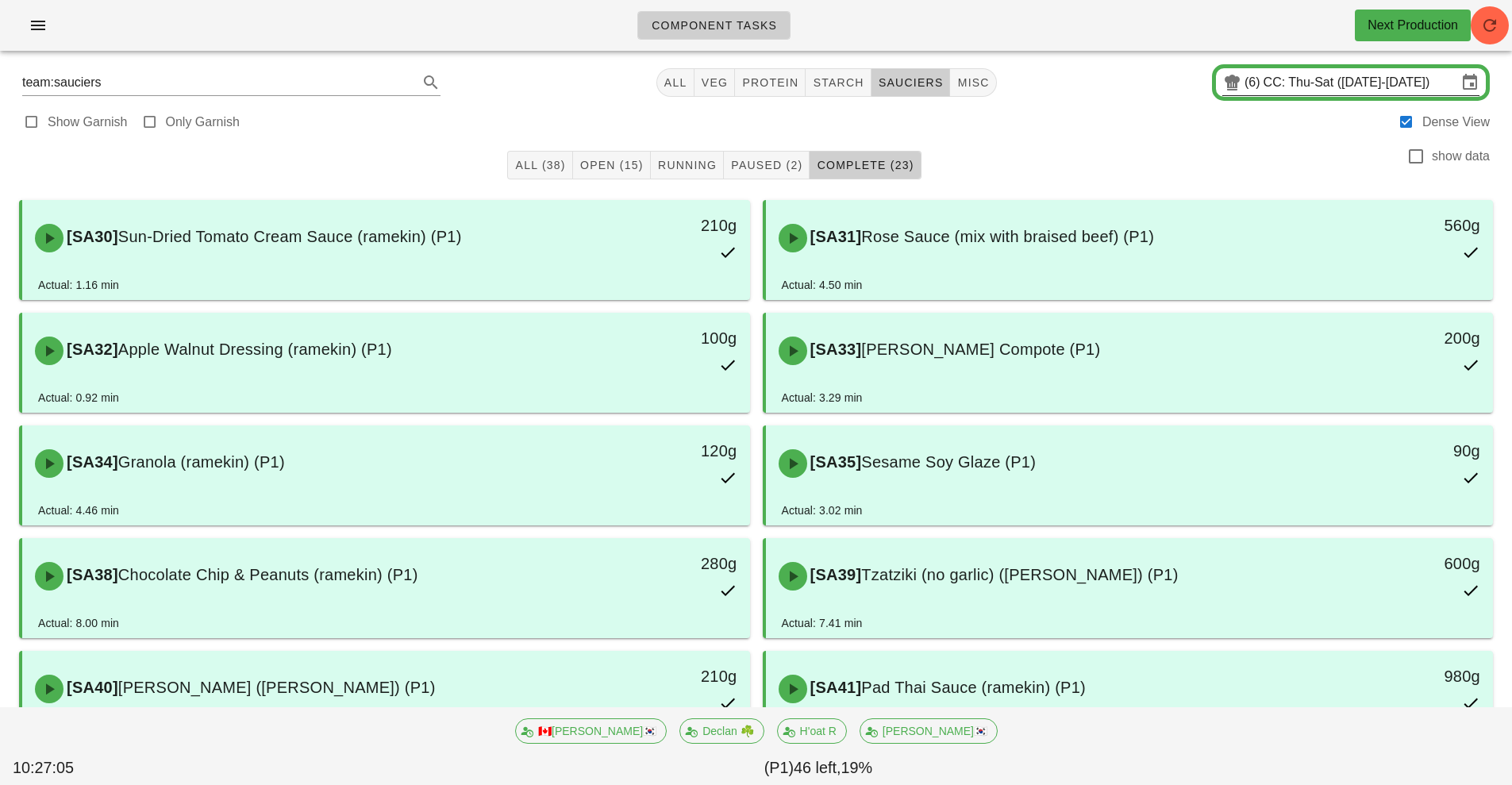
click at [1333, 84] on input "CC: Thu-Sat (Oct 9-Oct 11)" at bounding box center [1360, 82] width 194 height 25
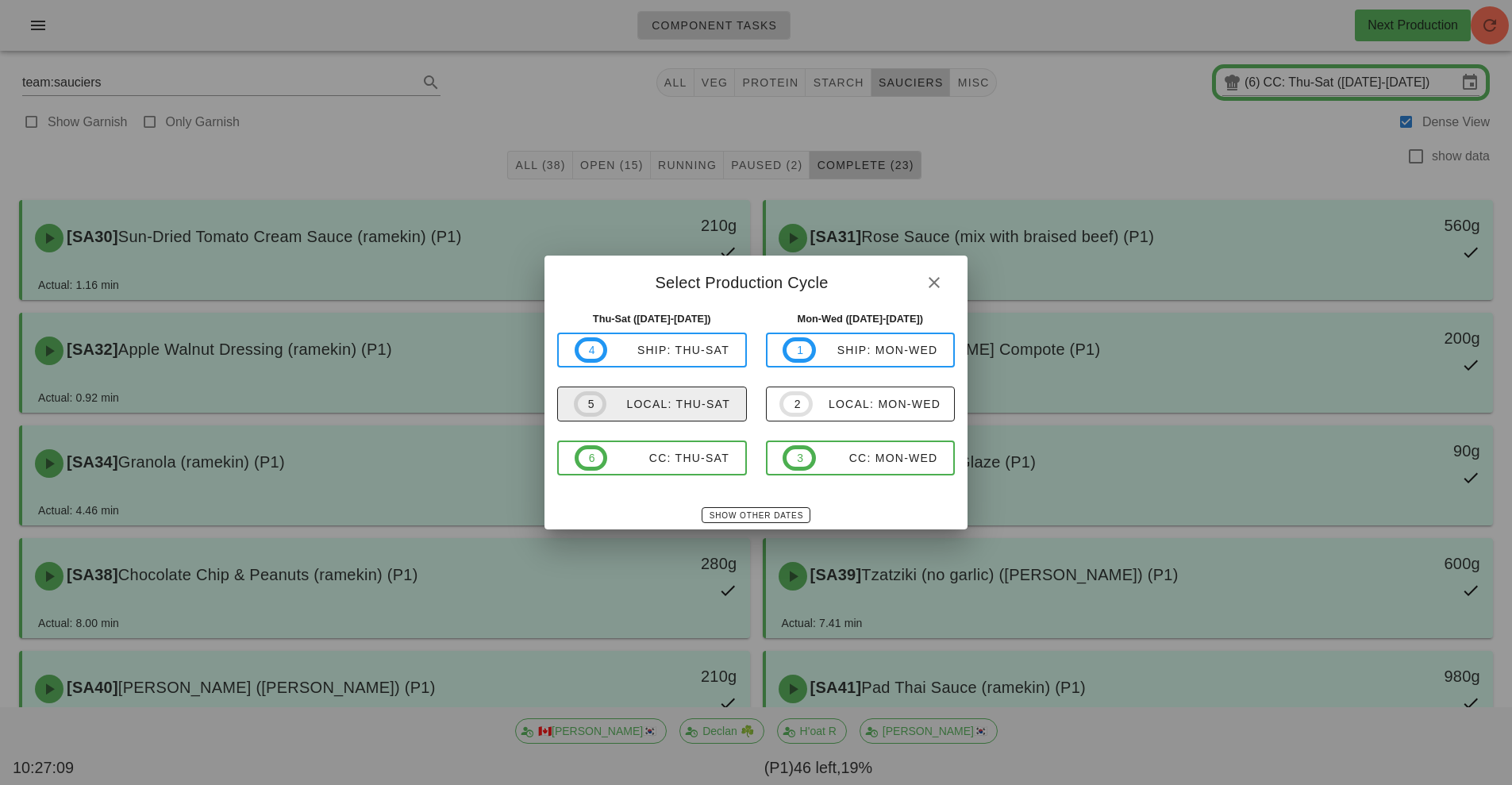
click at [702, 412] on span "5 local: Thu-Sat" at bounding box center [652, 404] width 156 height 25
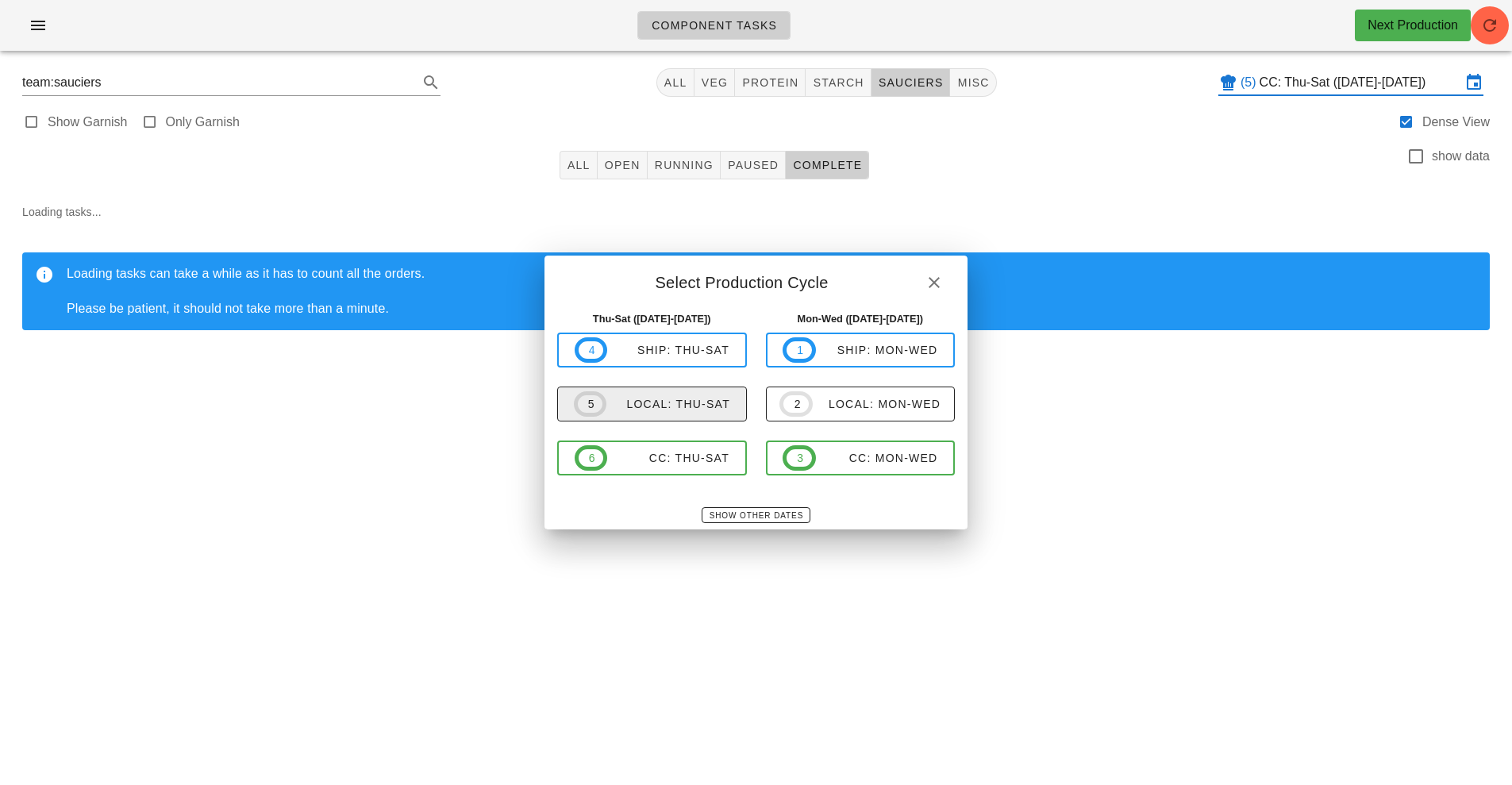
type input "local: Thu-Sat ([DATE]-[DATE])"
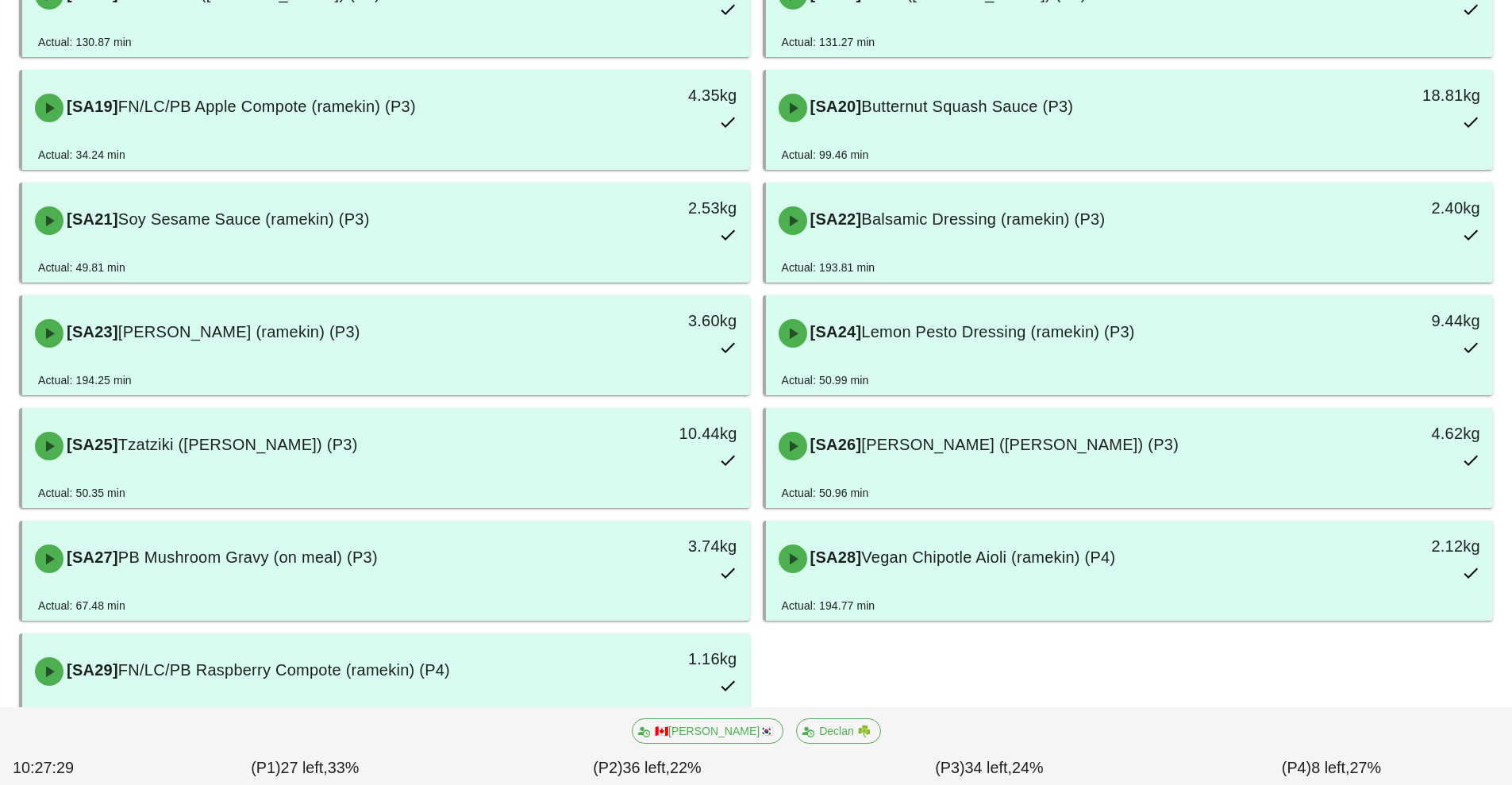
scroll to position [1146, 0]
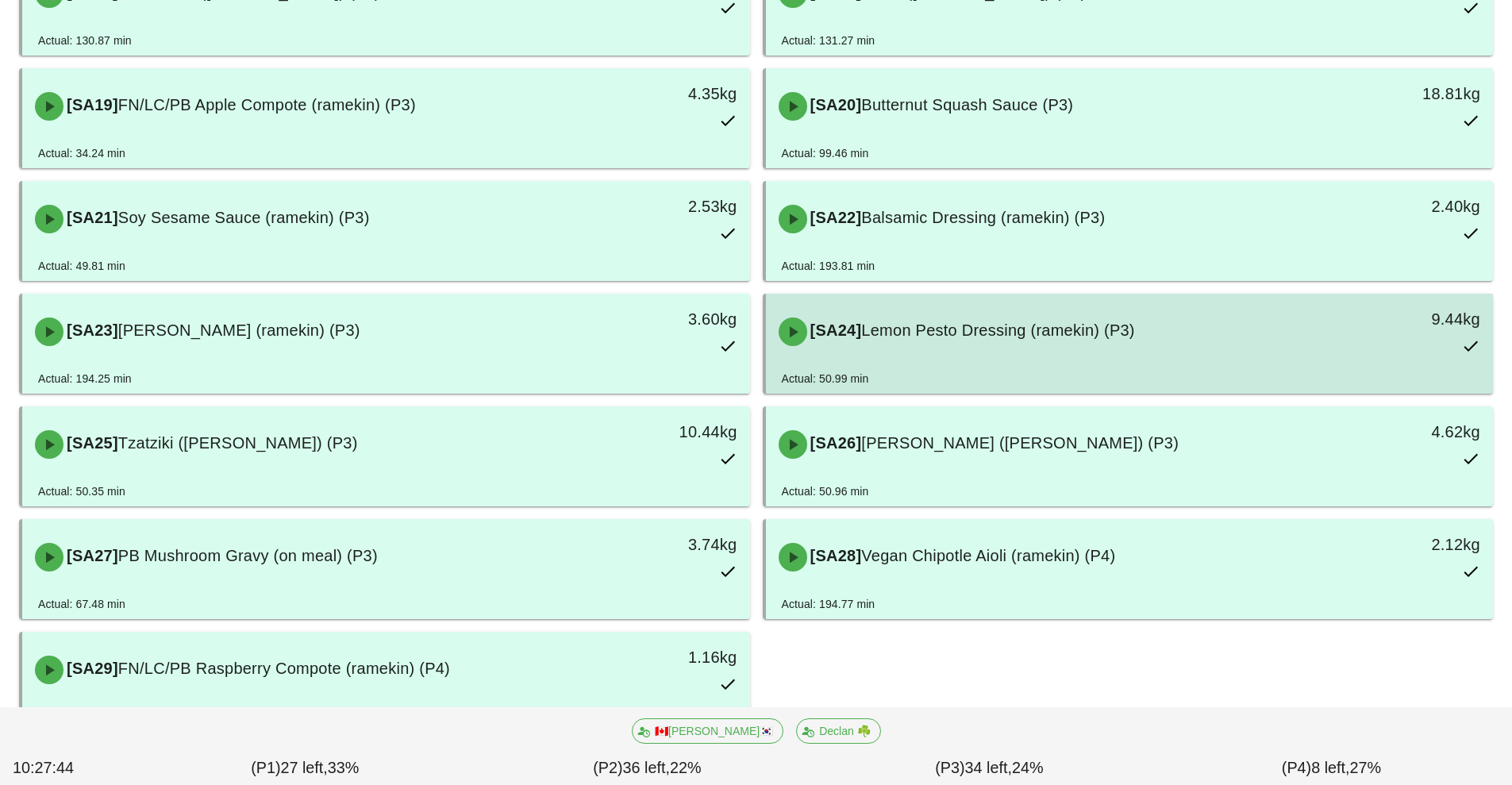
click at [1041, 325] on span "Lemon Pesto Dressing (ramekin) (P3)" at bounding box center [998, 330] width 273 height 18
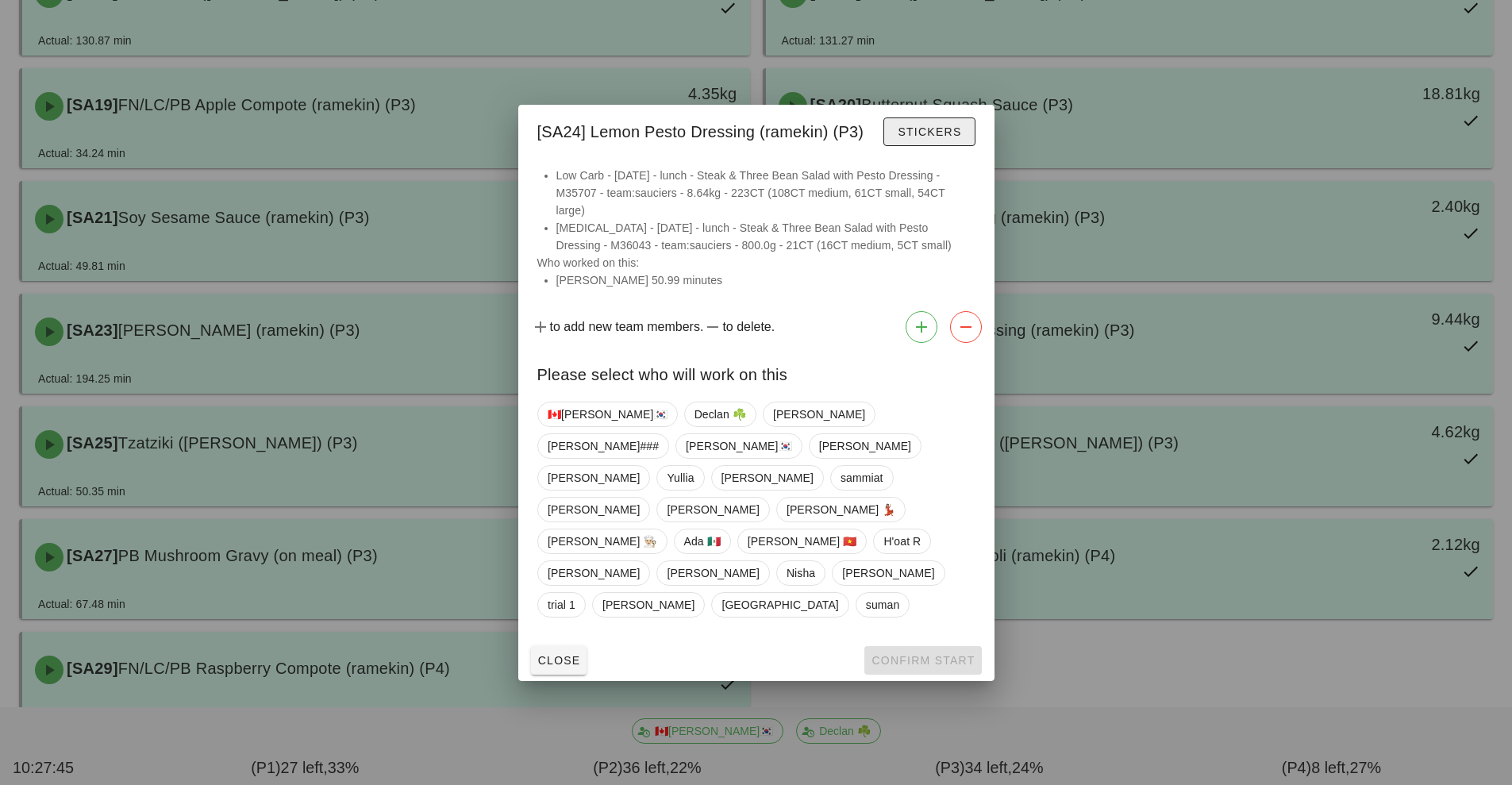
click at [932, 146] on button "Stickers" at bounding box center [930, 132] width 92 height 29
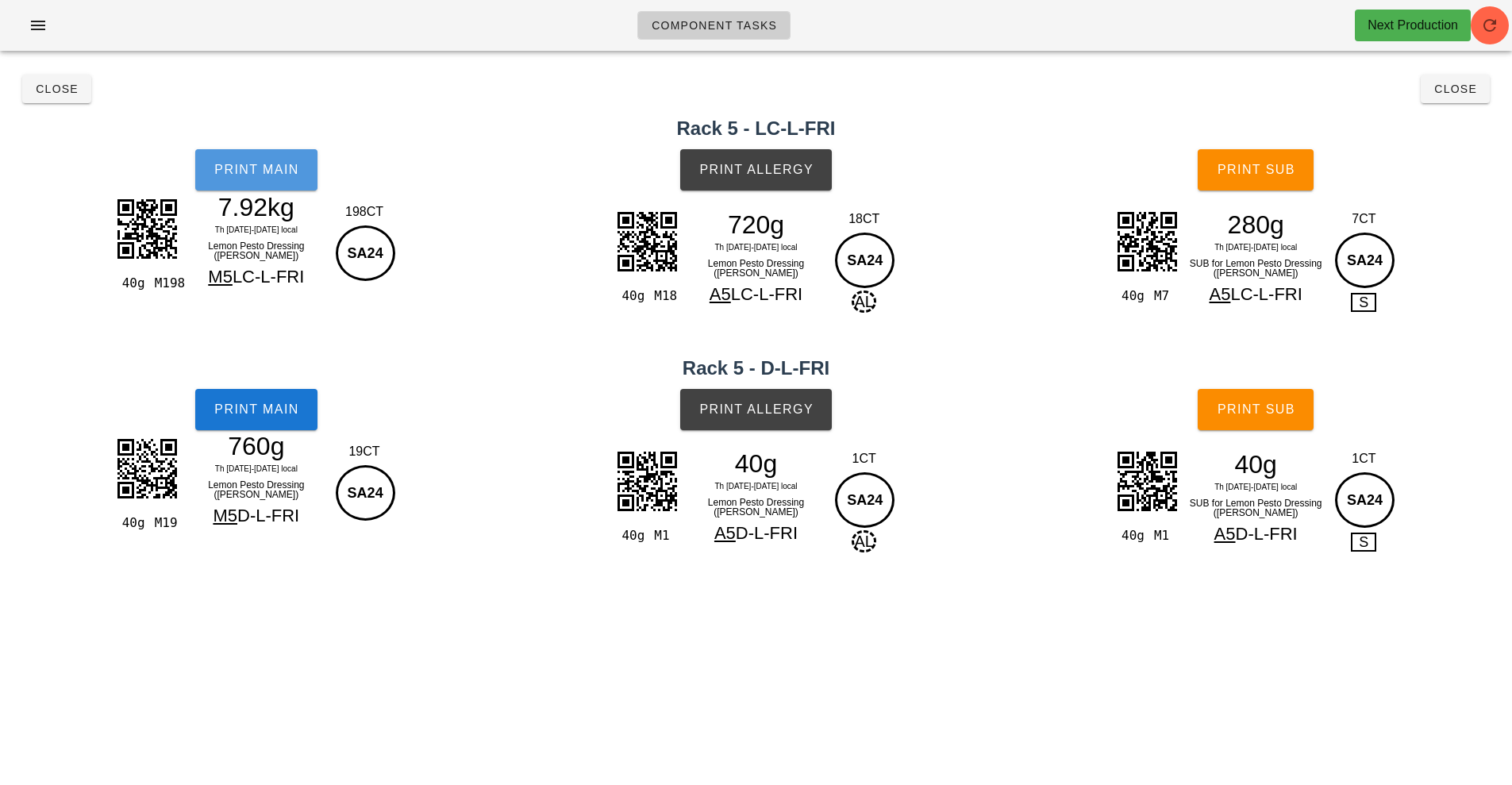
click at [280, 189] on button "Print Main" at bounding box center [256, 170] width 122 height 42
click at [858, 213] on div "18CT" at bounding box center [864, 219] width 66 height 19
click at [823, 157] on button "Print Allergy" at bounding box center [756, 170] width 152 height 42
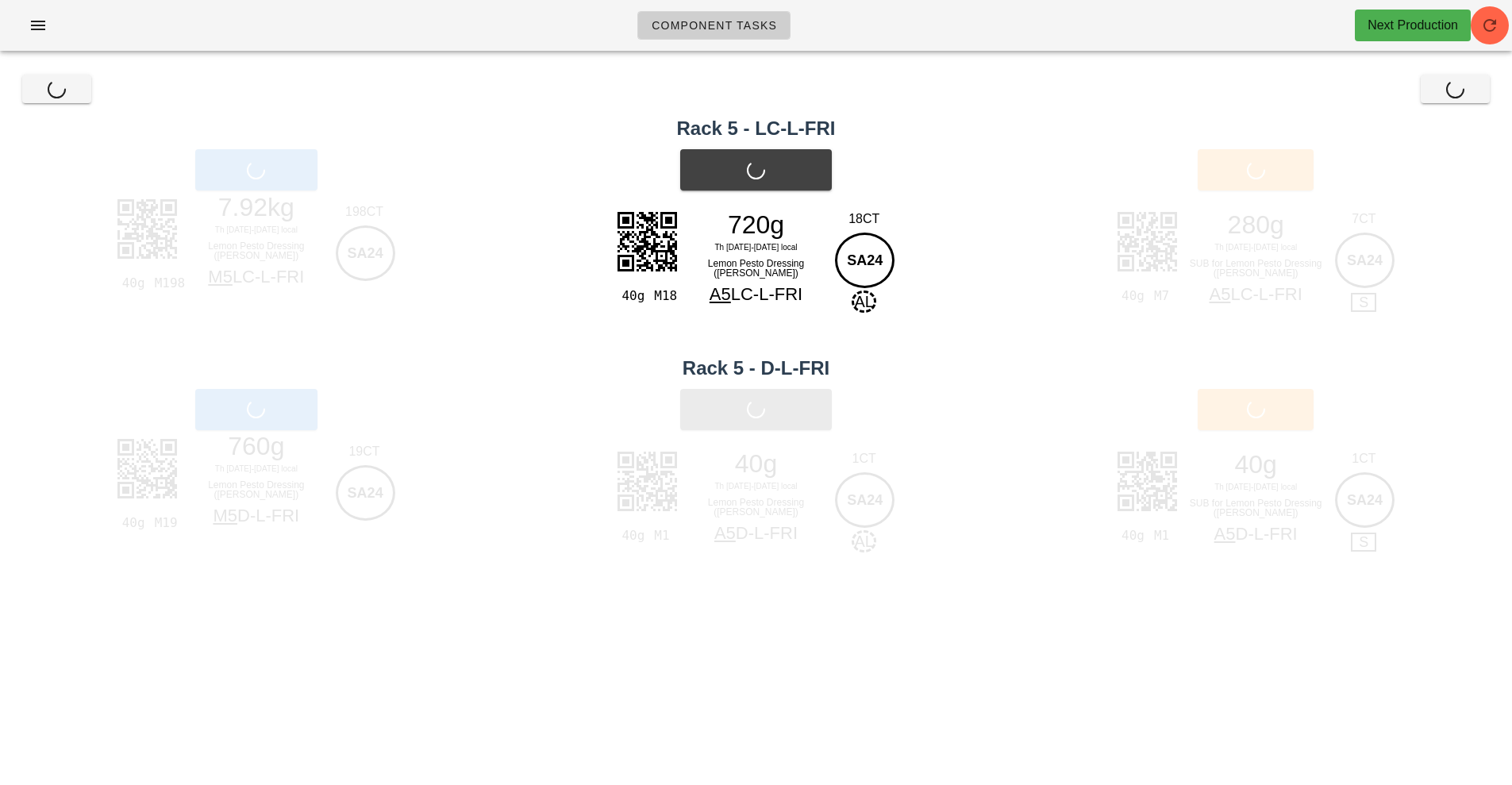
click at [1055, 339] on div "40g M7 280g Th 9-Sa 11 Oct local SUB for Lemon Pesto Dressing (ramekin) A5 LC-L…" at bounding box center [1256, 278] width 513 height 157
click at [1035, 341] on div "40g M7 280g Th 9-Sa 11 Oct local SUB for Lemon Pesto Dressing (ramekin) A5 LC-L…" at bounding box center [1256, 278] width 513 height 157
